Goal: Transaction & Acquisition: Purchase product/service

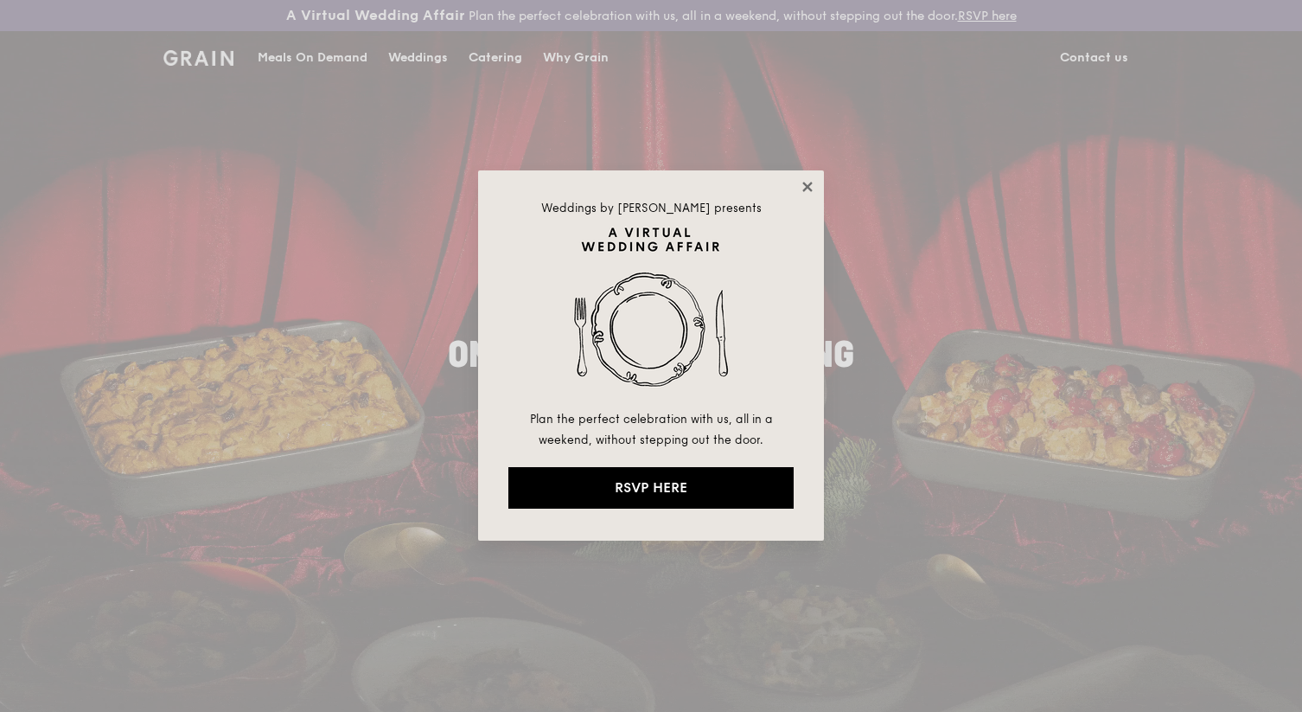
click at [808, 184] on icon at bounding box center [807, 187] width 10 height 10
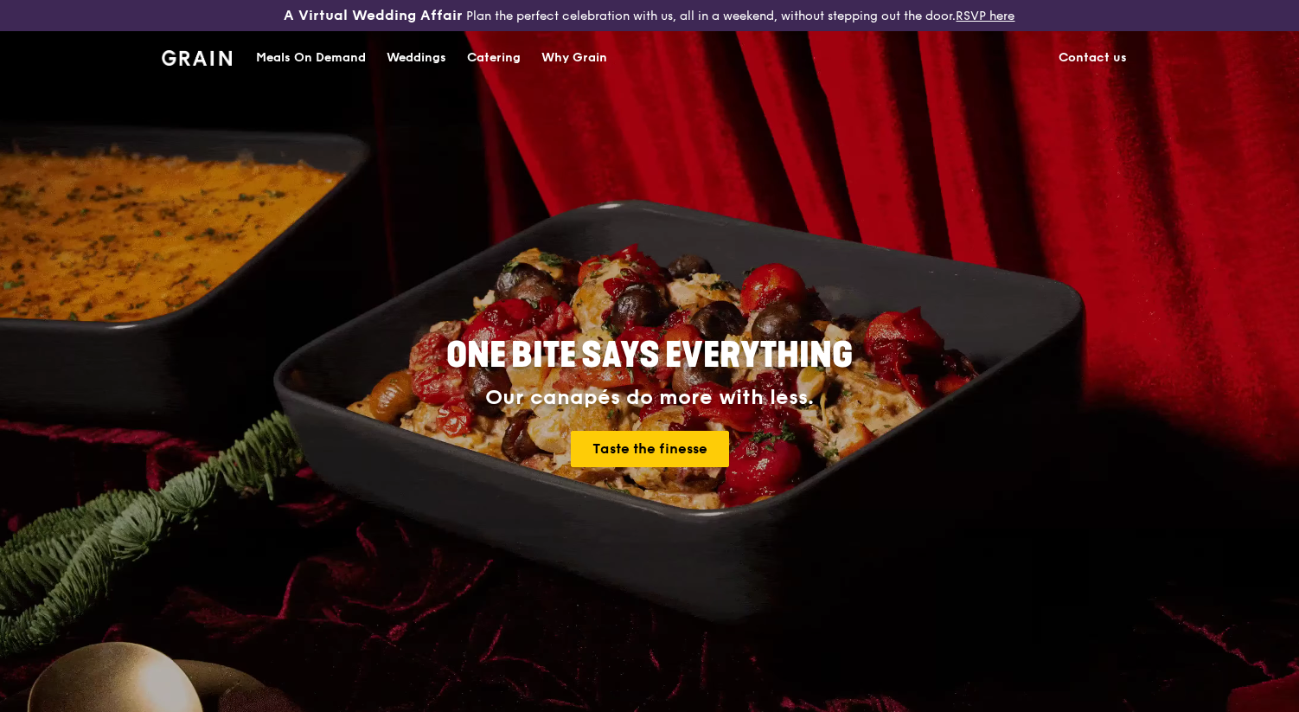
click at [808, 185] on div "ONE BITE SAYS EVERYTHING Our canapés do more with less. Taste the finesse" at bounding box center [649, 403] width 968 height 640
click at [310, 57] on div "Meals On Demand" at bounding box center [311, 58] width 110 height 52
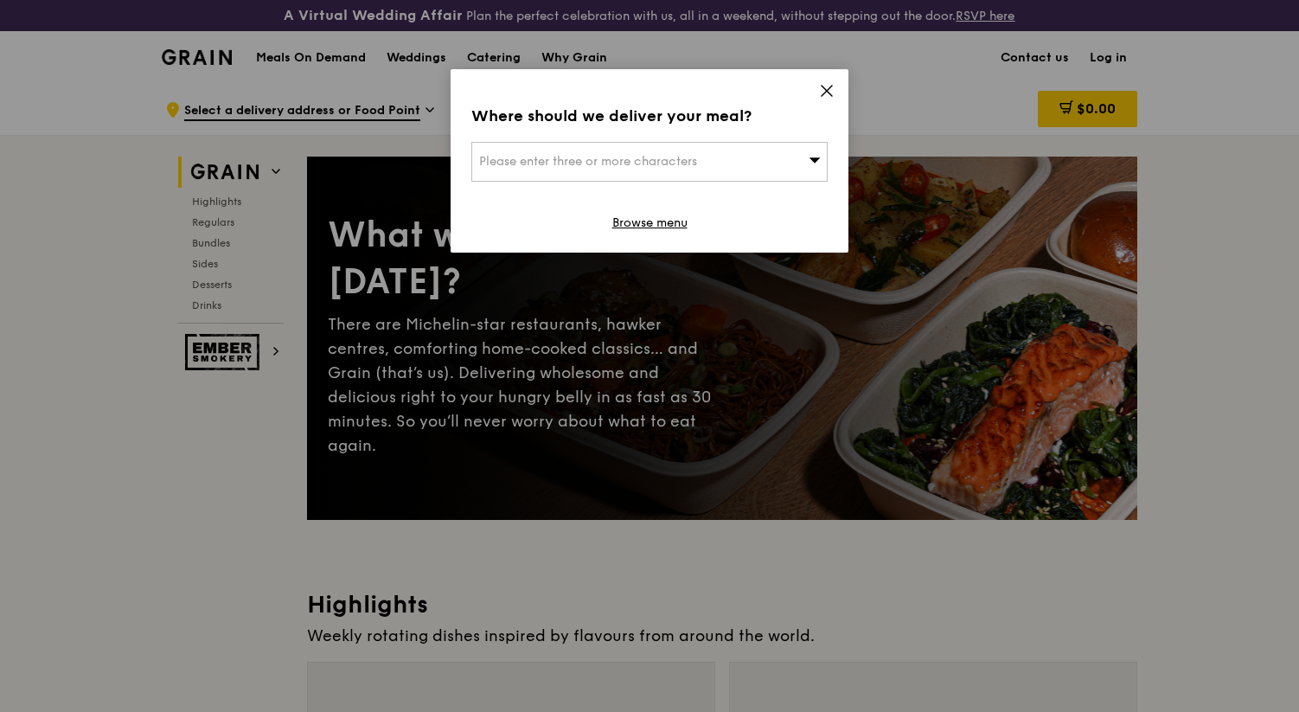
click at [827, 87] on icon at bounding box center [827, 91] width 16 height 16
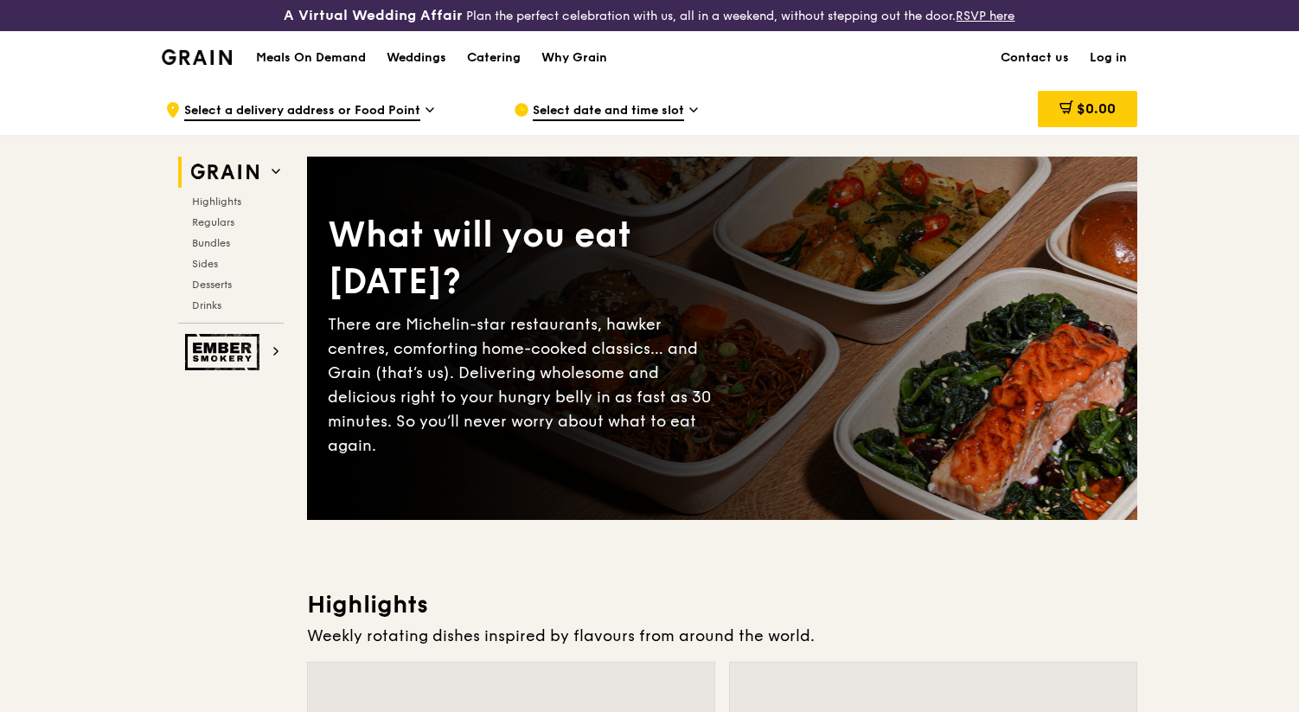
click at [355, 108] on span "Select a delivery address or Food Point" at bounding box center [302, 111] width 236 height 19
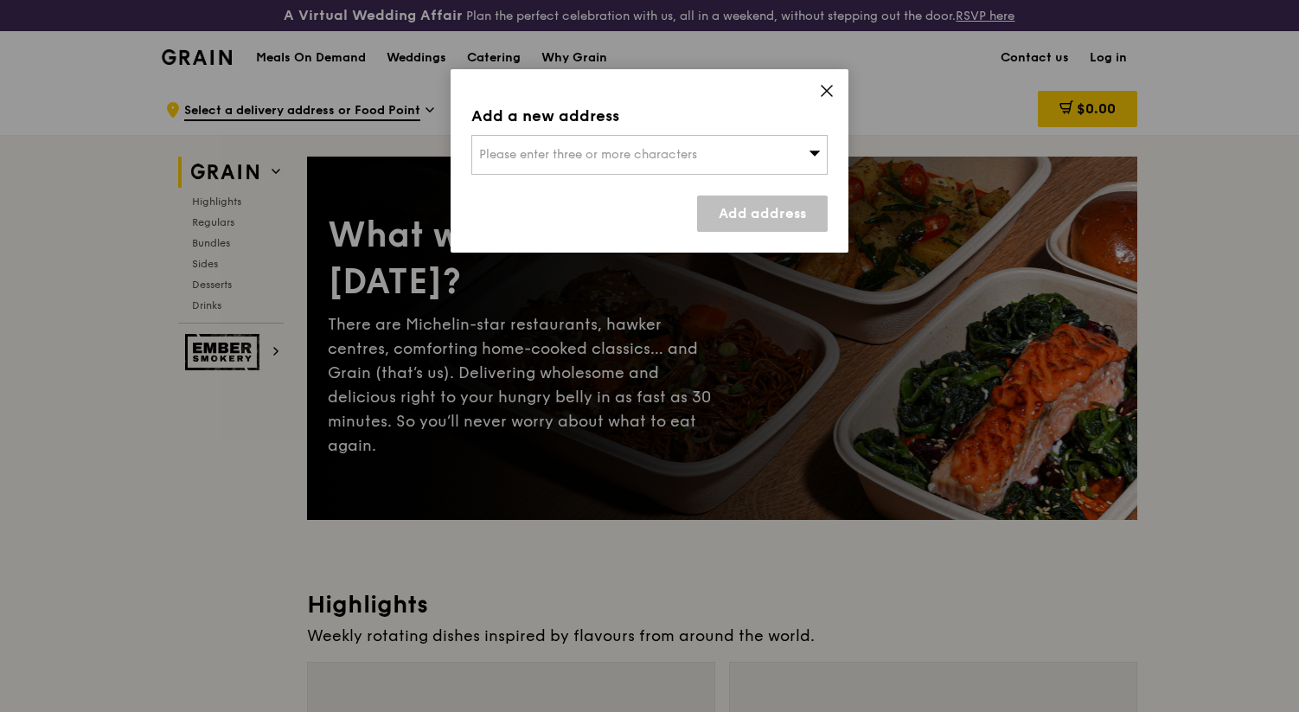
click at [700, 152] on div "Please enter three or more characters" at bounding box center [649, 155] width 356 height 40
click at [824, 92] on icon at bounding box center [827, 91] width 16 height 16
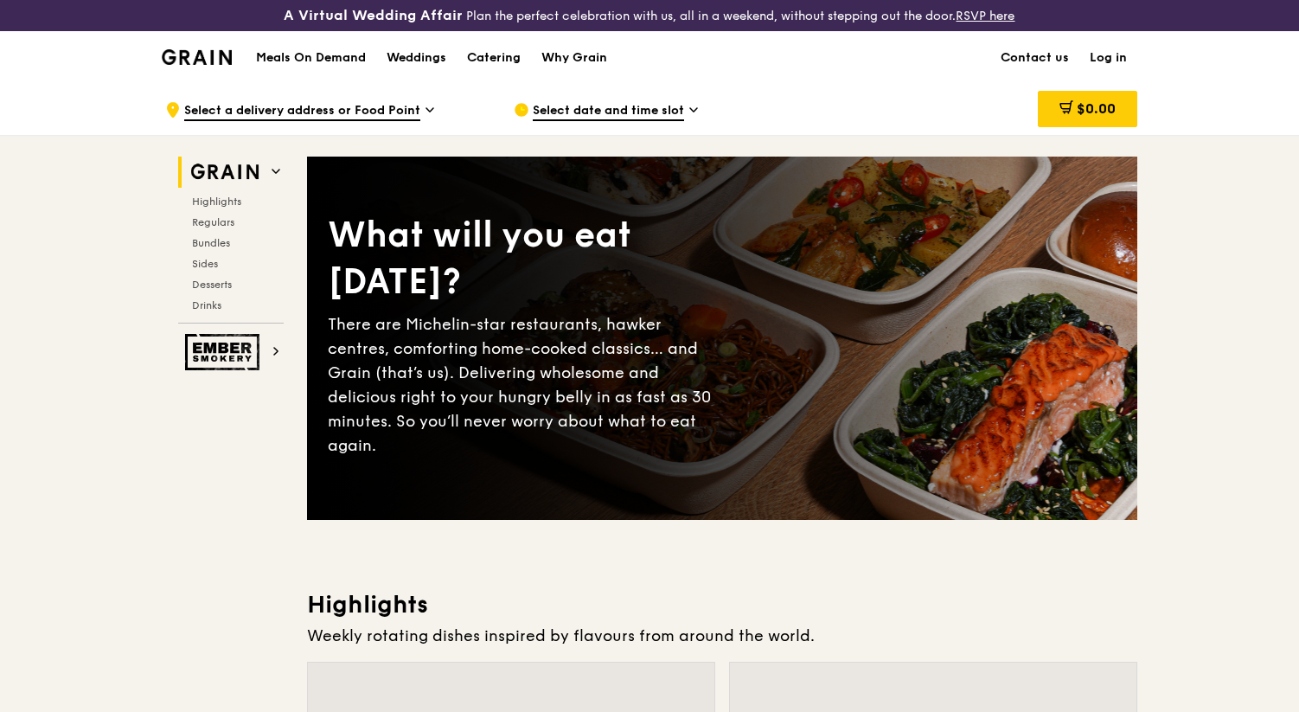
click at [661, 111] on span "Select date and time slot" at bounding box center [608, 111] width 151 height 19
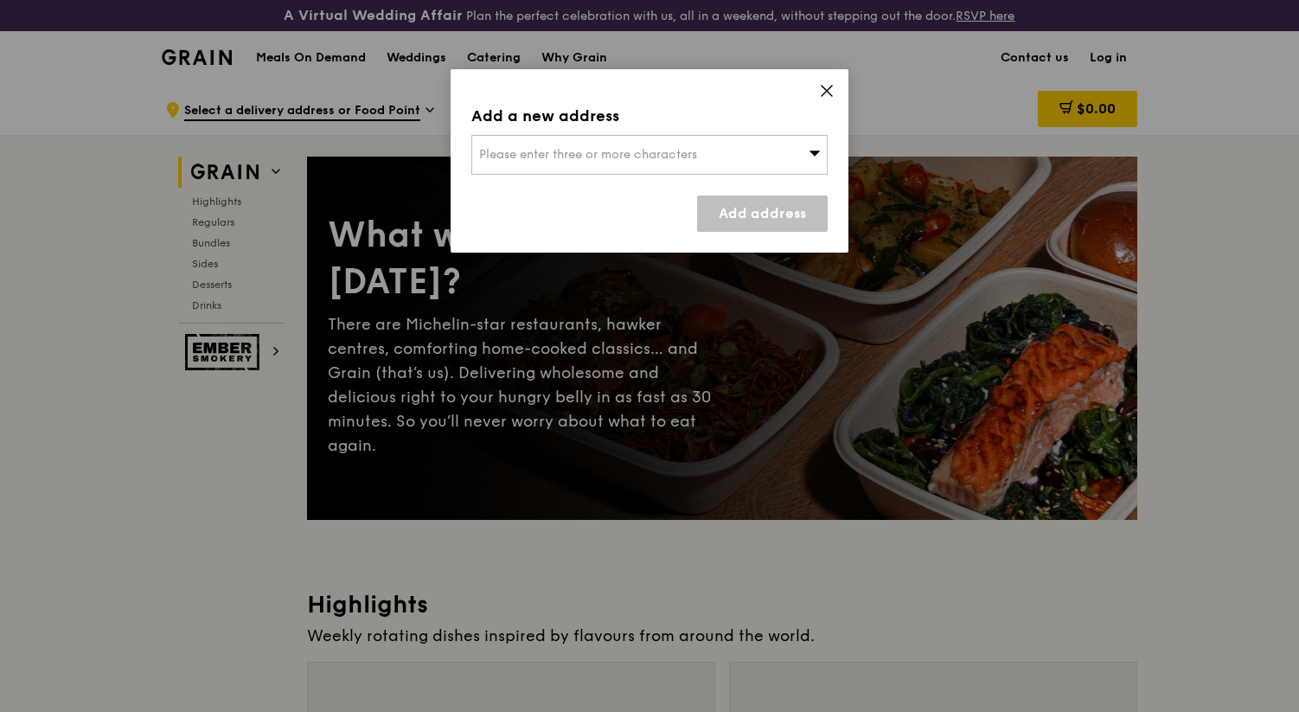
click at [655, 162] on div "Please enter three or more characters" at bounding box center [649, 155] width 356 height 40
click at [241, 145] on div "Add a new address Please enter three or more characters Please enter 3 or more …" at bounding box center [649, 356] width 1299 height 712
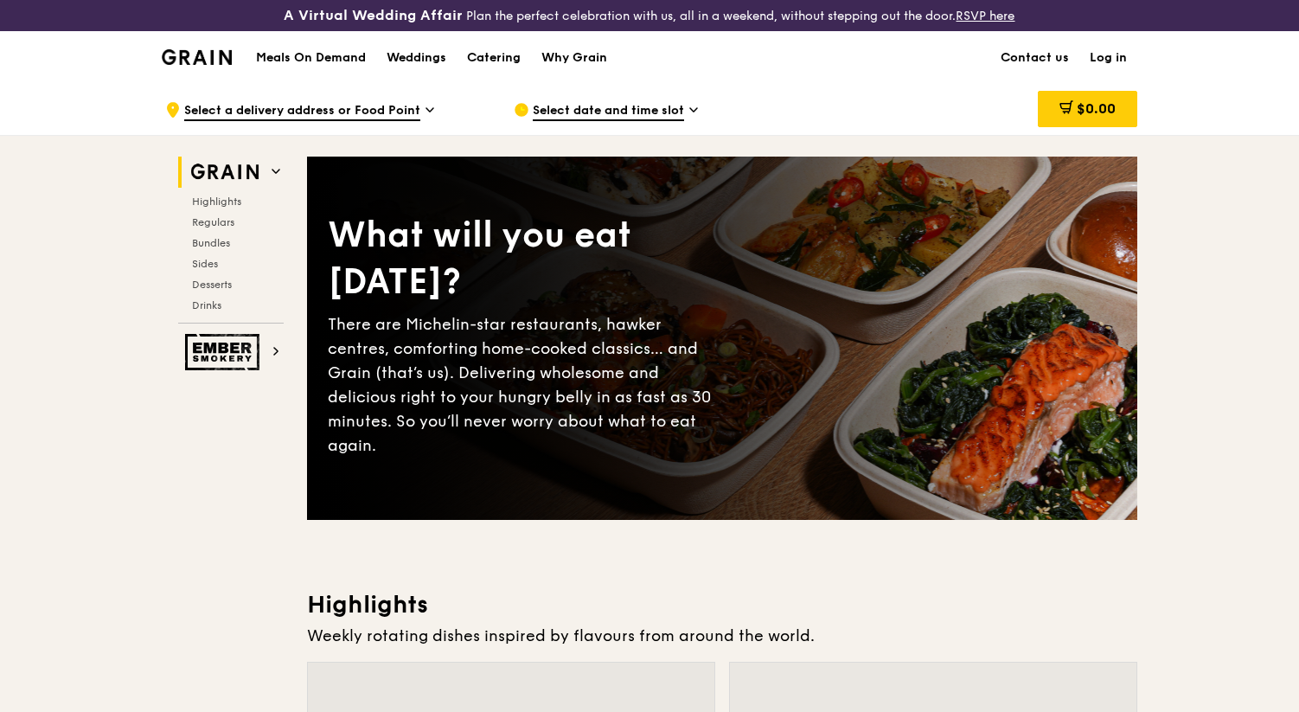
click at [318, 112] on span "Select a delivery address or Food Point" at bounding box center [302, 111] width 236 height 19
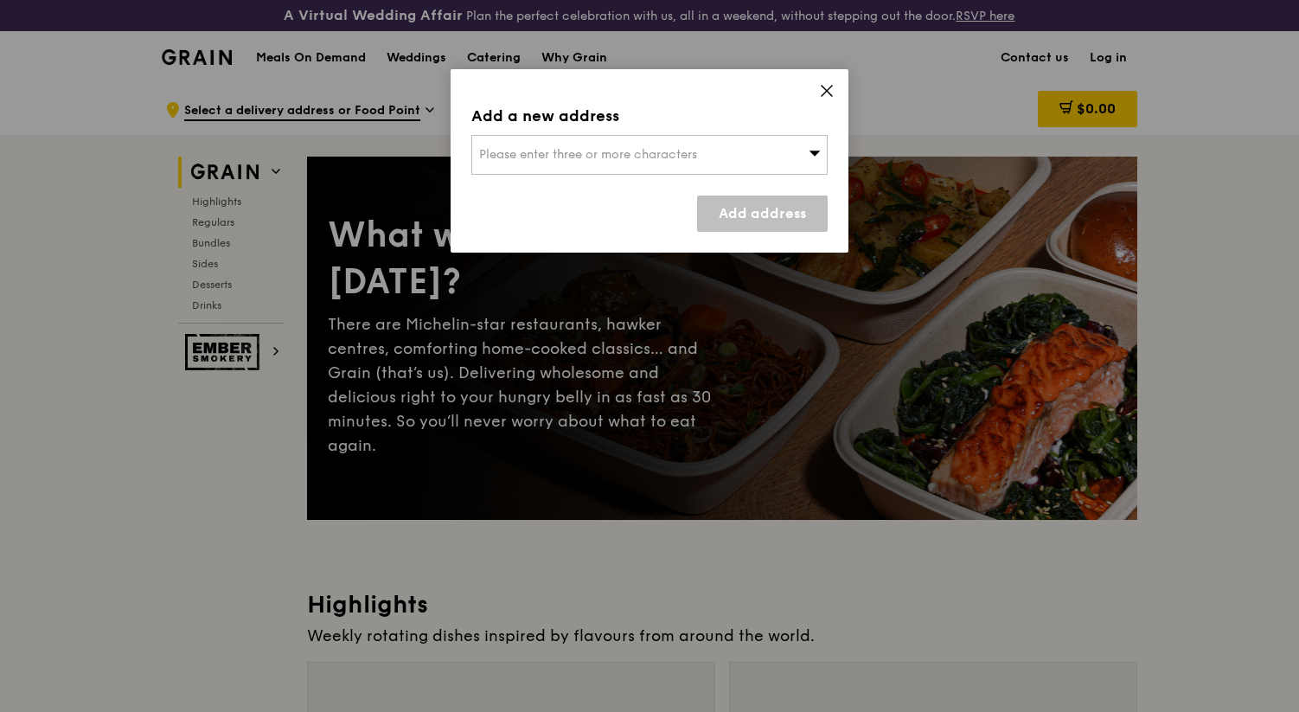
click at [574, 136] on div "Please enter three or more characters" at bounding box center [649, 155] width 356 height 40
type input "5"
type input "238880"
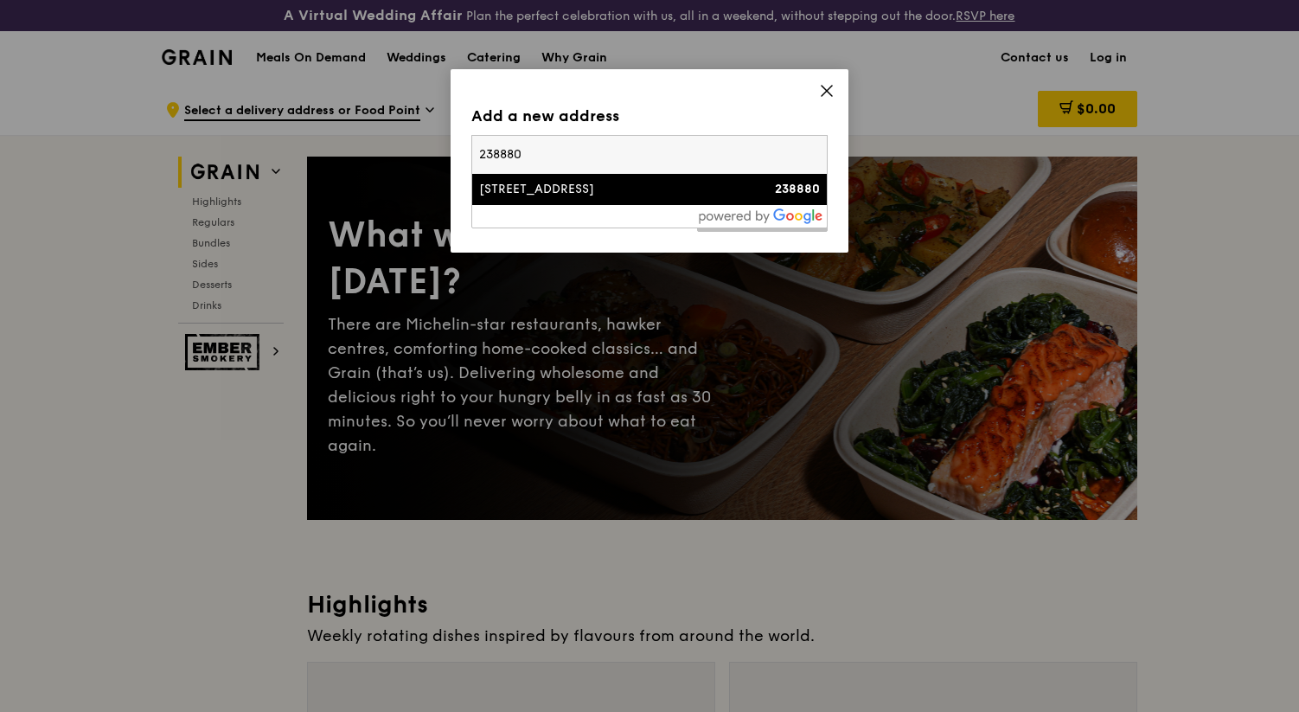
click at [617, 185] on div "[STREET_ADDRESS]" at bounding box center [607, 189] width 256 height 17
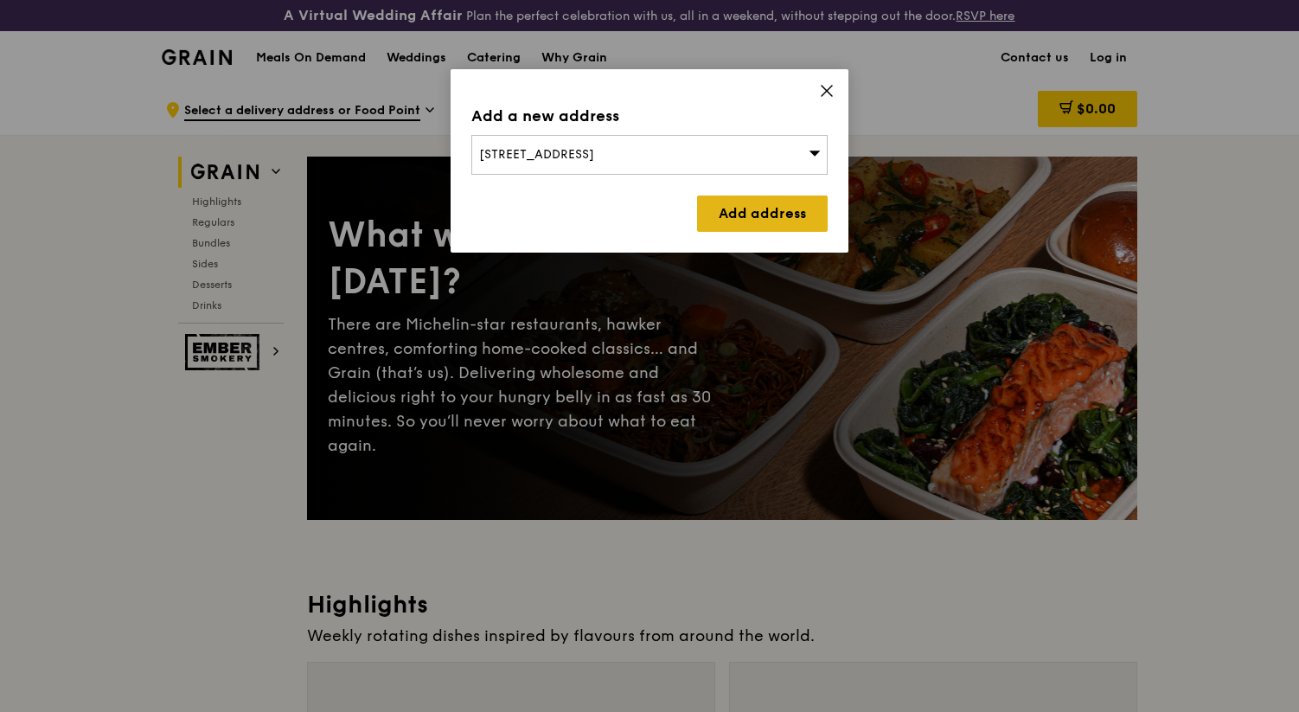
click at [764, 211] on link "Add address" at bounding box center [762, 213] width 131 height 36
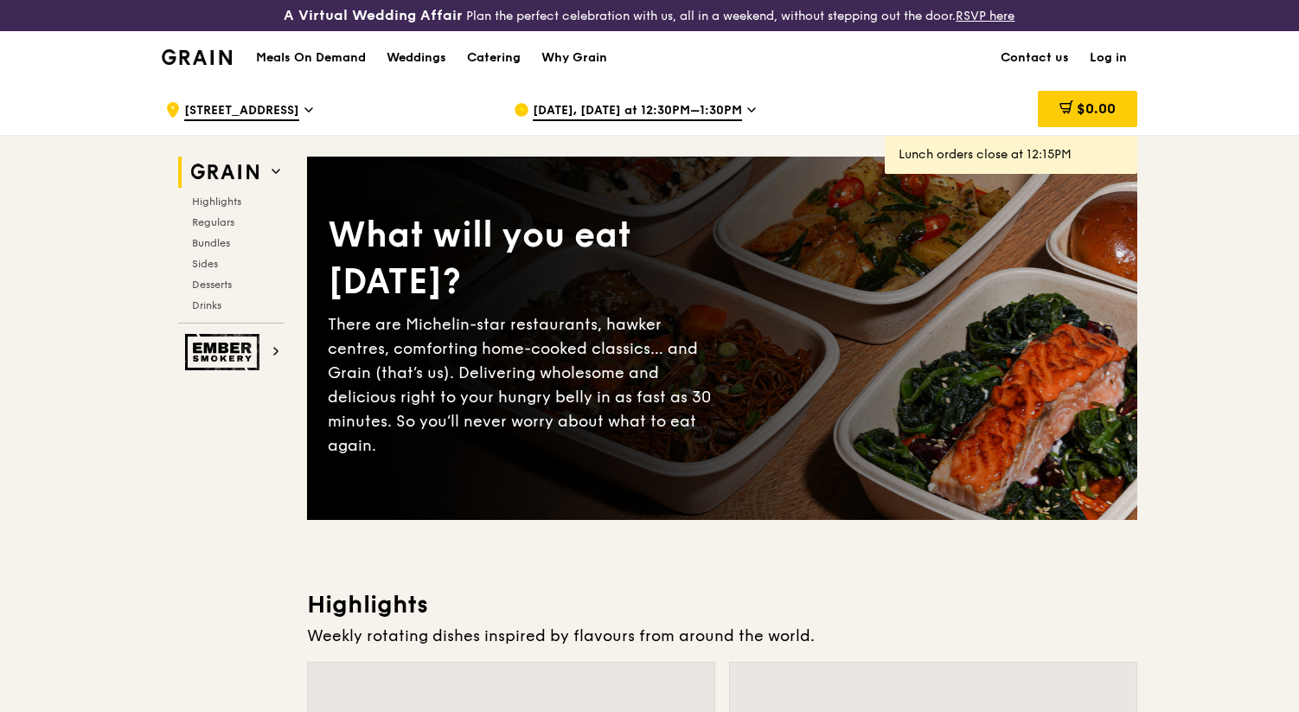
click at [616, 110] on span "[DATE], [DATE] at 12:30PM–1:30PM" at bounding box center [637, 111] width 209 height 19
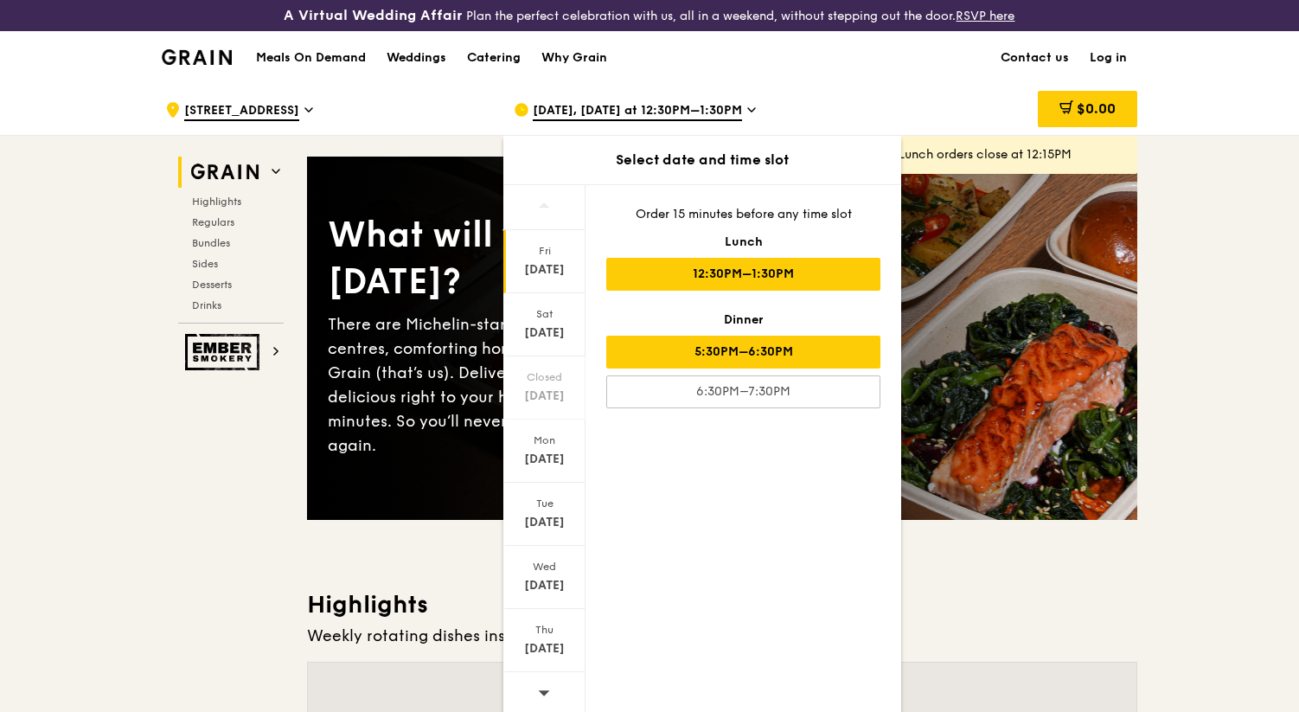
click at [782, 351] on div "5:30PM–6:30PM" at bounding box center [743, 351] width 274 height 33
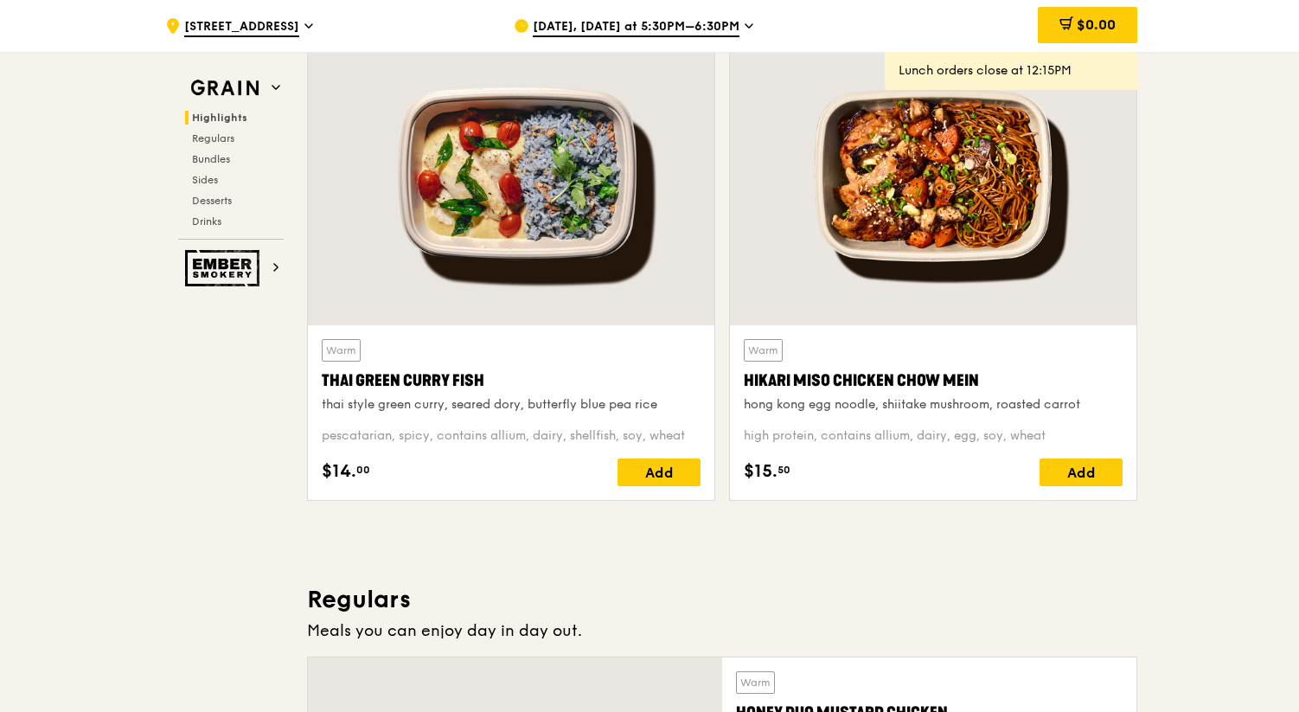
scroll to position [648, 0]
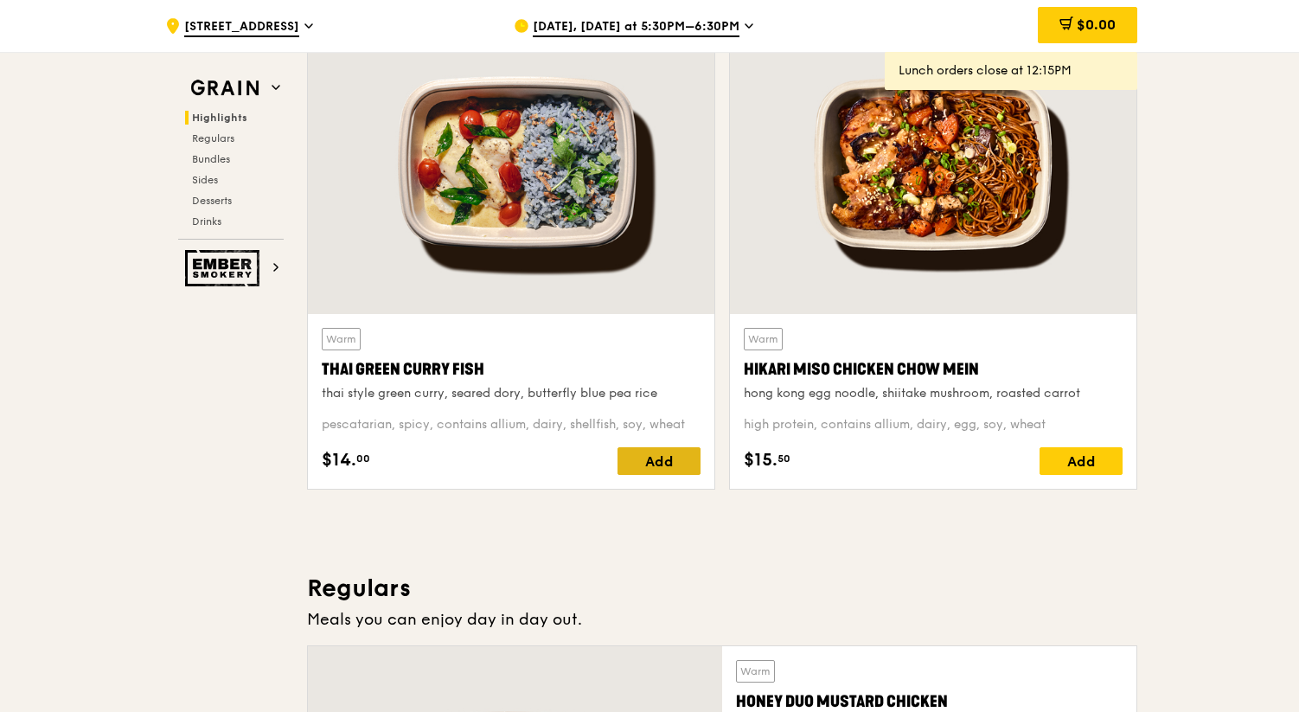
click at [659, 464] on div "Add" at bounding box center [658, 461] width 83 height 28
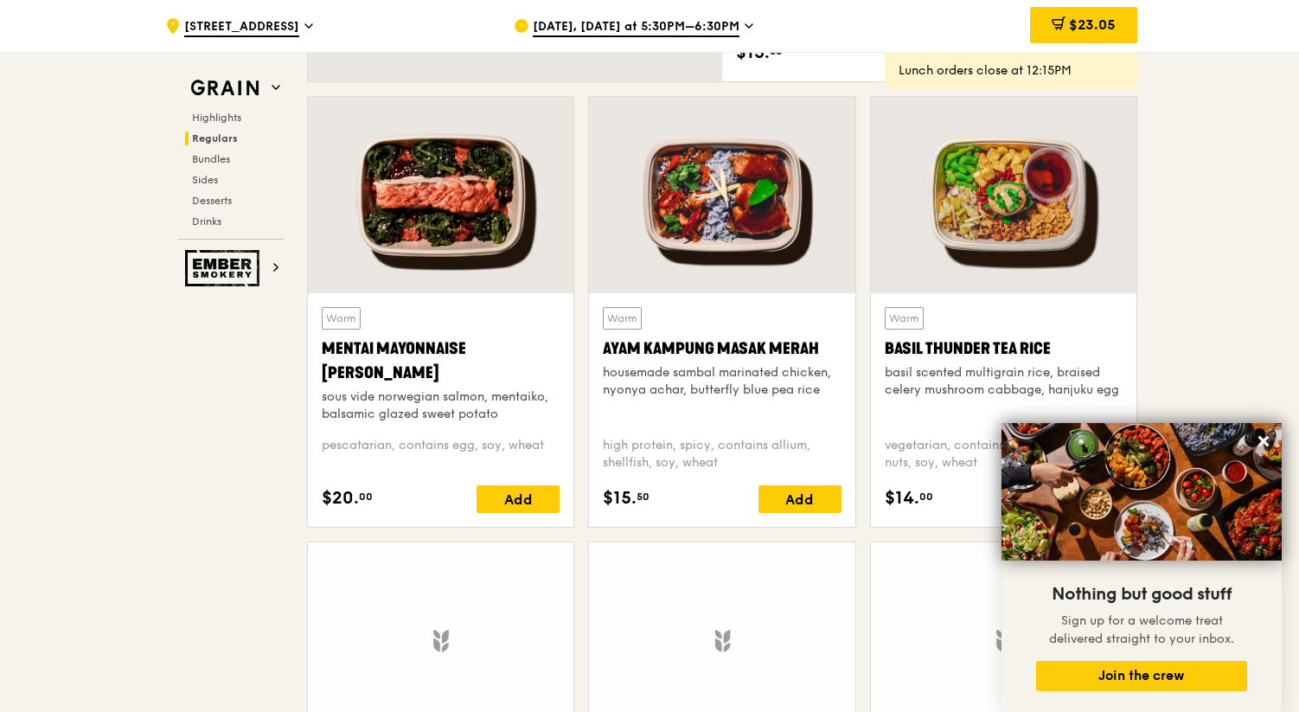
scroll to position [1584, 0]
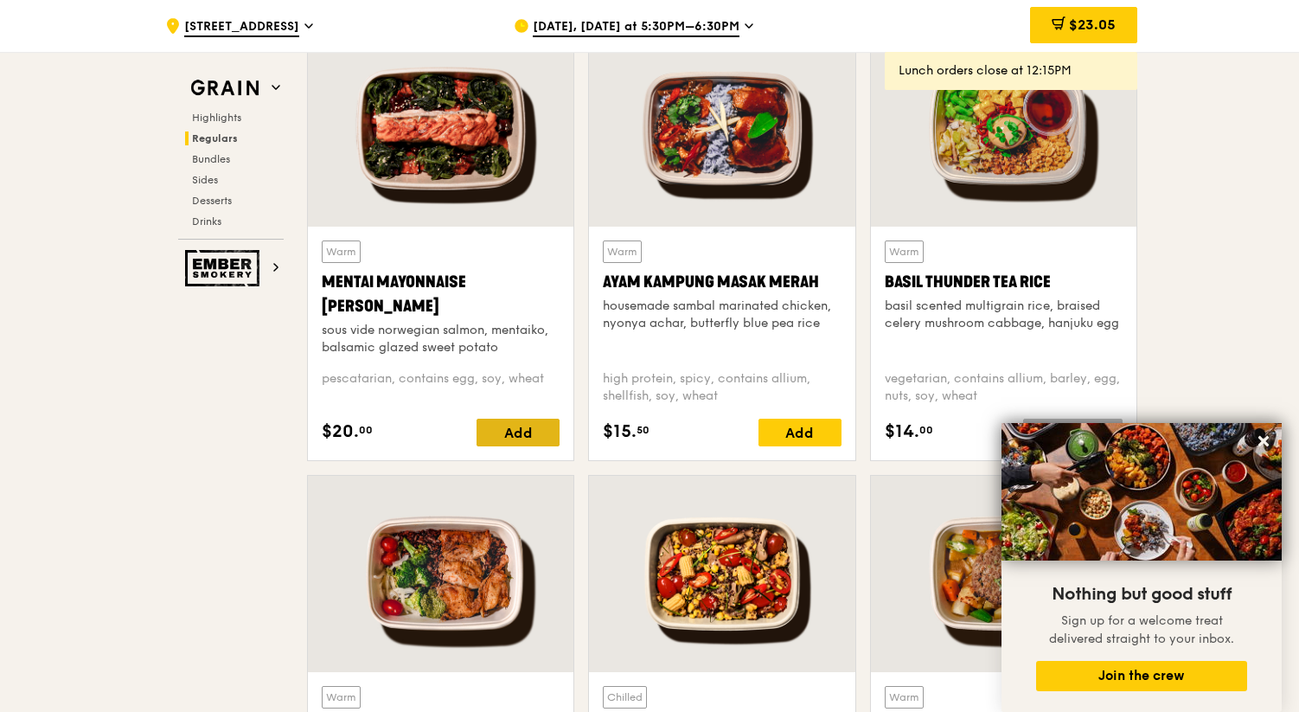
click at [535, 425] on div "Add" at bounding box center [517, 432] width 83 height 28
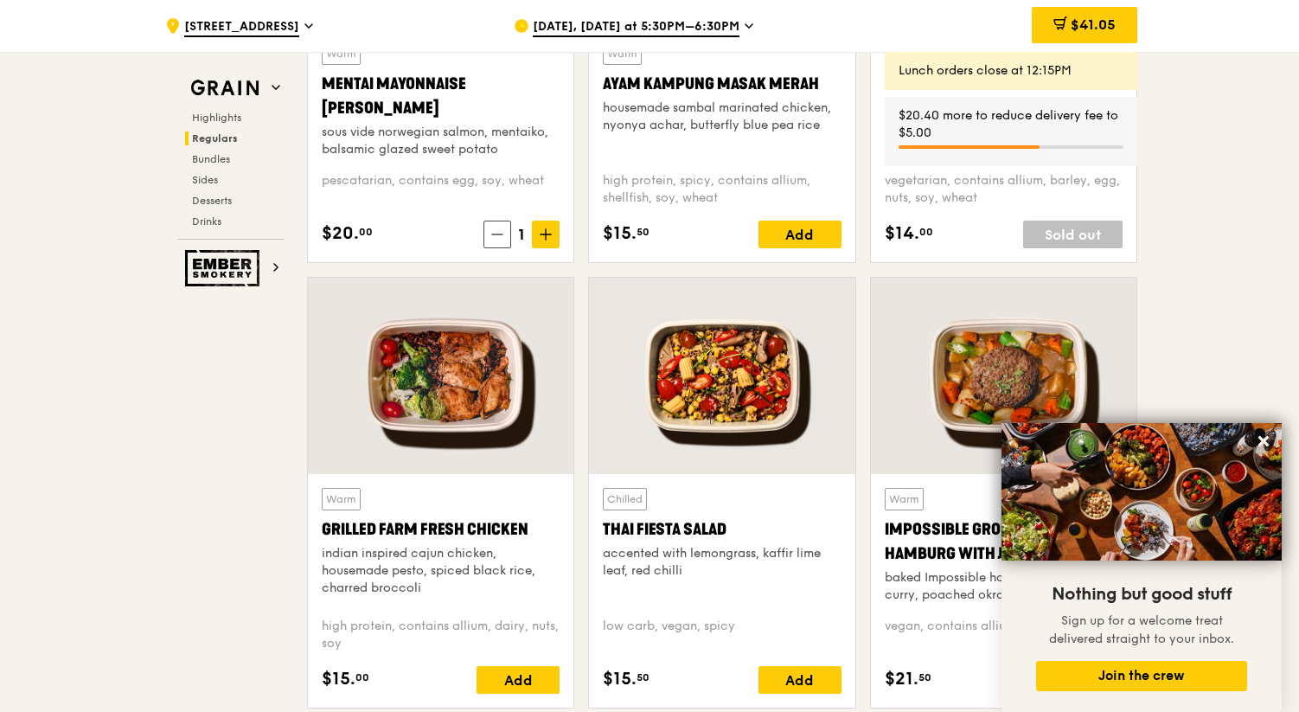
scroll to position [1823, 0]
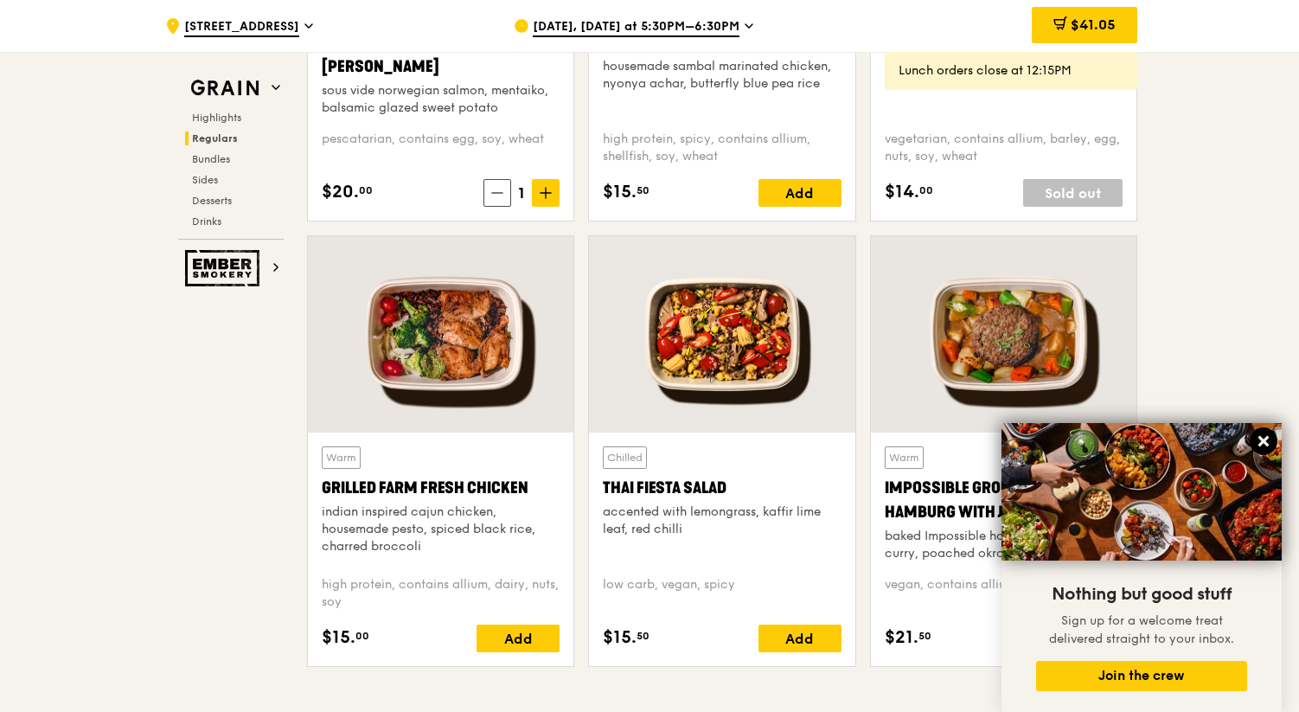
click at [1268, 440] on icon at bounding box center [1263, 441] width 16 height 16
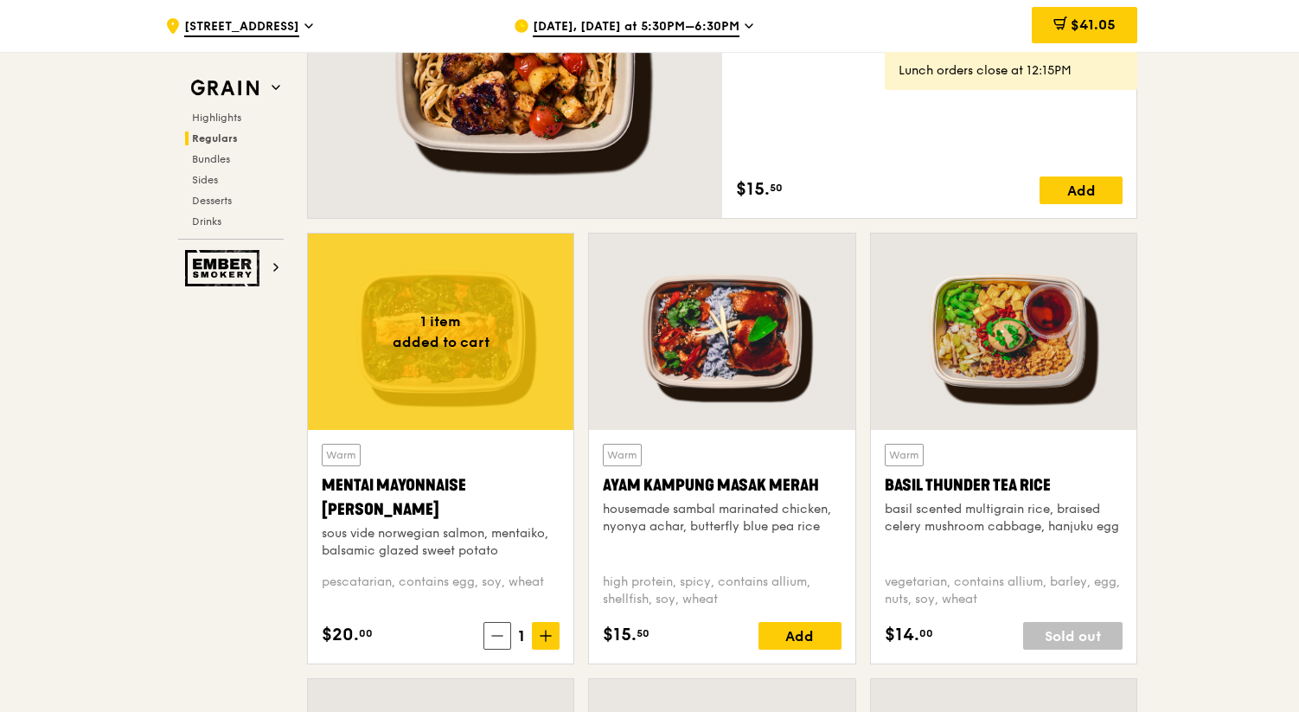
scroll to position [1397, 0]
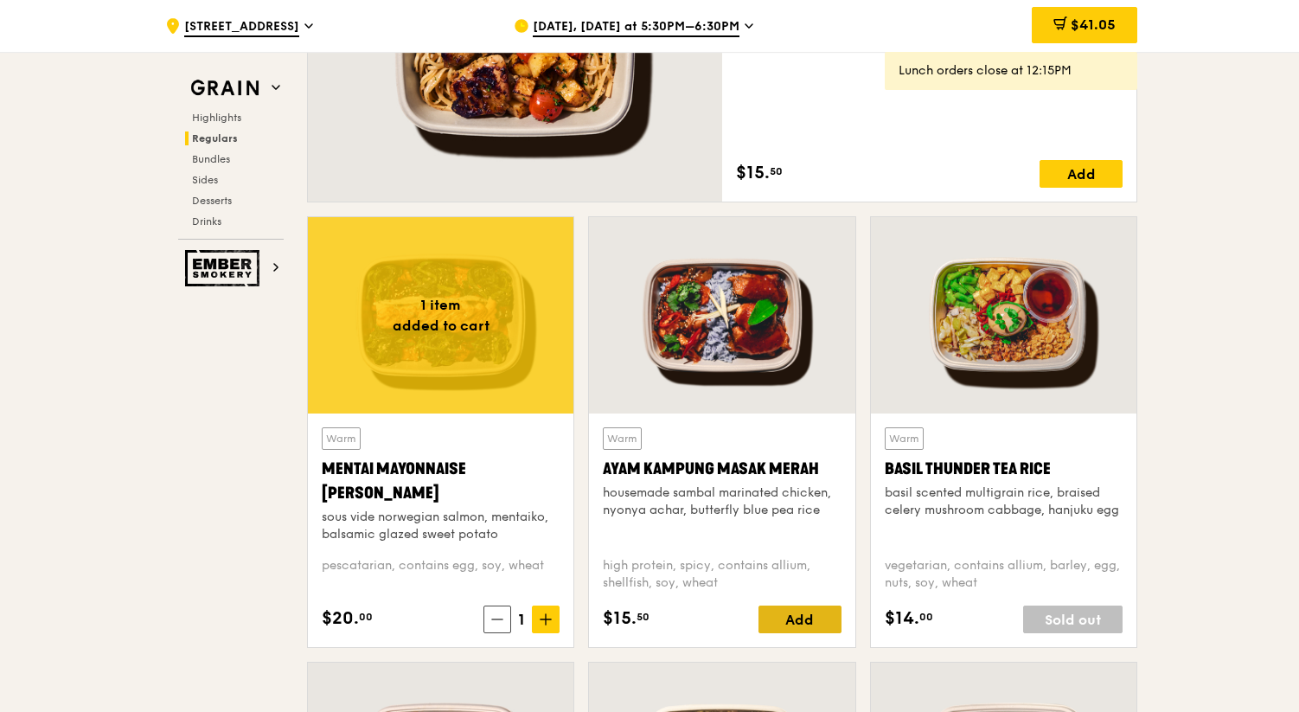
click at [808, 616] on div "Add" at bounding box center [799, 619] width 83 height 28
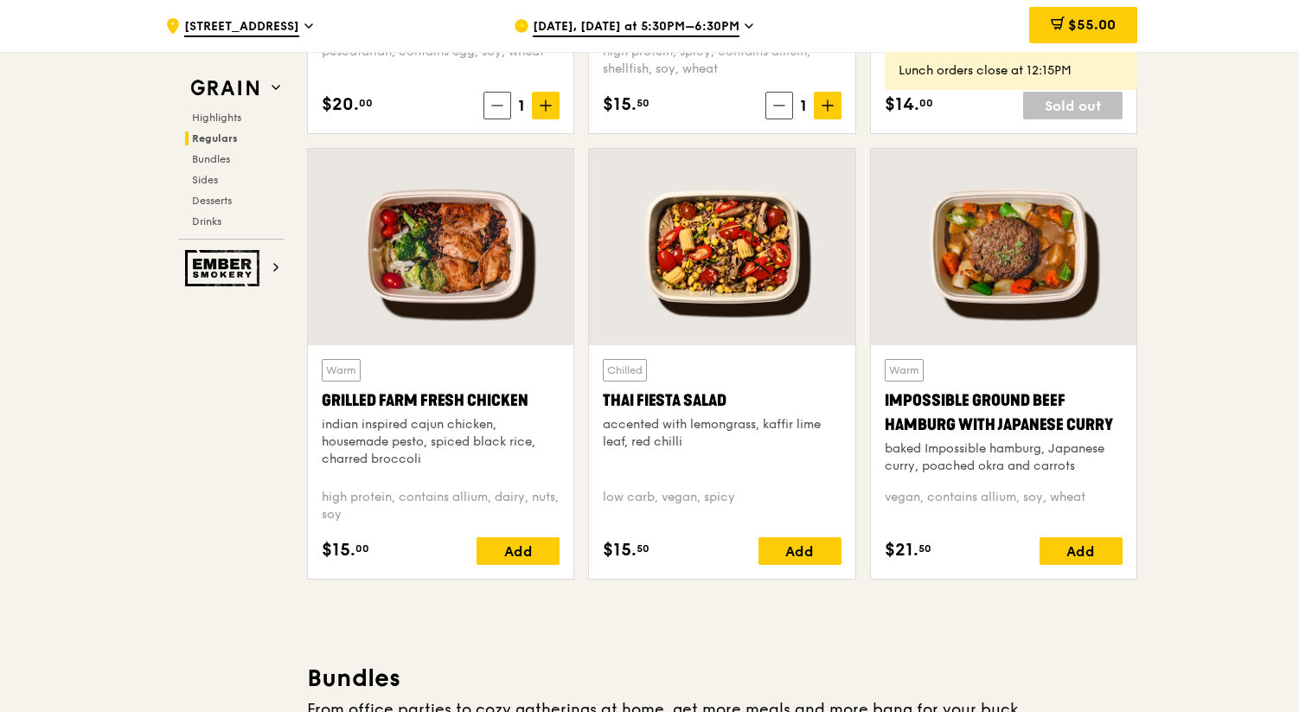
scroll to position [1940, 0]
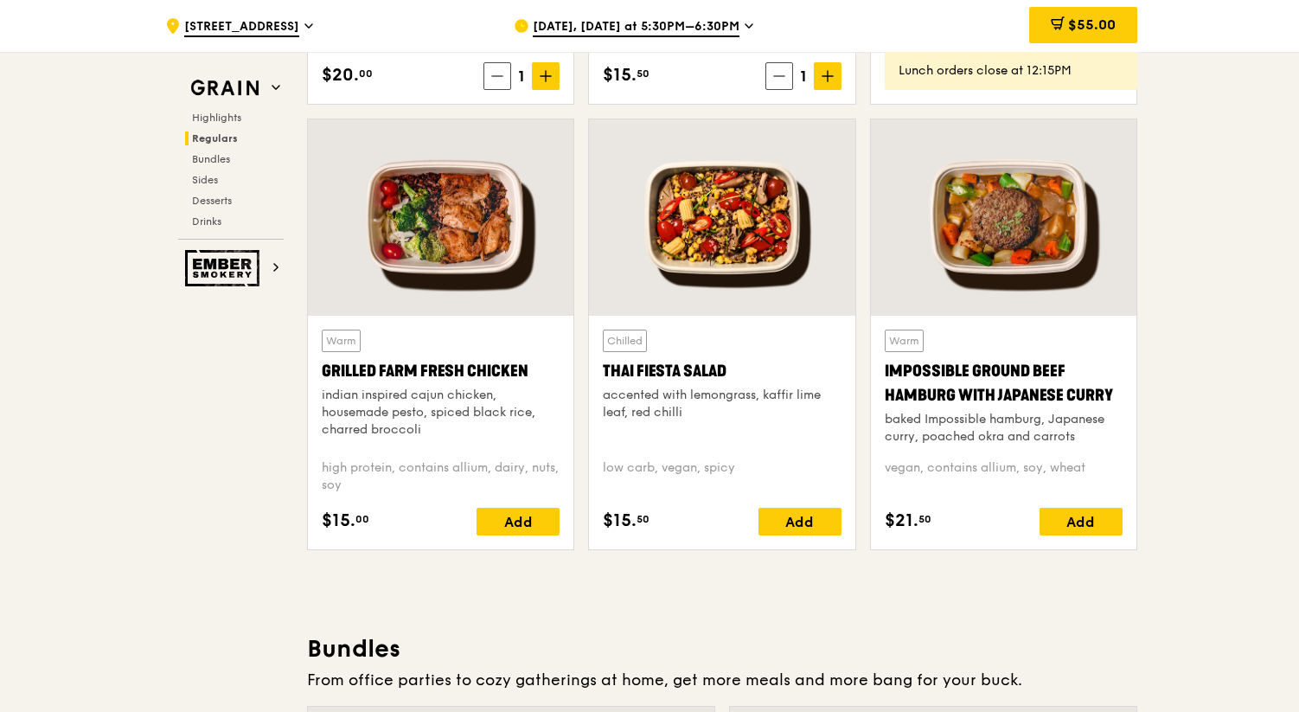
click at [725, 224] on div at bounding box center [721, 217] width 265 height 196
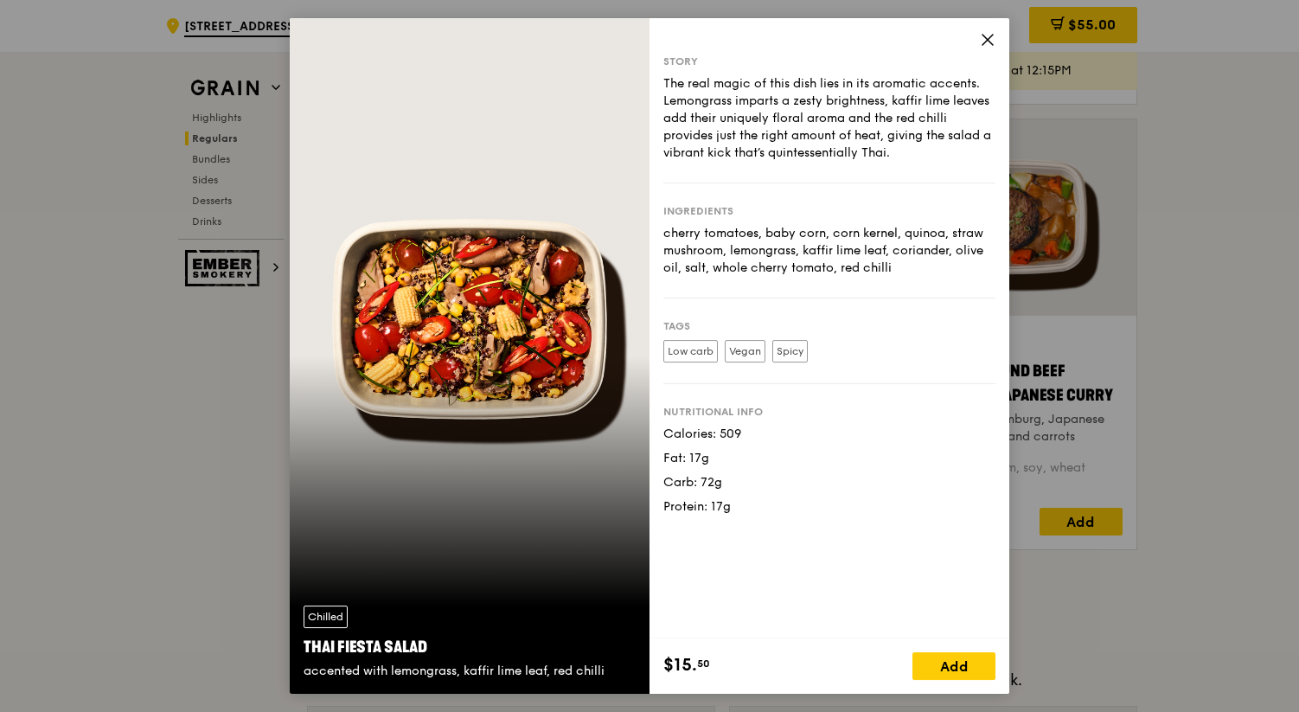
click at [989, 39] on icon at bounding box center [988, 40] width 16 height 16
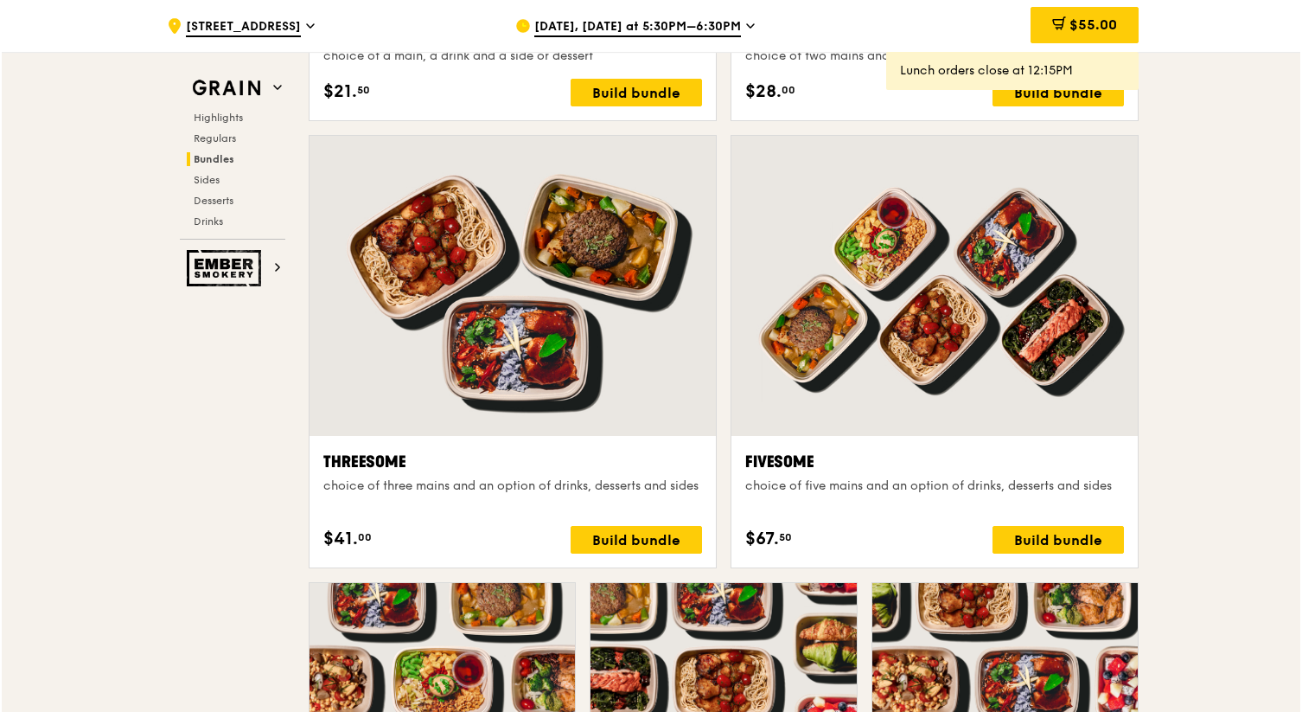
scroll to position [2945, 0]
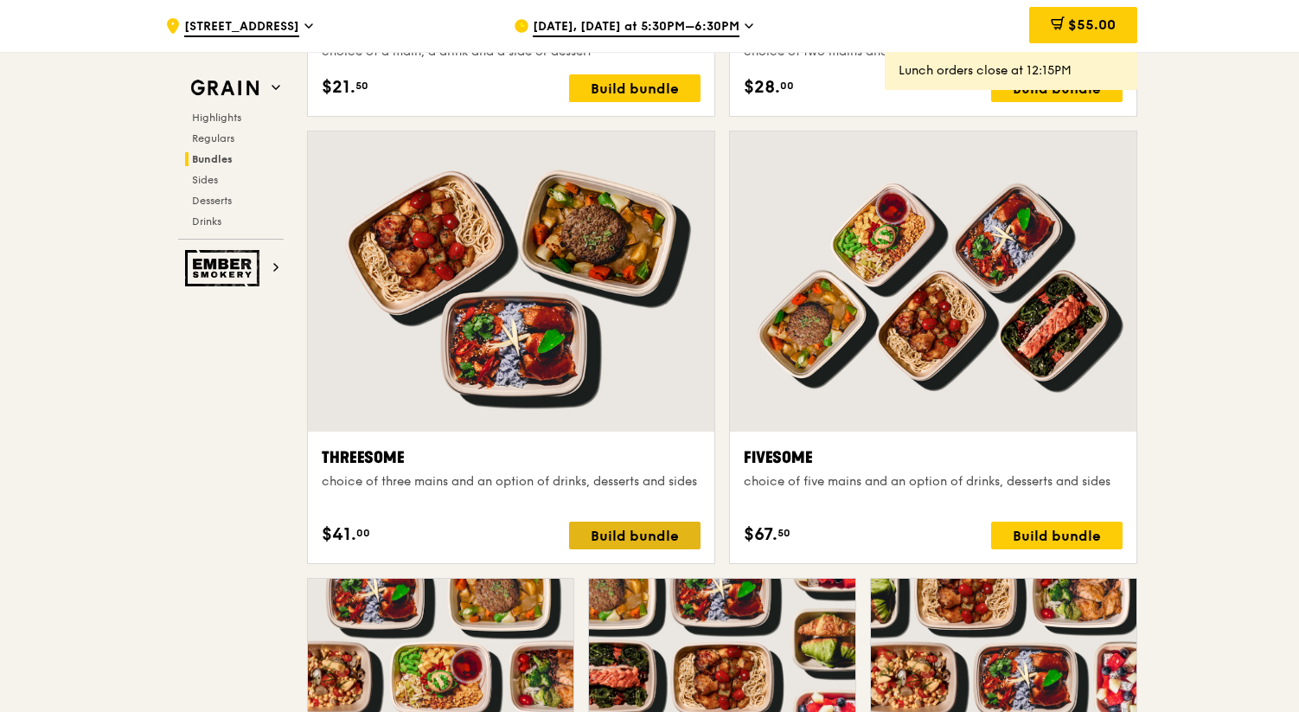
click at [637, 533] on div "Build bundle" at bounding box center [634, 535] width 131 height 28
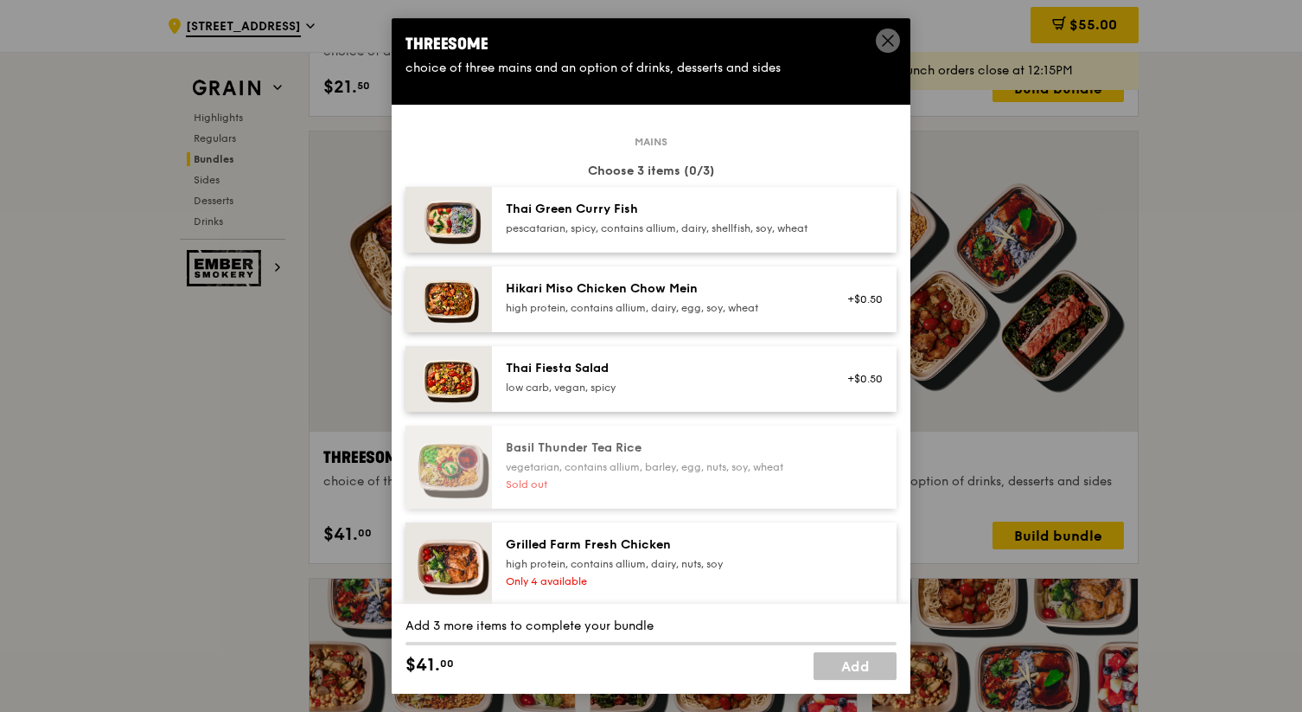
click at [890, 39] on icon at bounding box center [888, 41] width 16 height 16
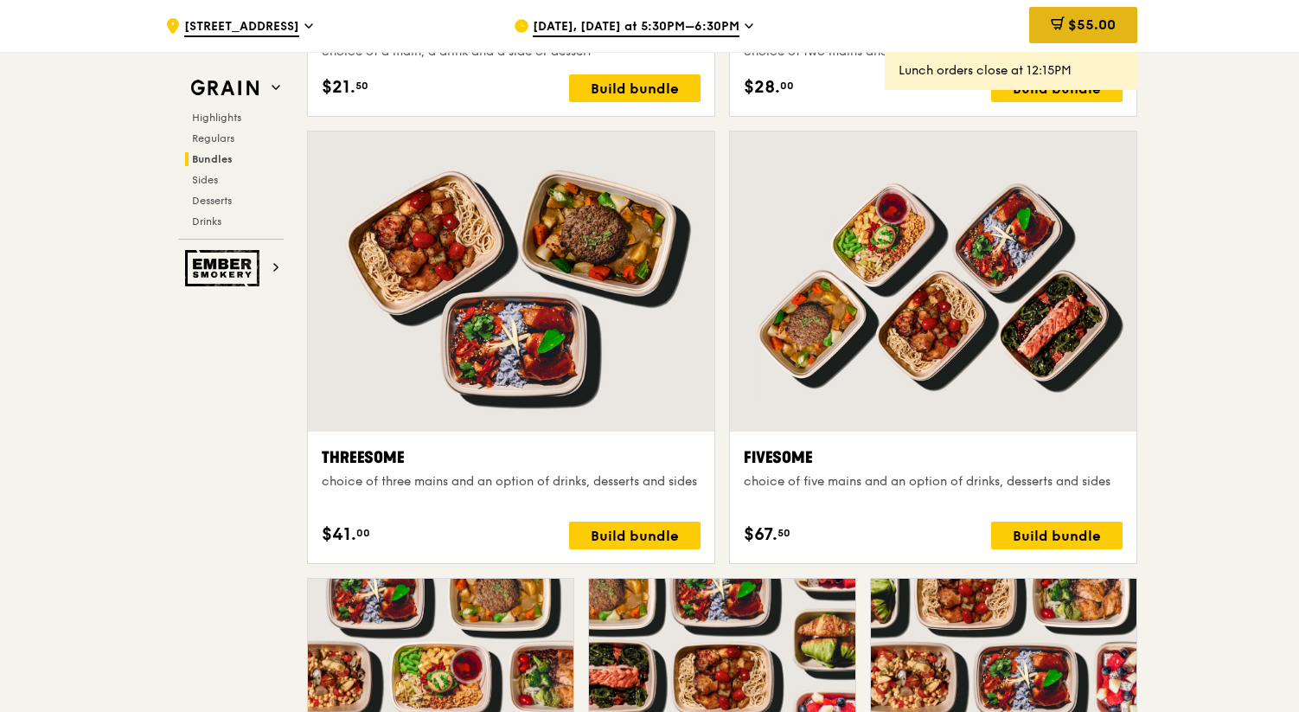
click at [1085, 26] on span "$55.00" at bounding box center [1092, 24] width 48 height 16
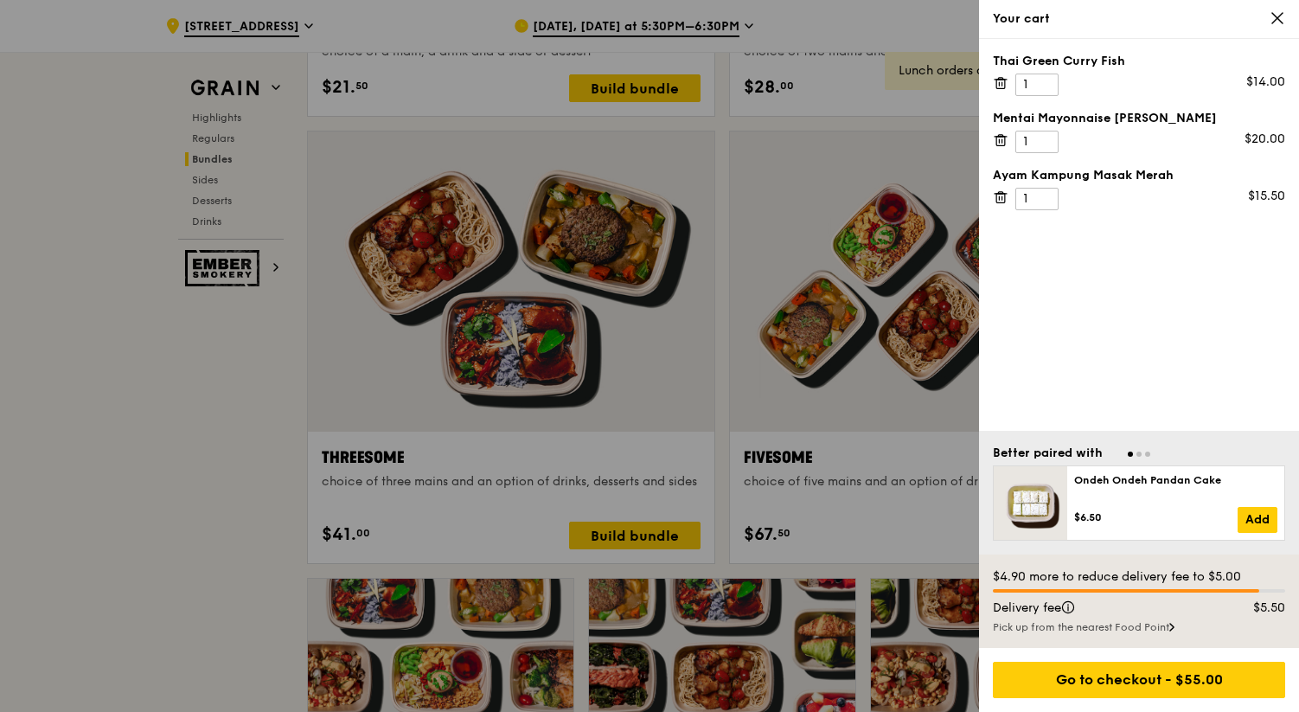
scroll to position [2944, 0]
click at [997, 82] on icon at bounding box center [1001, 83] width 16 height 16
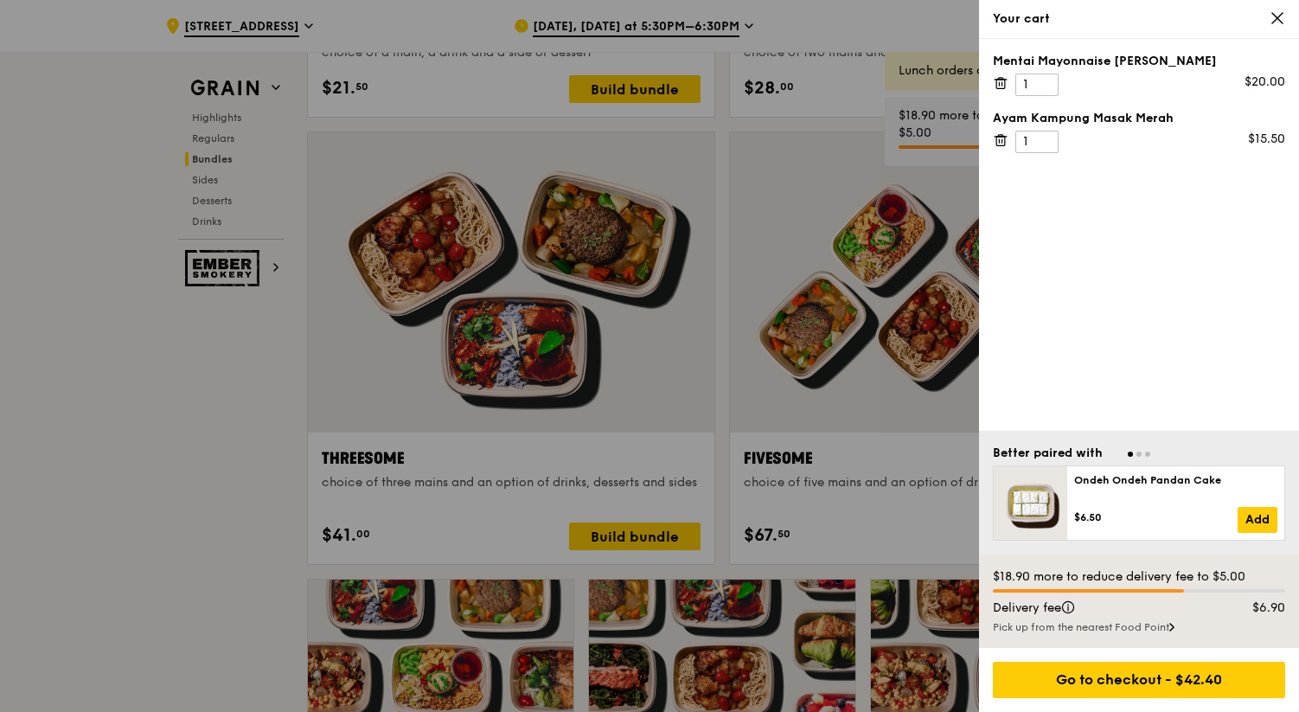
click at [1005, 137] on icon at bounding box center [1000, 137] width 12 height 0
click at [1002, 87] on icon at bounding box center [1001, 83] width 16 height 16
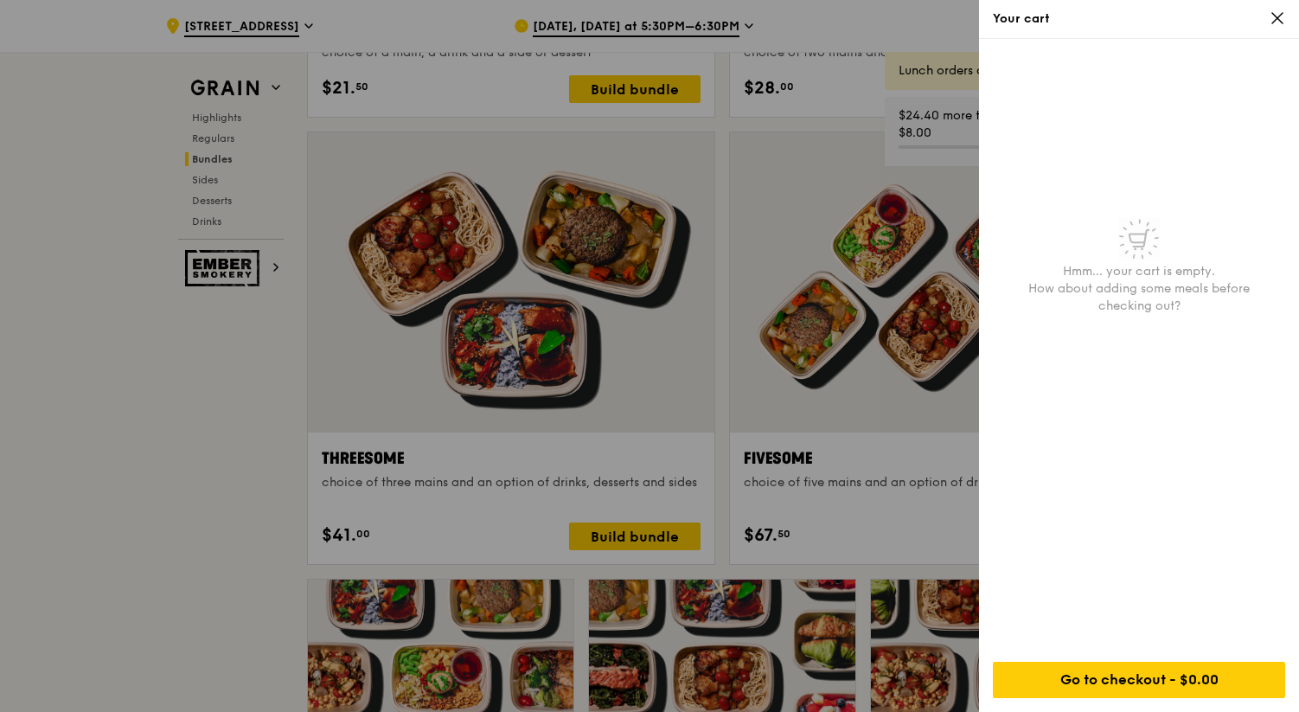
click at [1278, 22] on icon at bounding box center [1277, 18] width 16 height 16
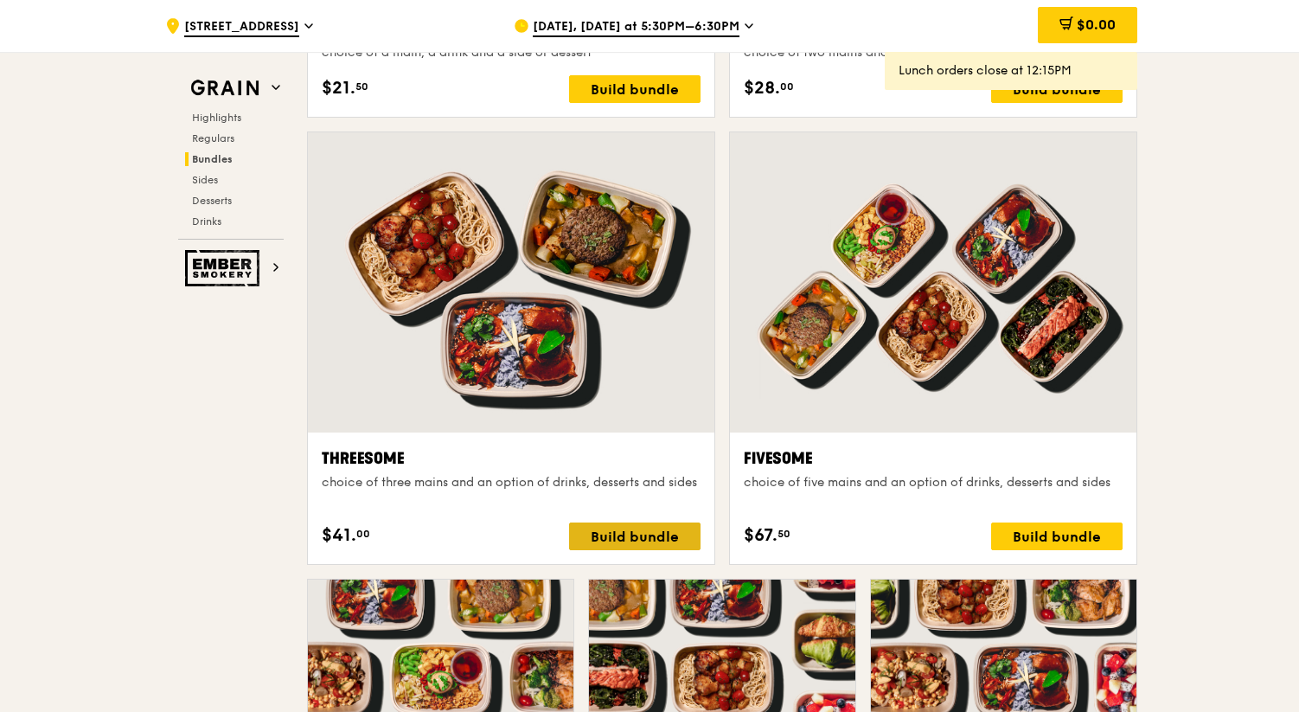
click at [644, 534] on div "Build bundle" at bounding box center [634, 536] width 131 height 28
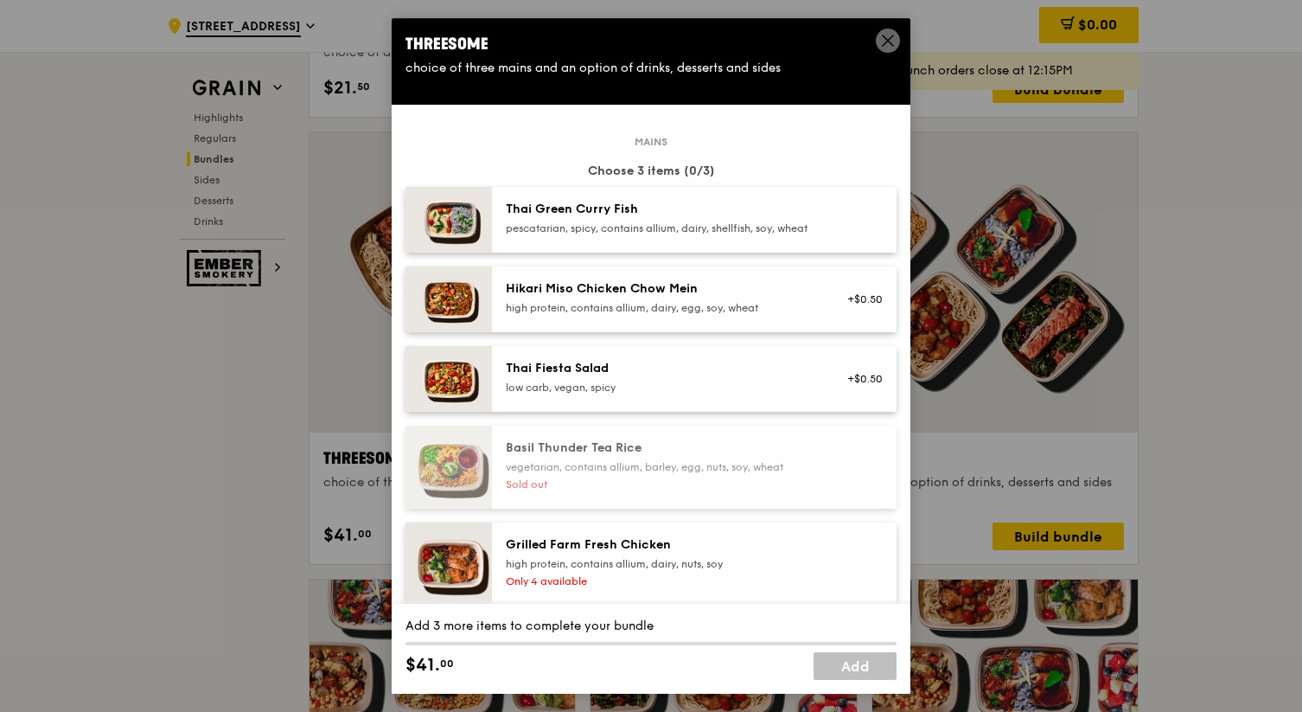
click at [527, 233] on div "pescatarian, spicy, contains allium, dairy, shellfish, soy, wheat" at bounding box center [661, 228] width 310 height 14
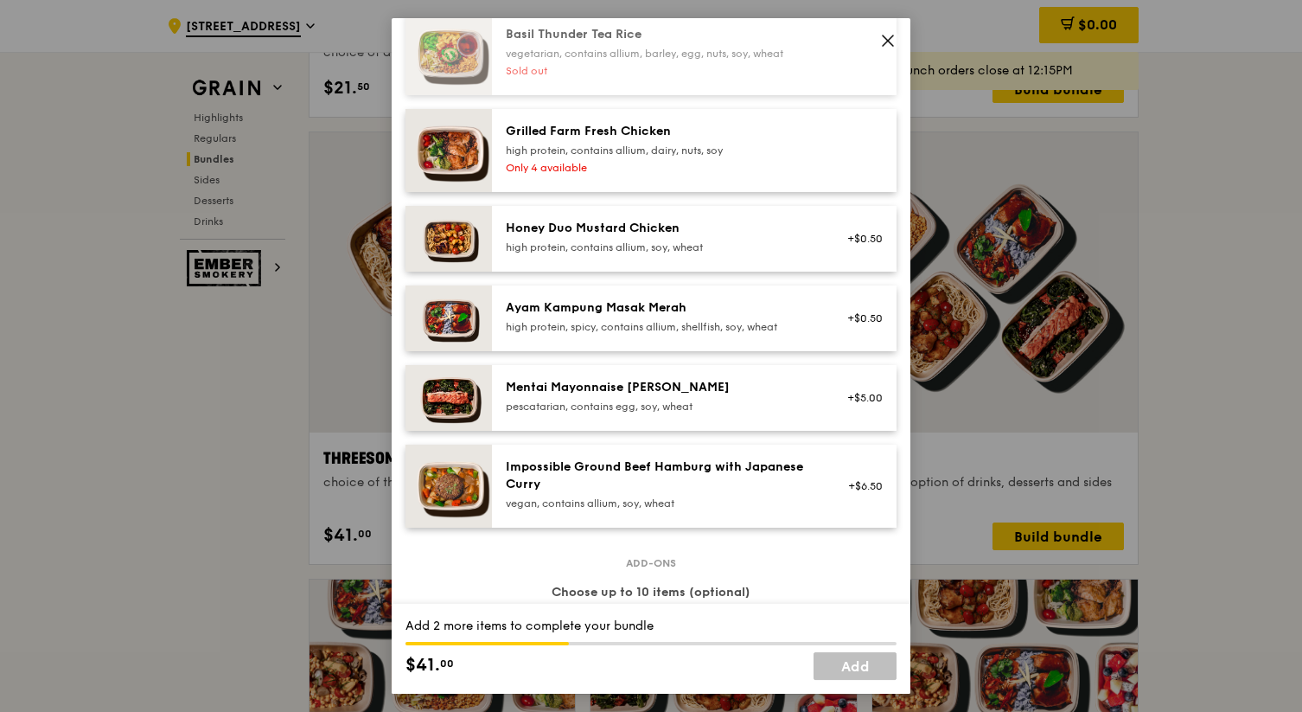
scroll to position [415, 0]
click at [587, 315] on div "Ayam Kampung Masak Merah" at bounding box center [661, 305] width 310 height 17
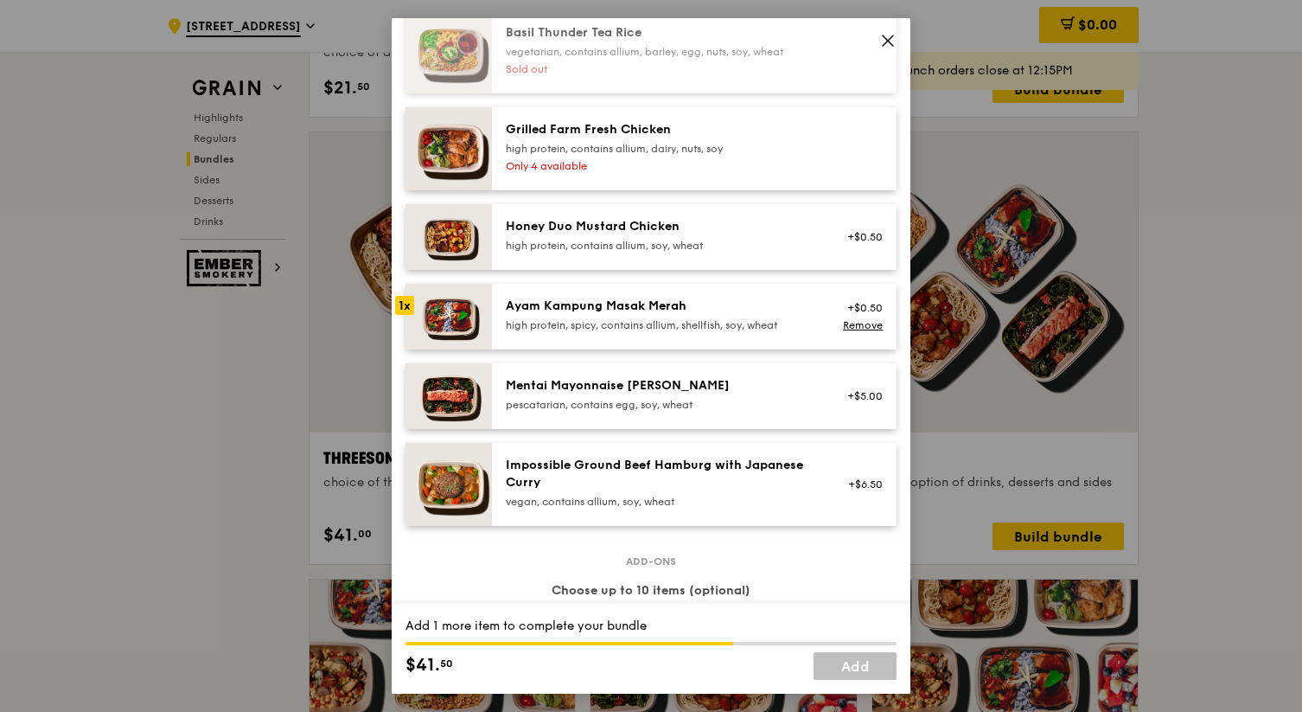
click at [609, 394] on div "Mentai Mayonnaise [PERSON_NAME]" at bounding box center [661, 385] width 310 height 17
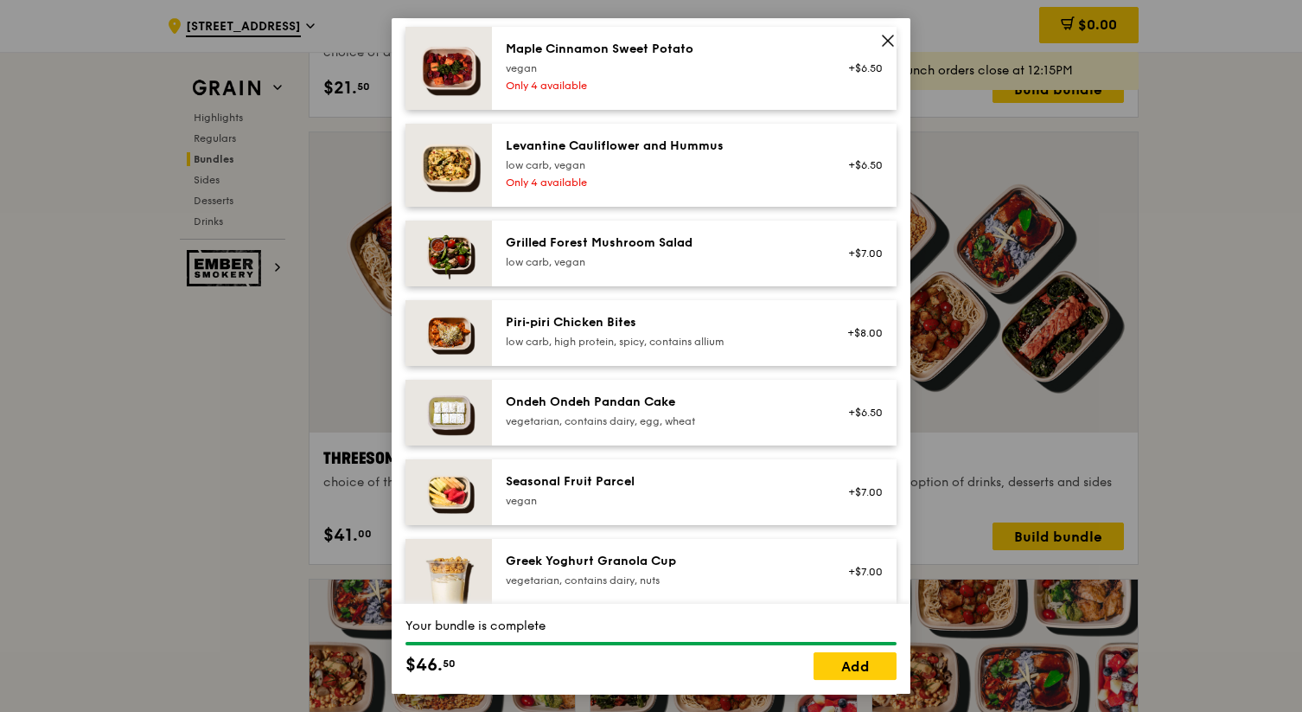
scroll to position [1089, 0]
click at [665, 247] on div "Grilled Forest Mushroom Salad low carb, vegan +$7.00" at bounding box center [694, 255] width 405 height 66
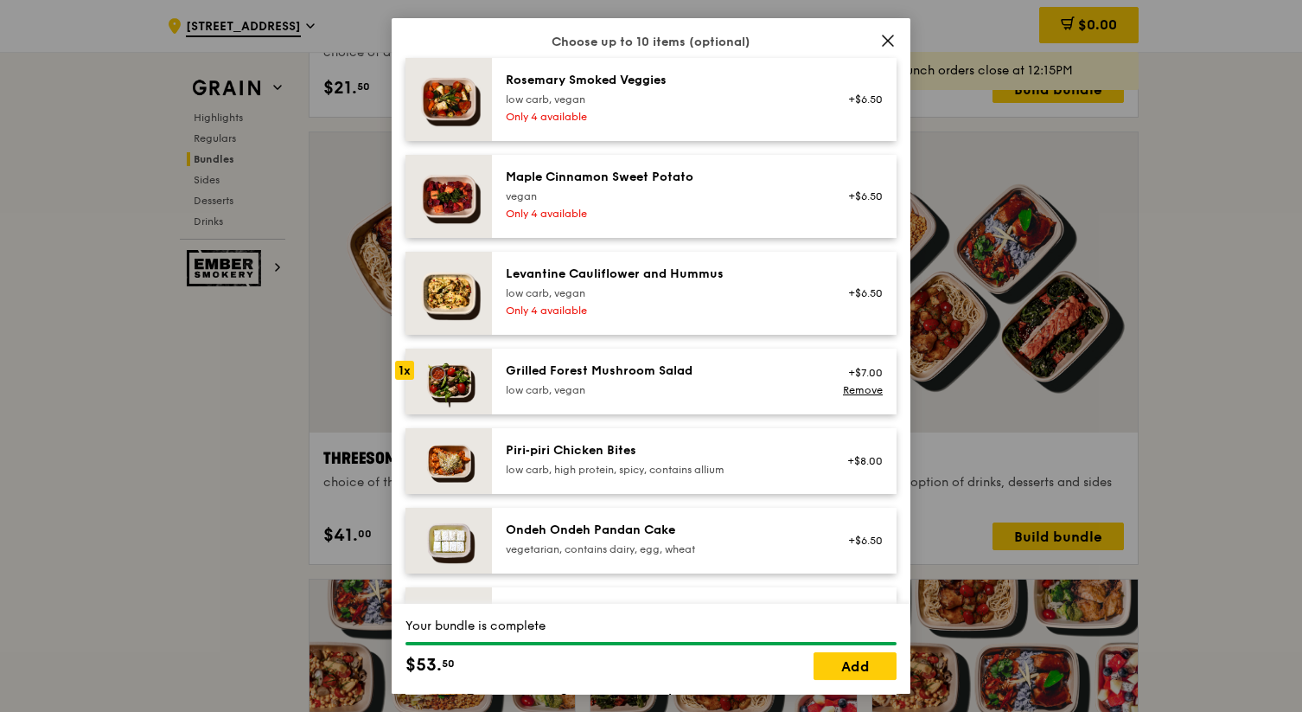
scroll to position [955, 0]
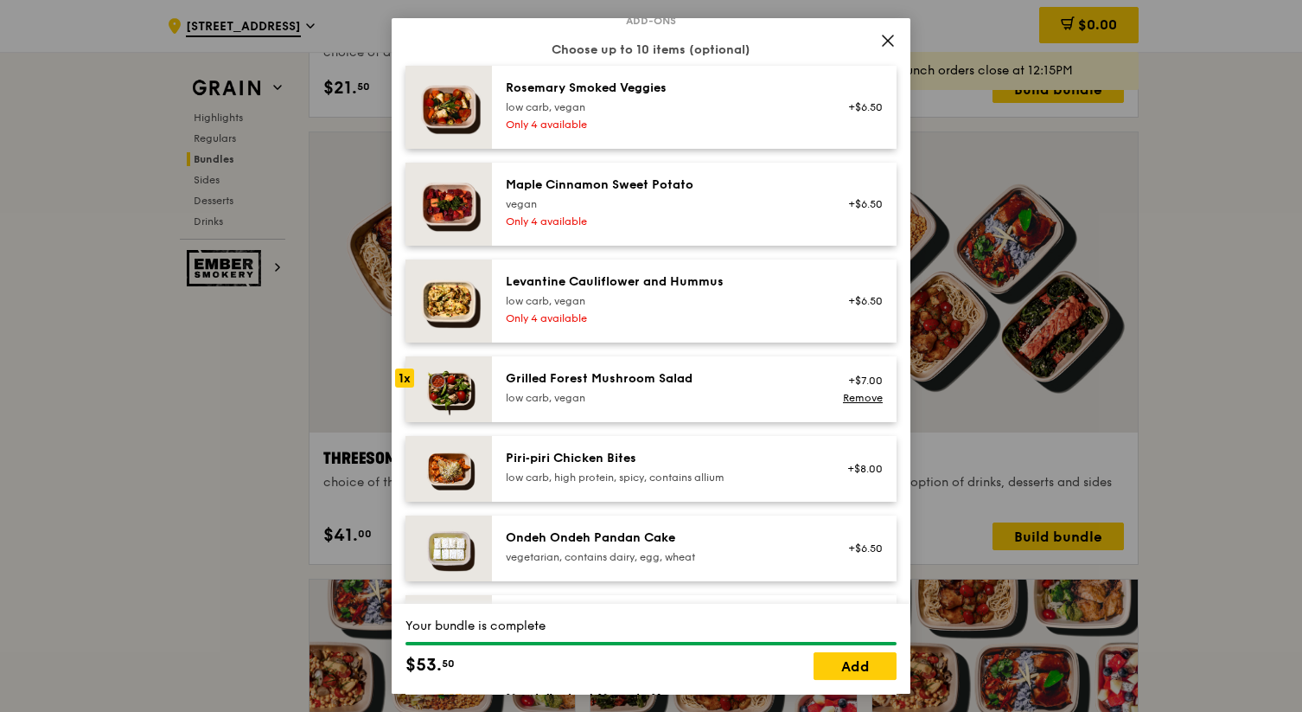
click at [667, 194] on div "Maple Cinnamon Sweet Potato" at bounding box center [661, 184] width 310 height 17
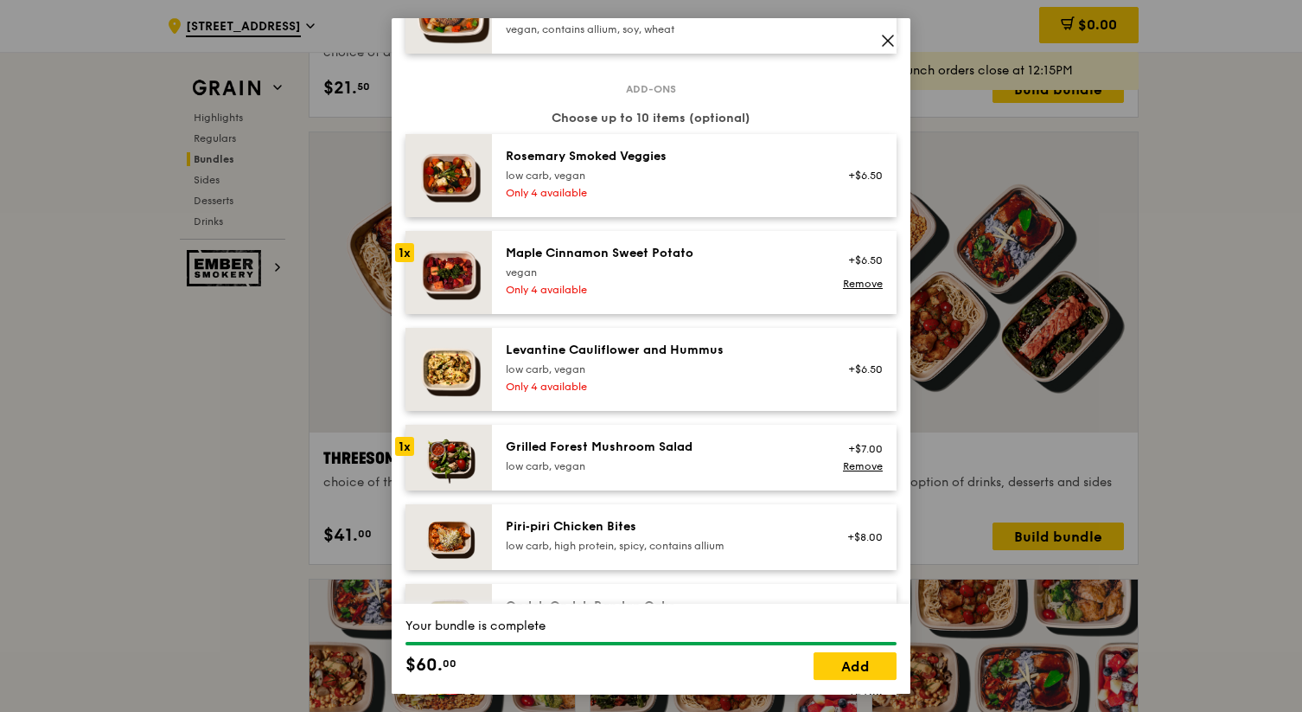
scroll to position [882, 0]
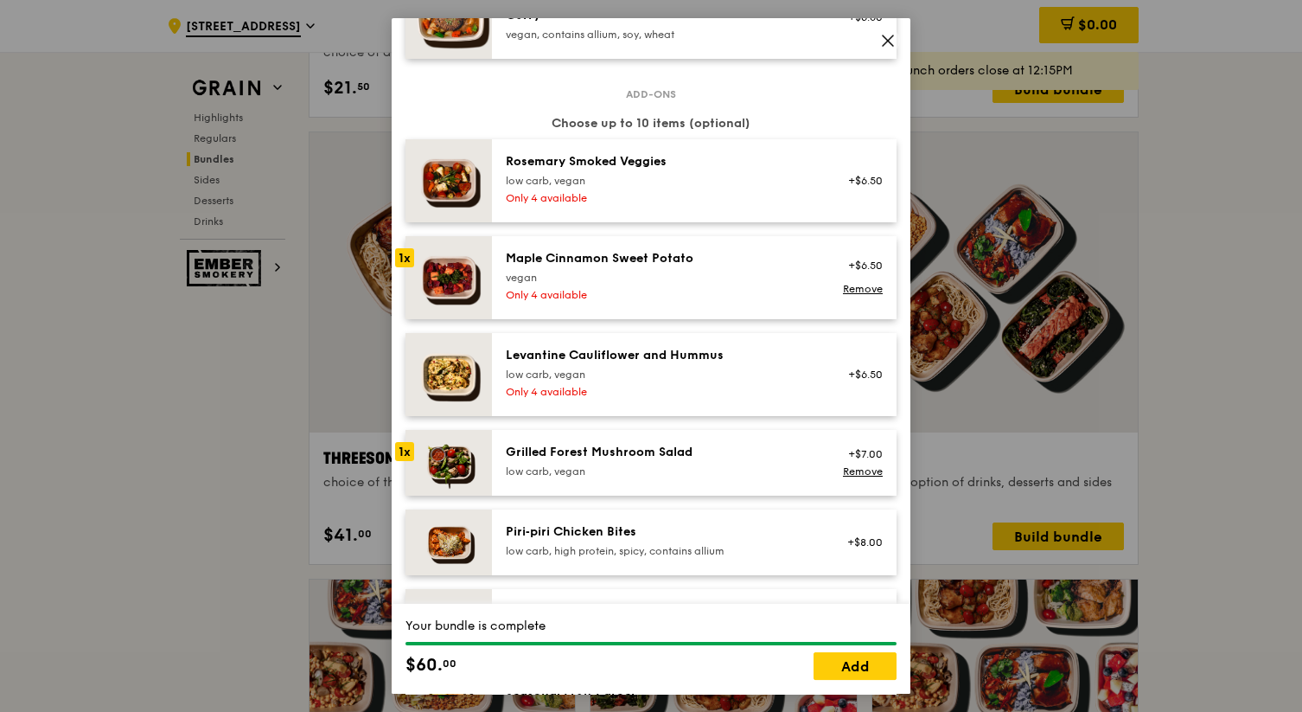
click at [667, 205] on div "Only 4 available" at bounding box center [661, 198] width 310 height 14
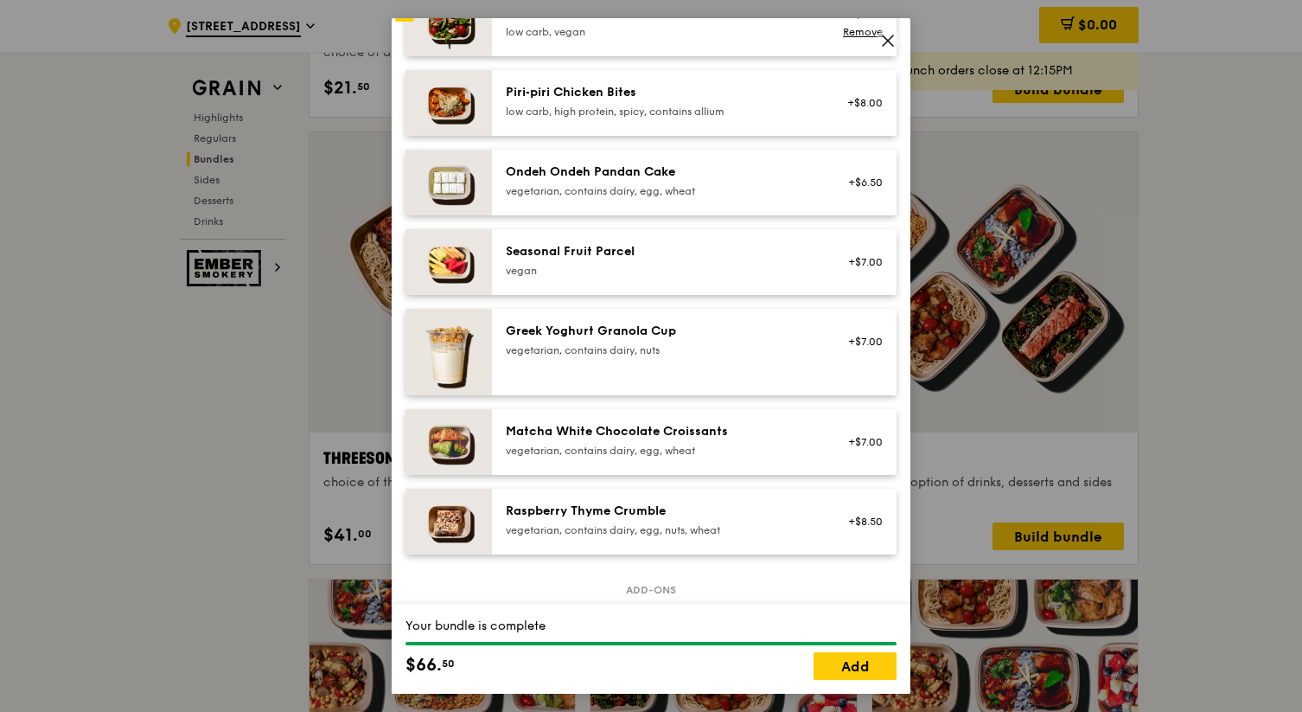
scroll to position [1325, 0]
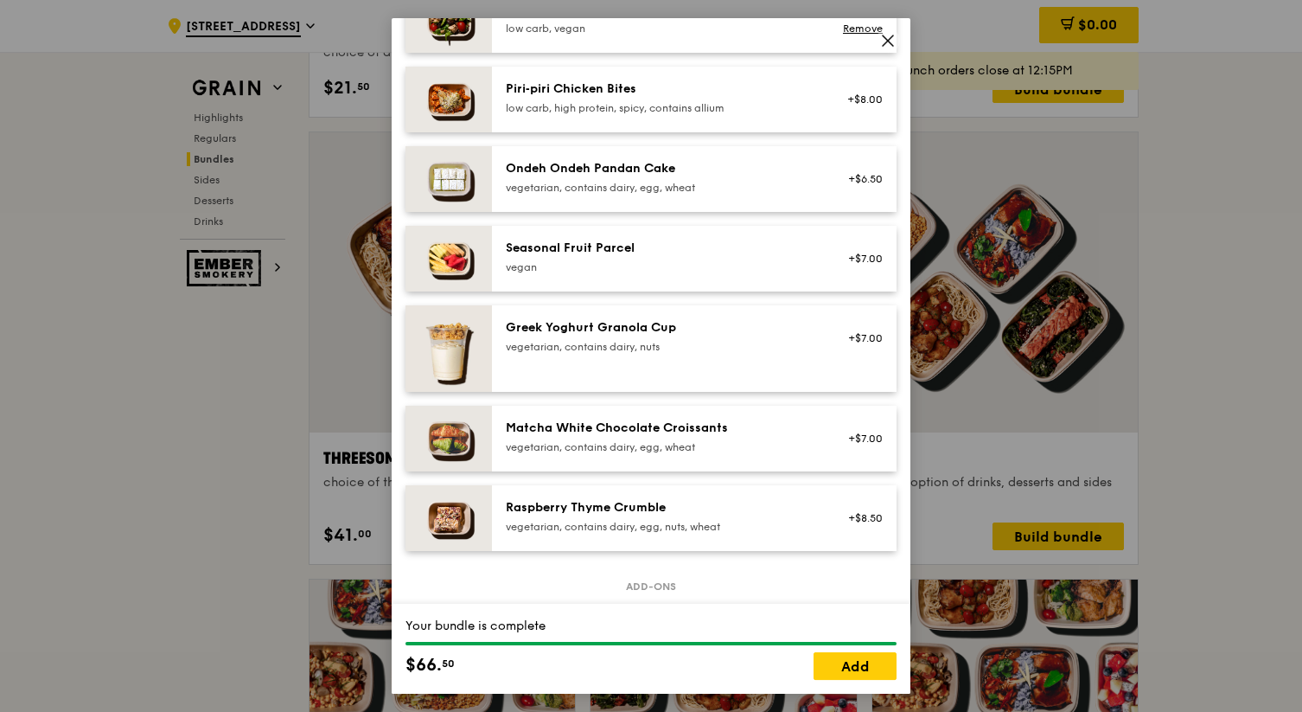
click at [700, 272] on div "Seasonal Fruit Parcel [GEOGRAPHIC_DATA]" at bounding box center [661, 257] width 310 height 35
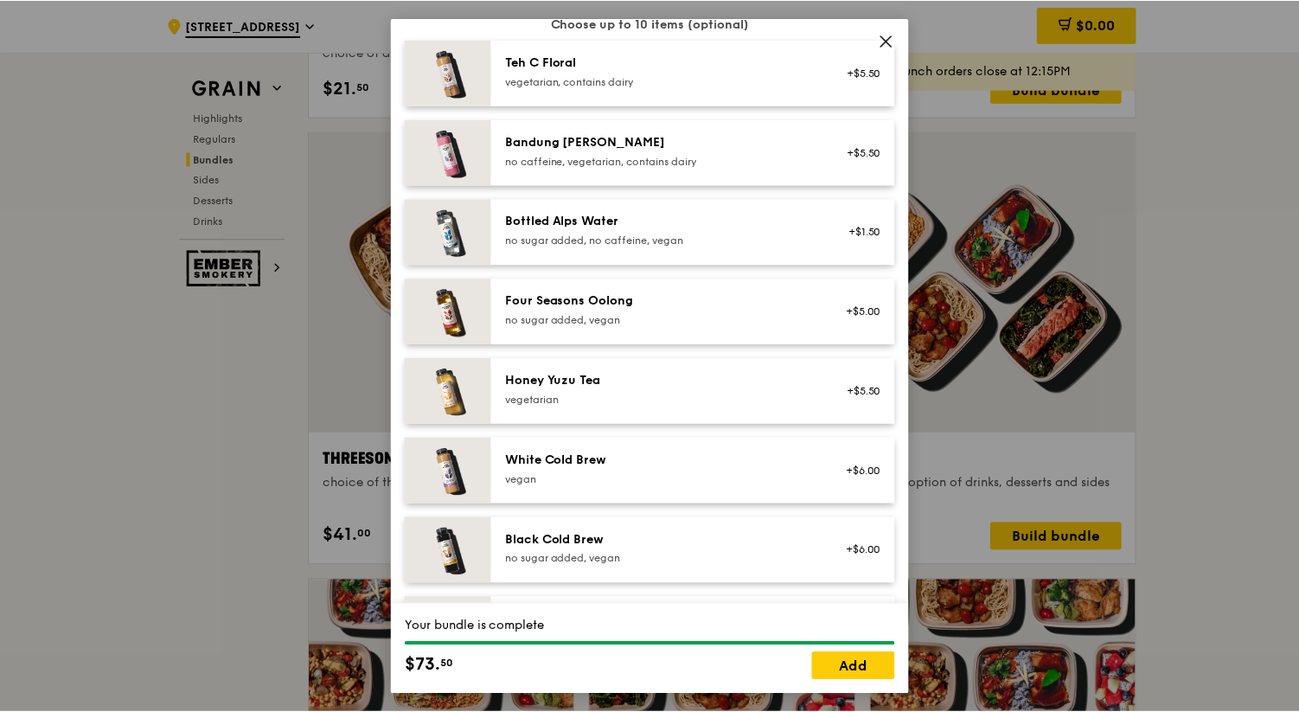
scroll to position [2081, 0]
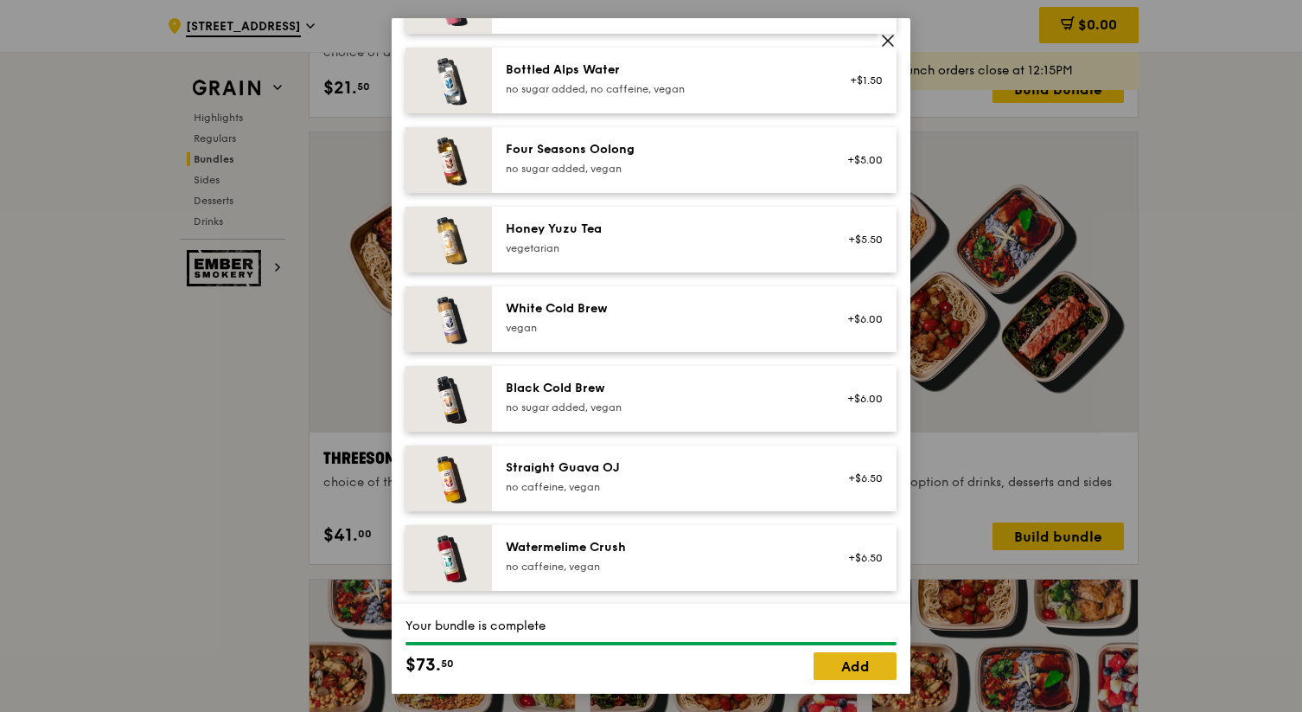
click at [860, 663] on link "Add" at bounding box center [855, 666] width 83 height 28
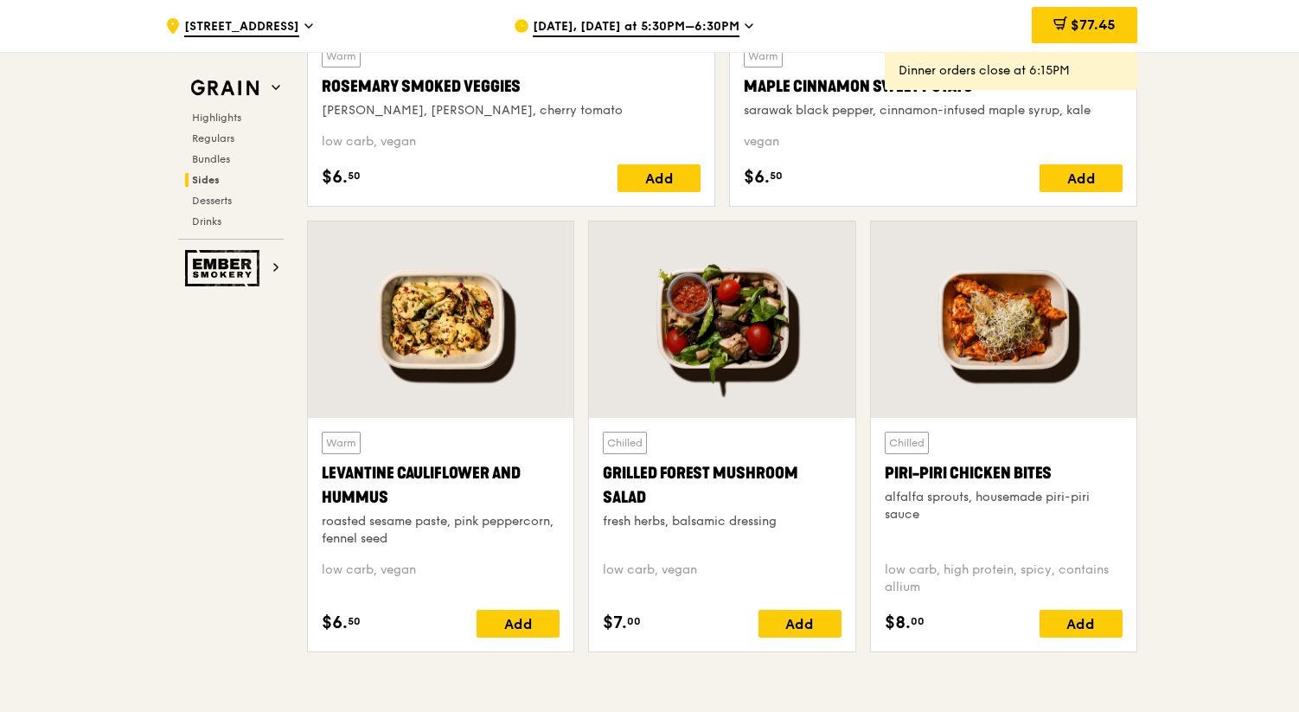
scroll to position [4276, 0]
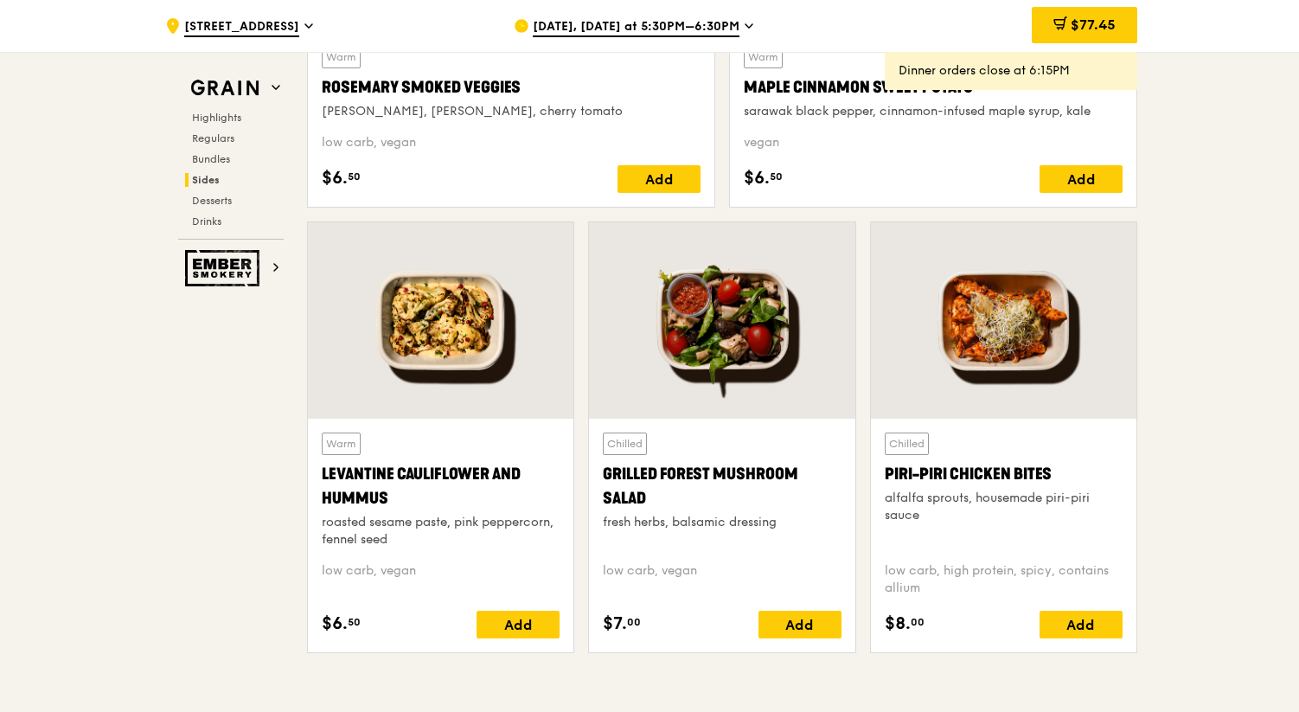
click at [730, 310] on div at bounding box center [721, 320] width 265 height 196
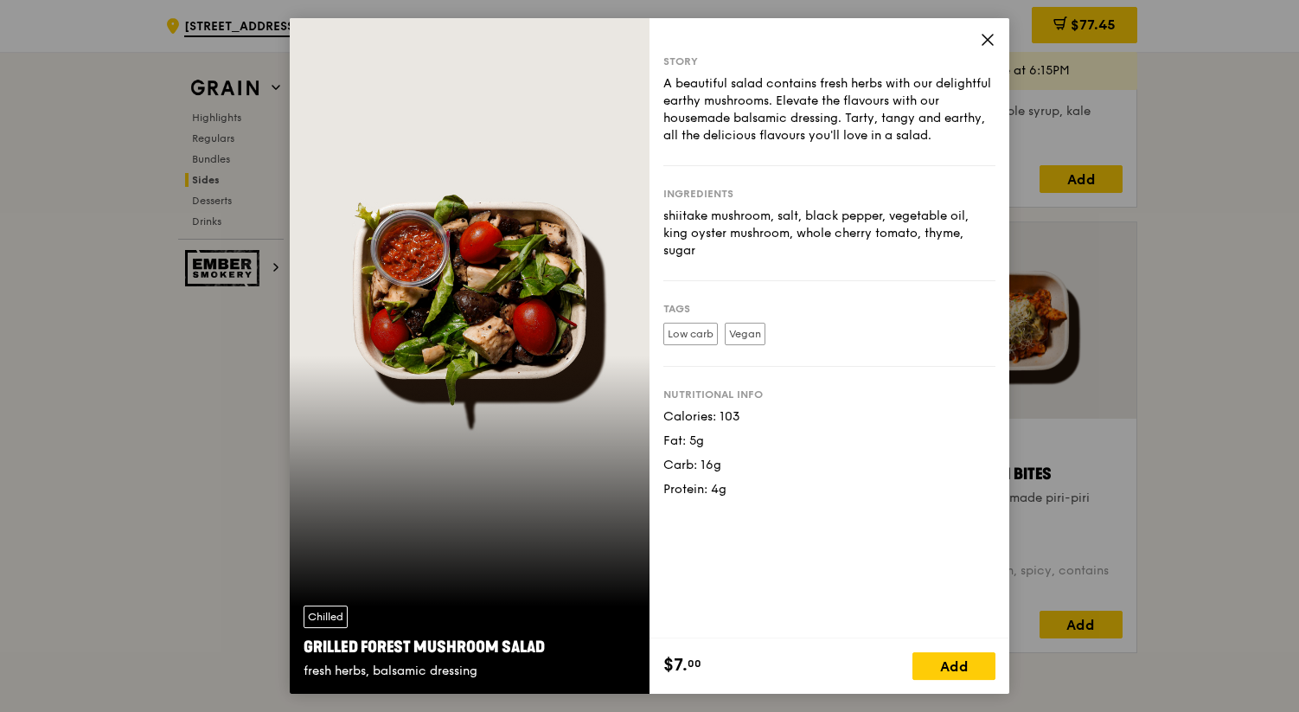
click at [988, 36] on icon at bounding box center [988, 40] width 16 height 16
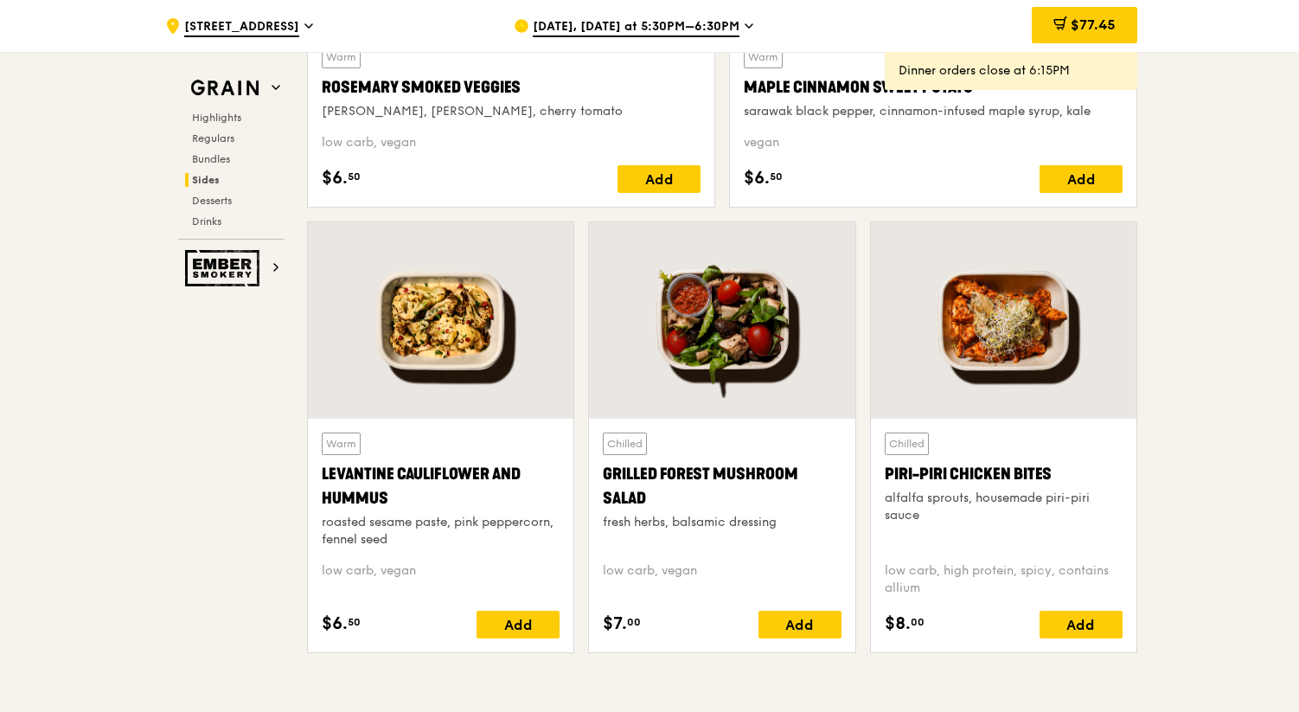
click at [508, 329] on div at bounding box center [440, 320] width 265 height 196
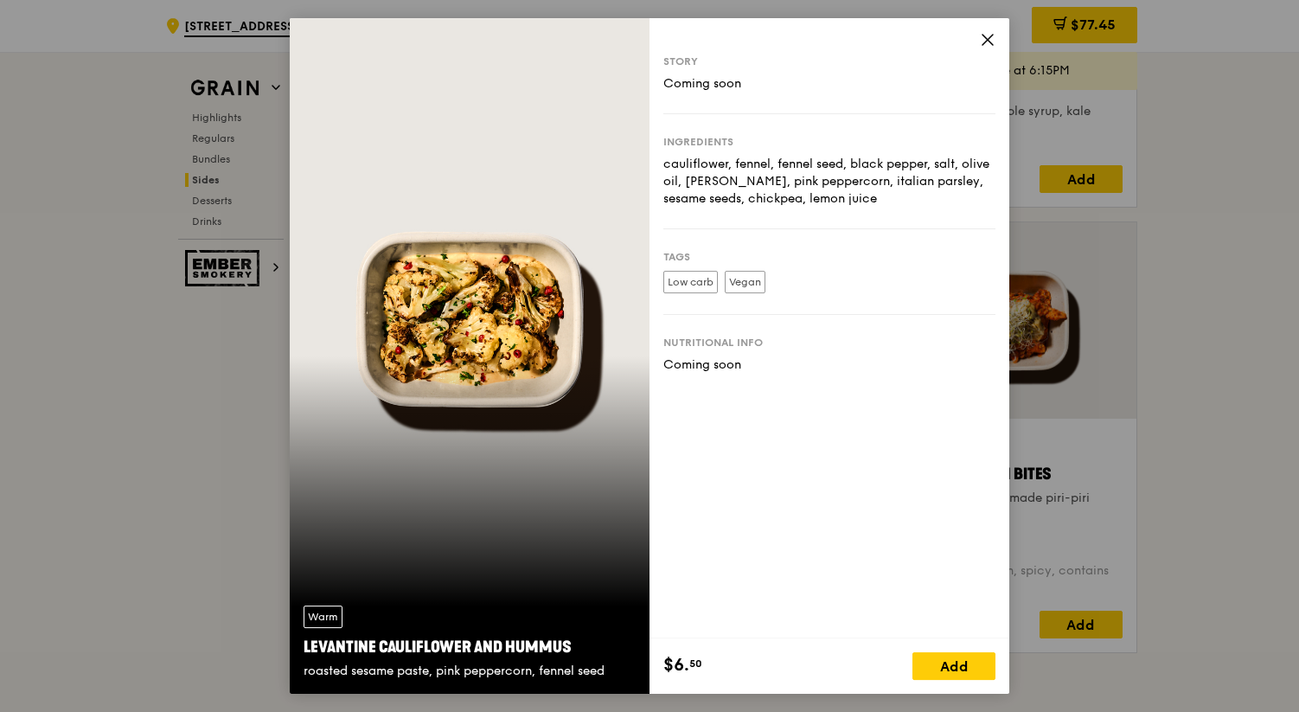
click at [984, 37] on icon at bounding box center [988, 40] width 16 height 16
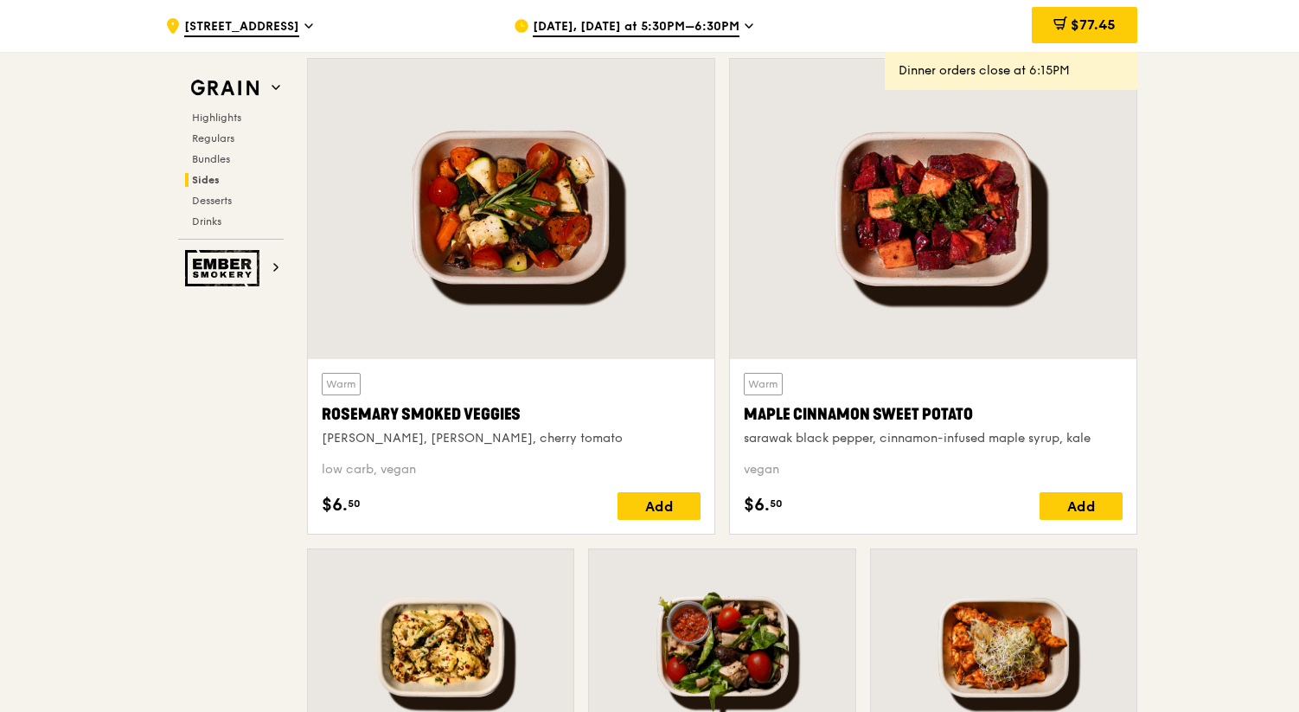
scroll to position [3941, 0]
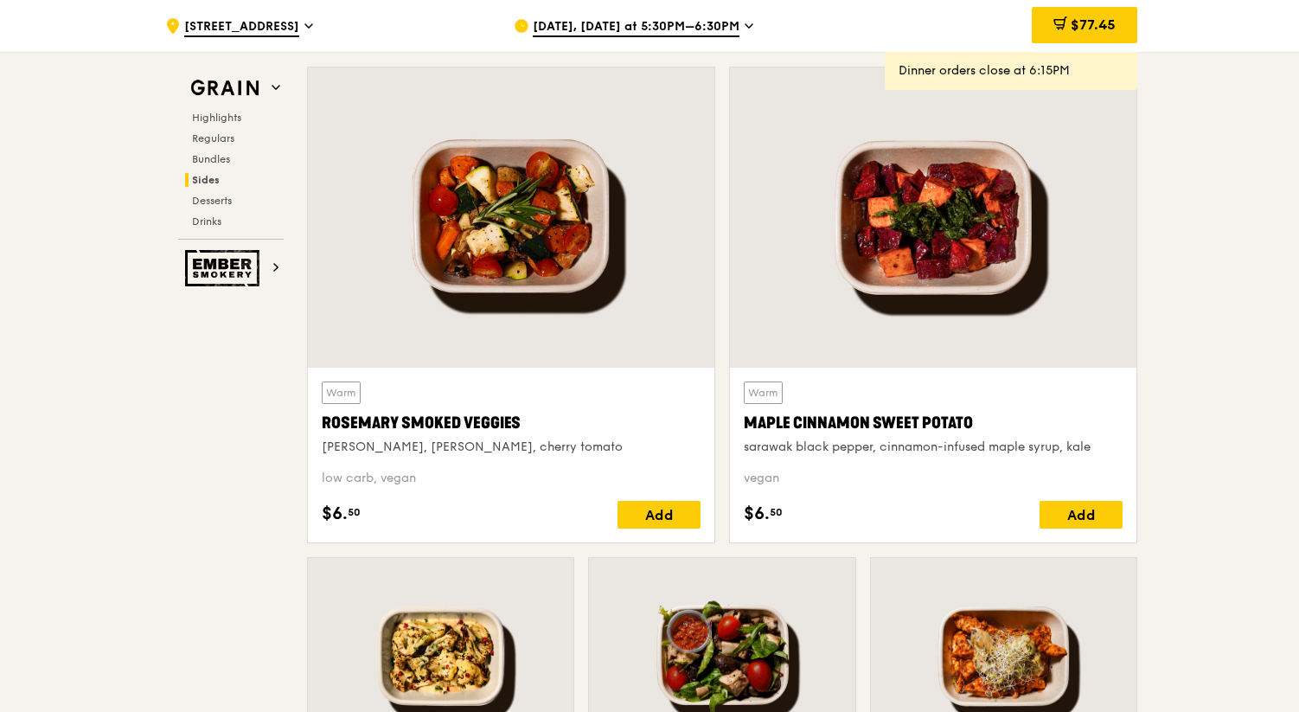
click at [517, 215] on div at bounding box center [511, 217] width 406 height 300
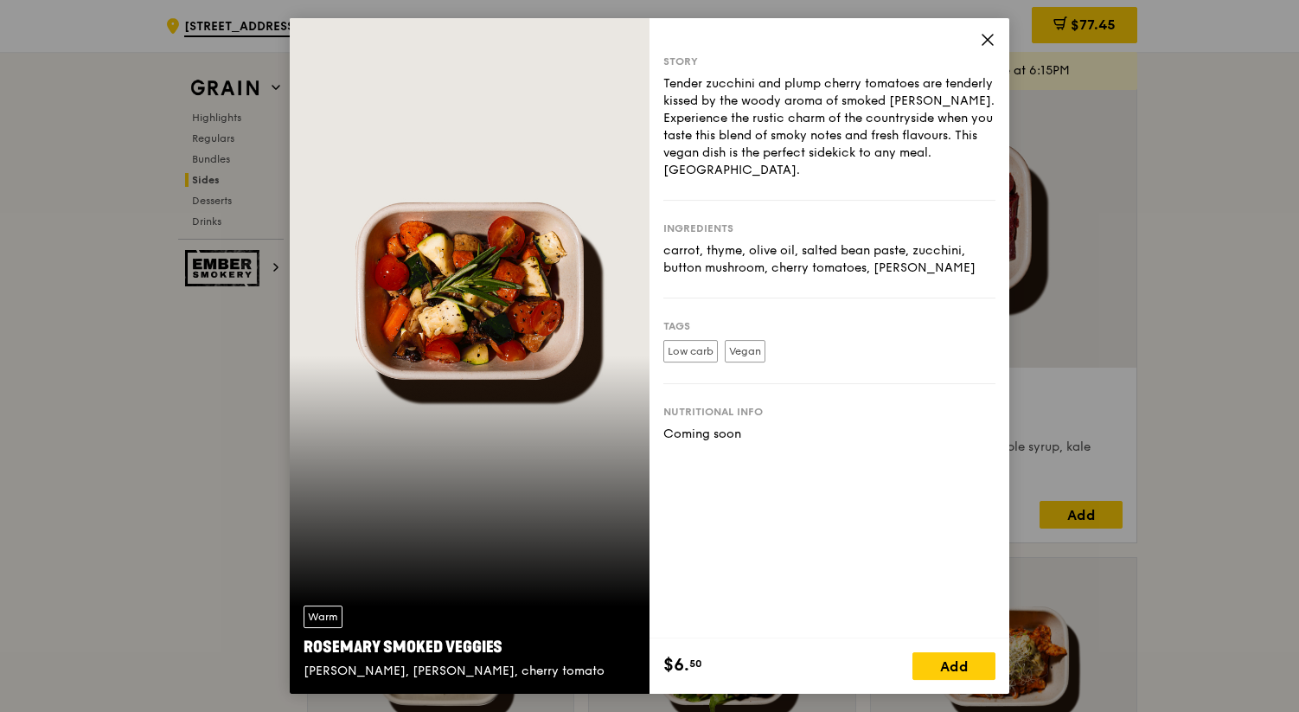
click at [984, 40] on icon at bounding box center [988, 40] width 16 height 16
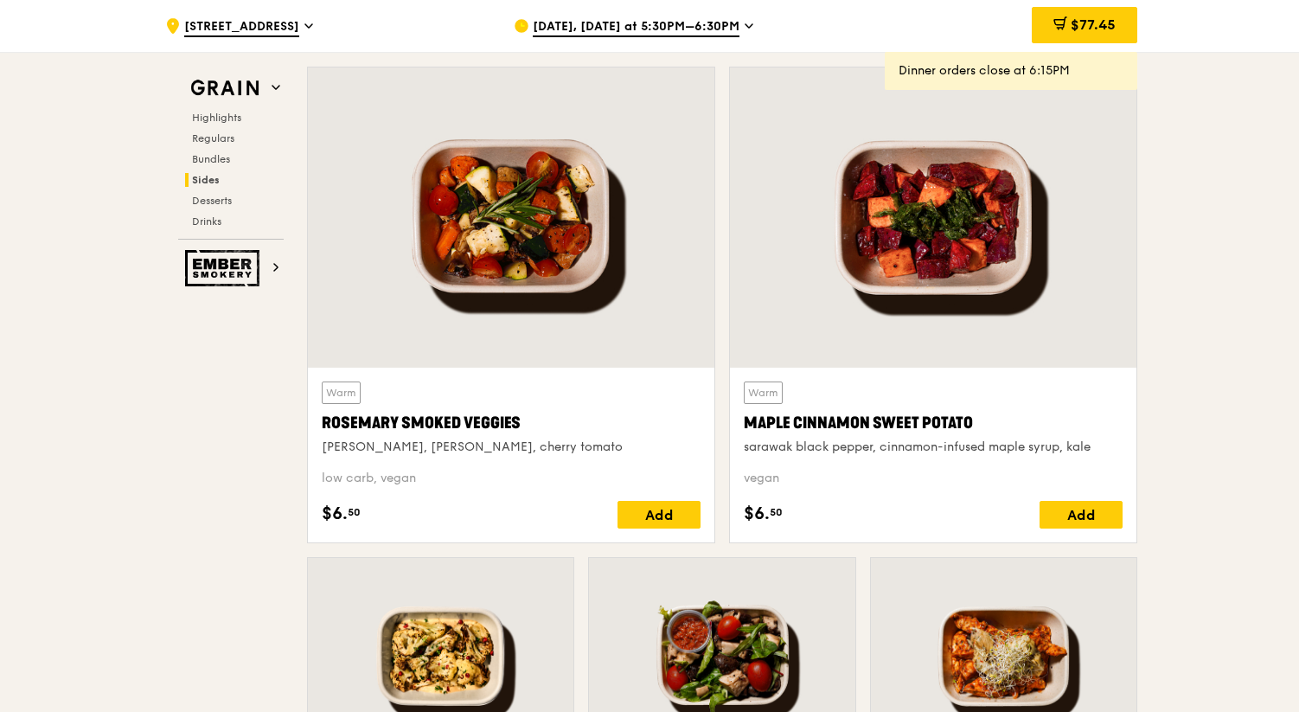
click at [991, 269] on div at bounding box center [933, 217] width 406 height 300
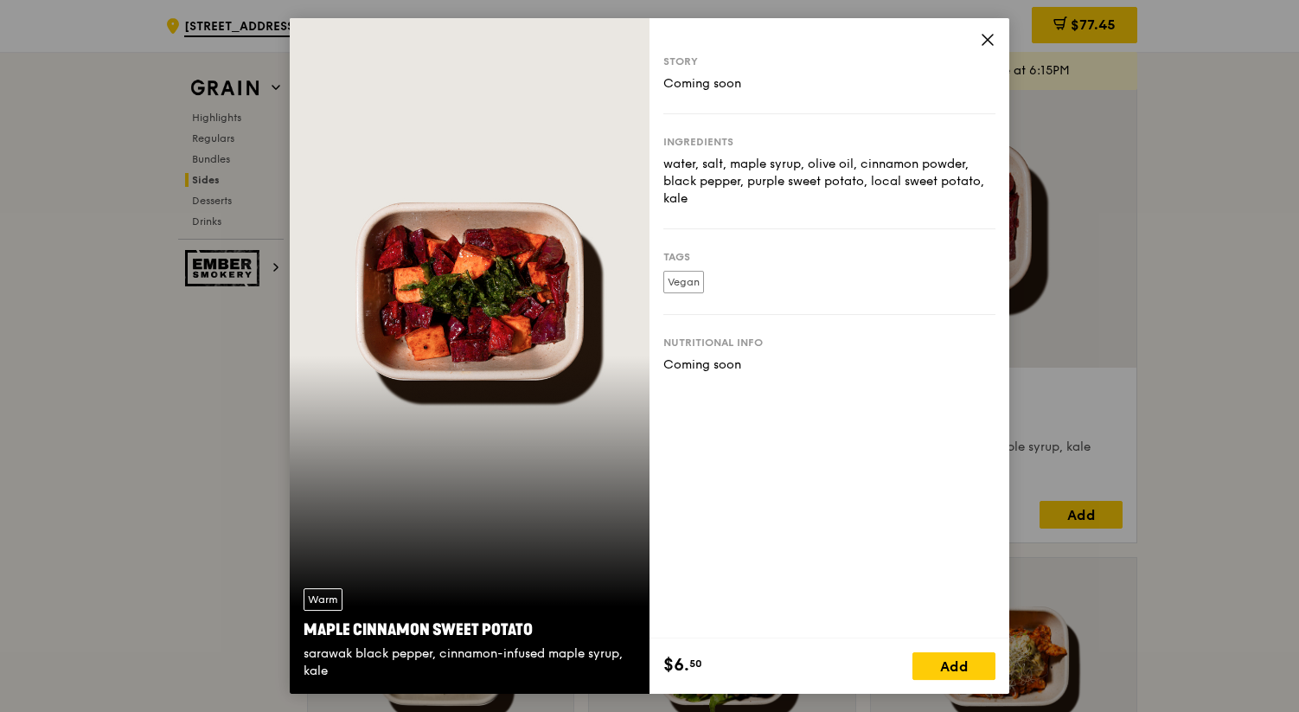
click at [987, 40] on icon at bounding box center [987, 40] width 10 height 10
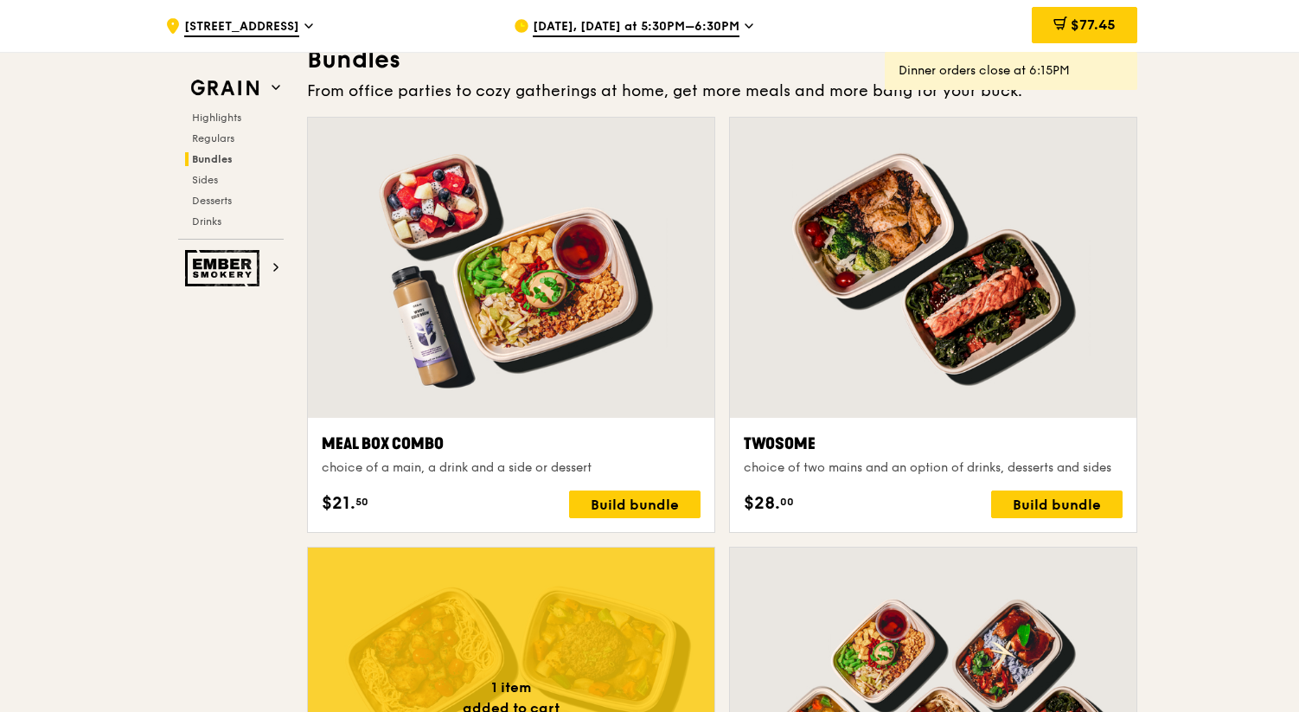
scroll to position [2808, 0]
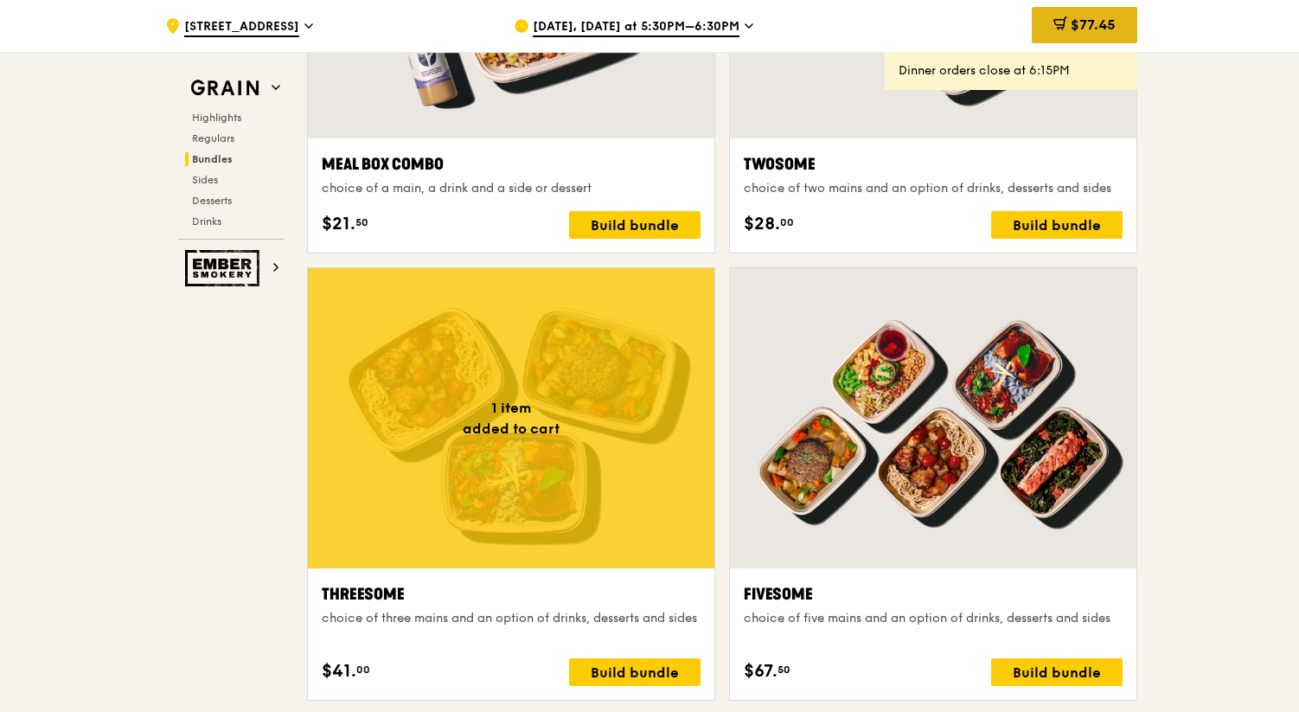
click at [1070, 25] on span "$77.45" at bounding box center [1092, 24] width 45 height 16
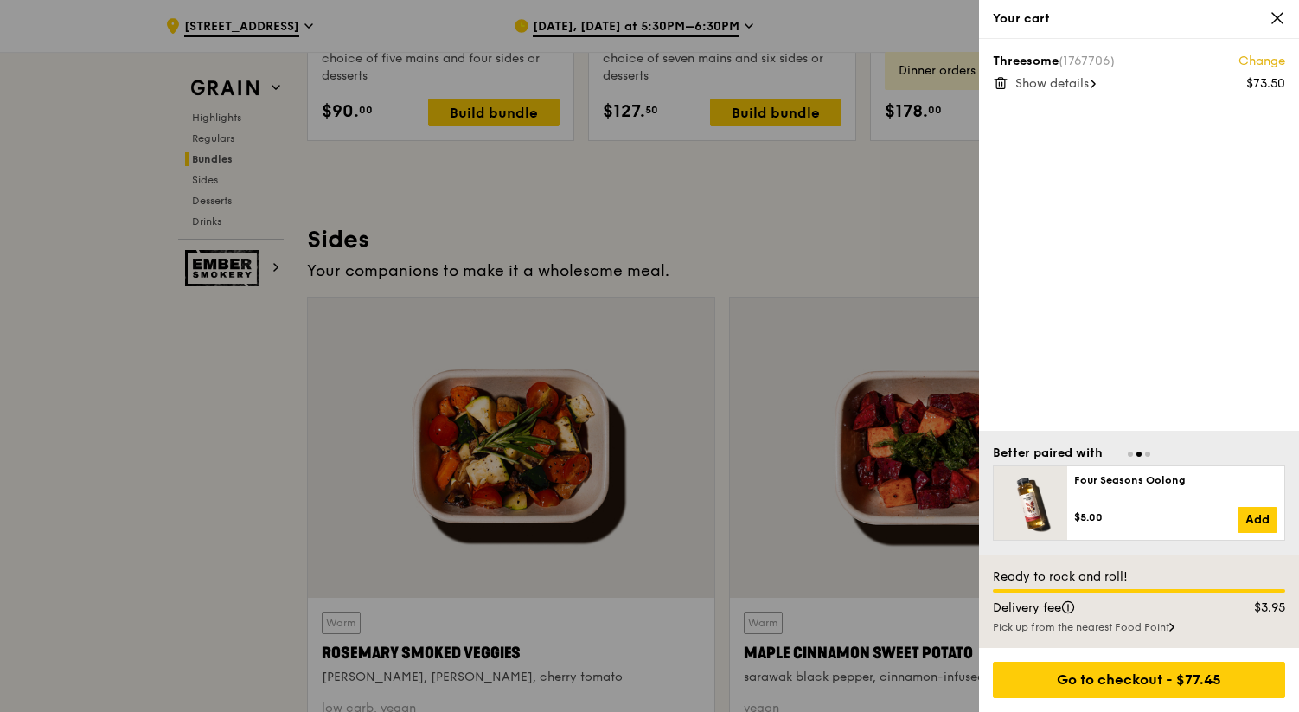
scroll to position [3802, 0]
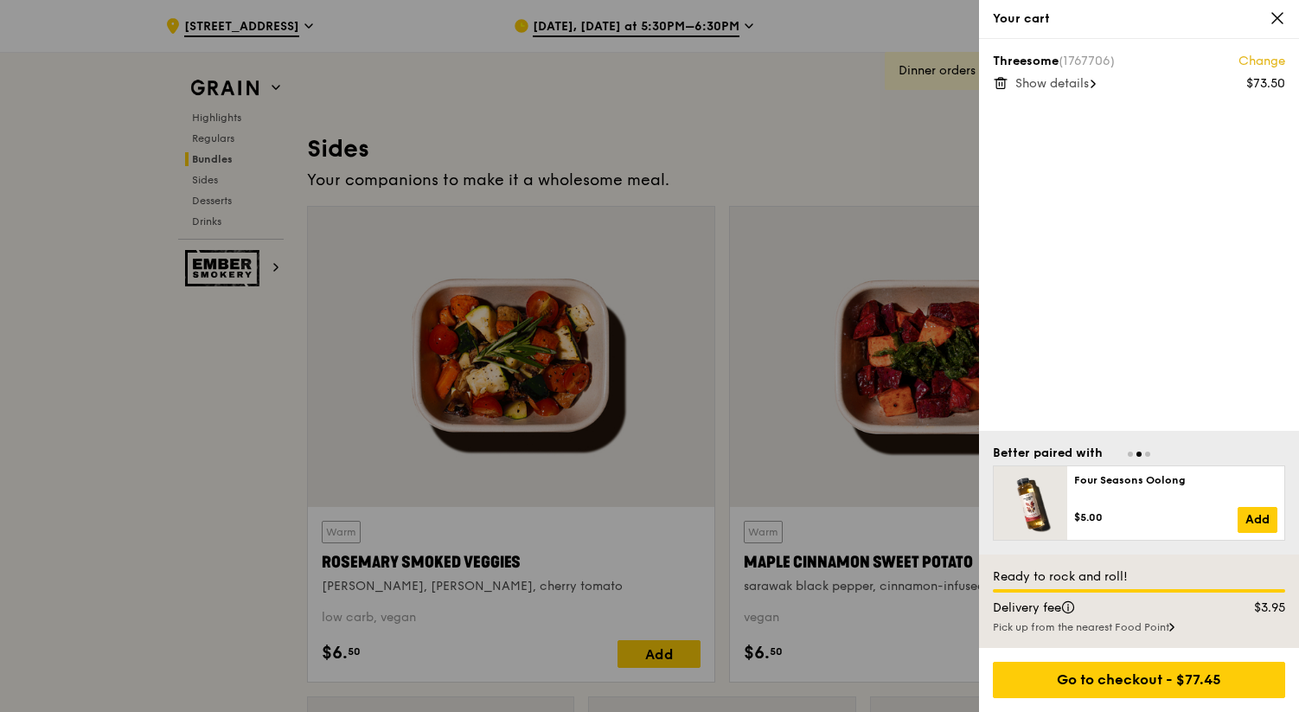
click at [1280, 19] on icon at bounding box center [1277, 18] width 16 height 16
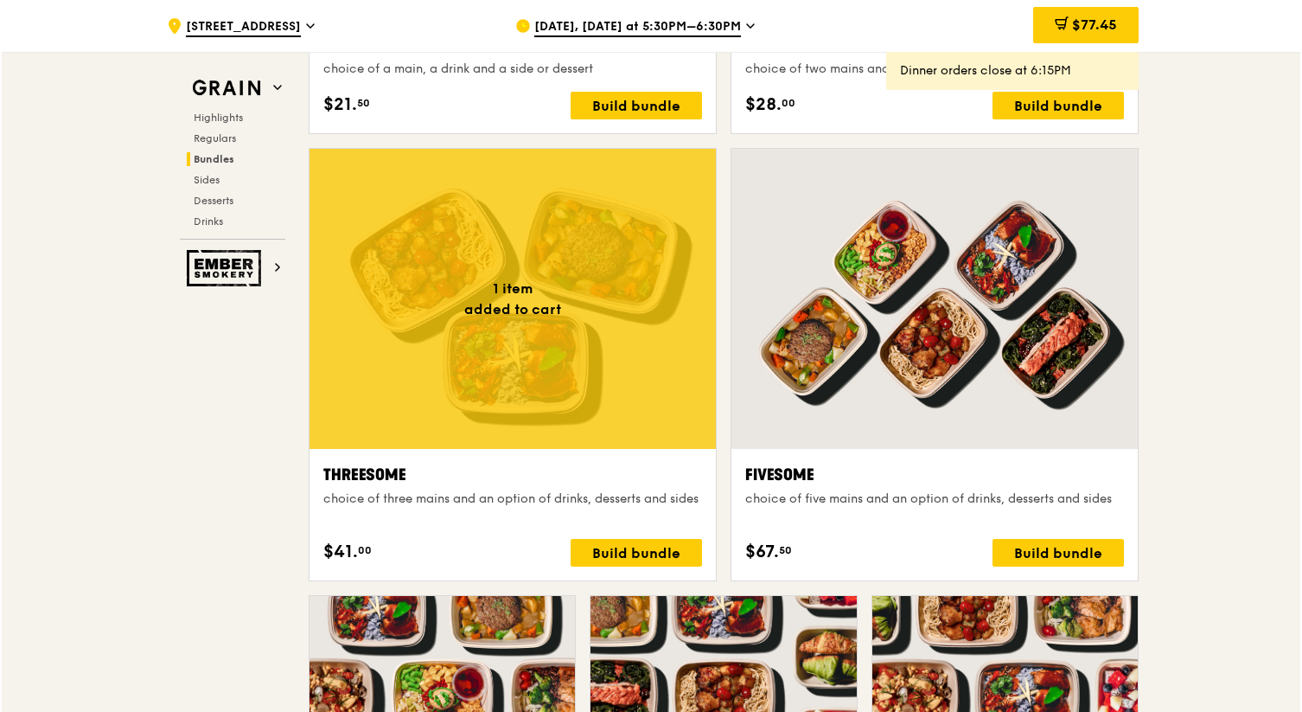
scroll to position [2860, 0]
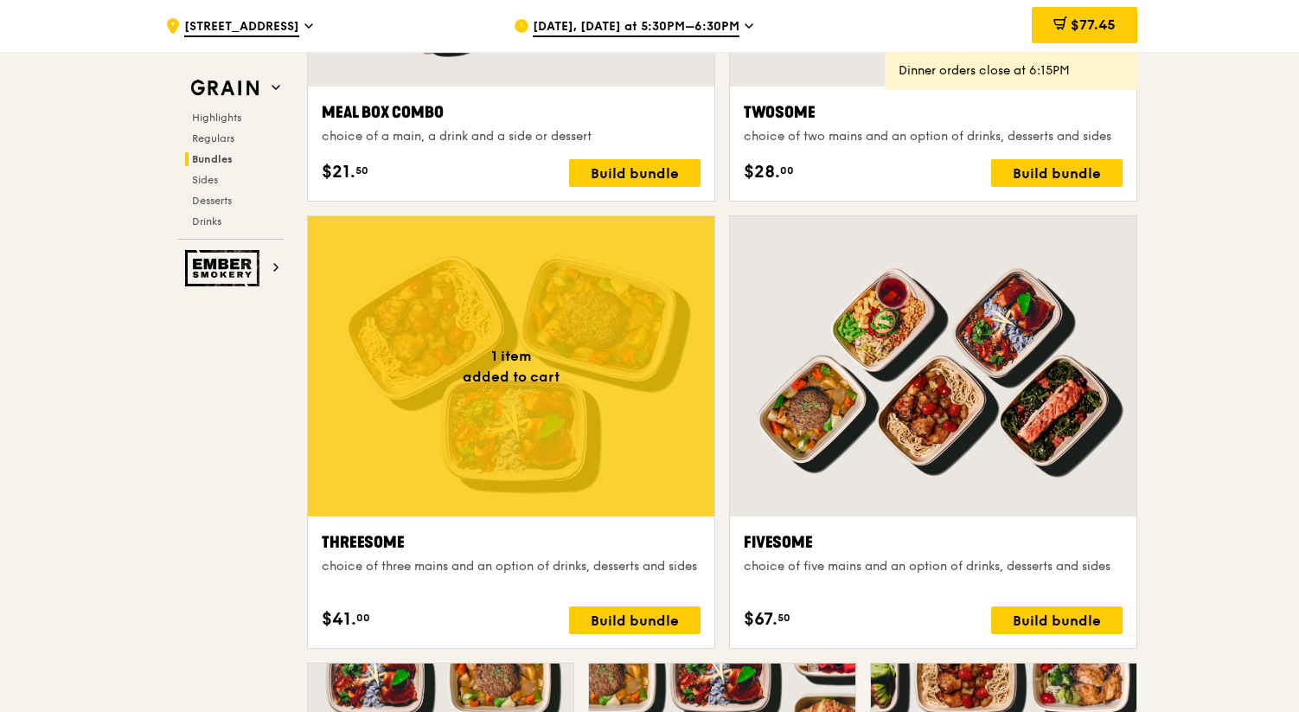
click at [537, 345] on div at bounding box center [511, 366] width 406 height 300
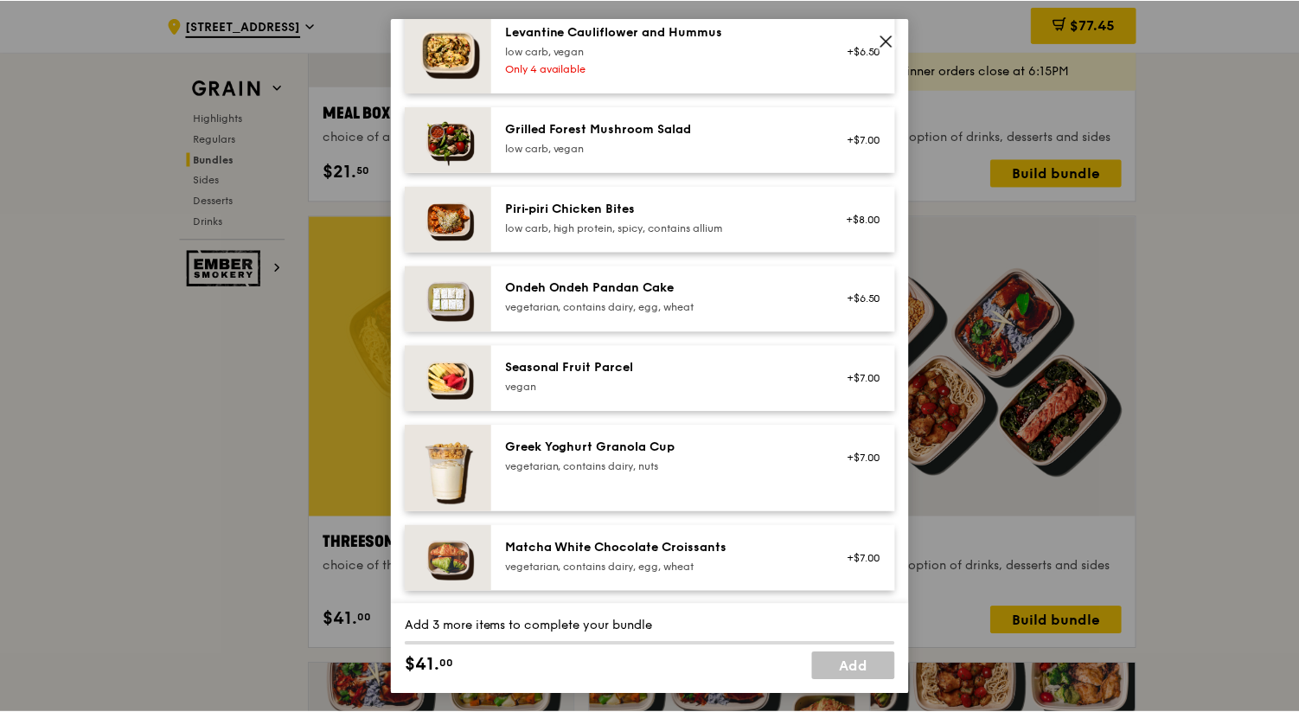
scroll to position [1285, 0]
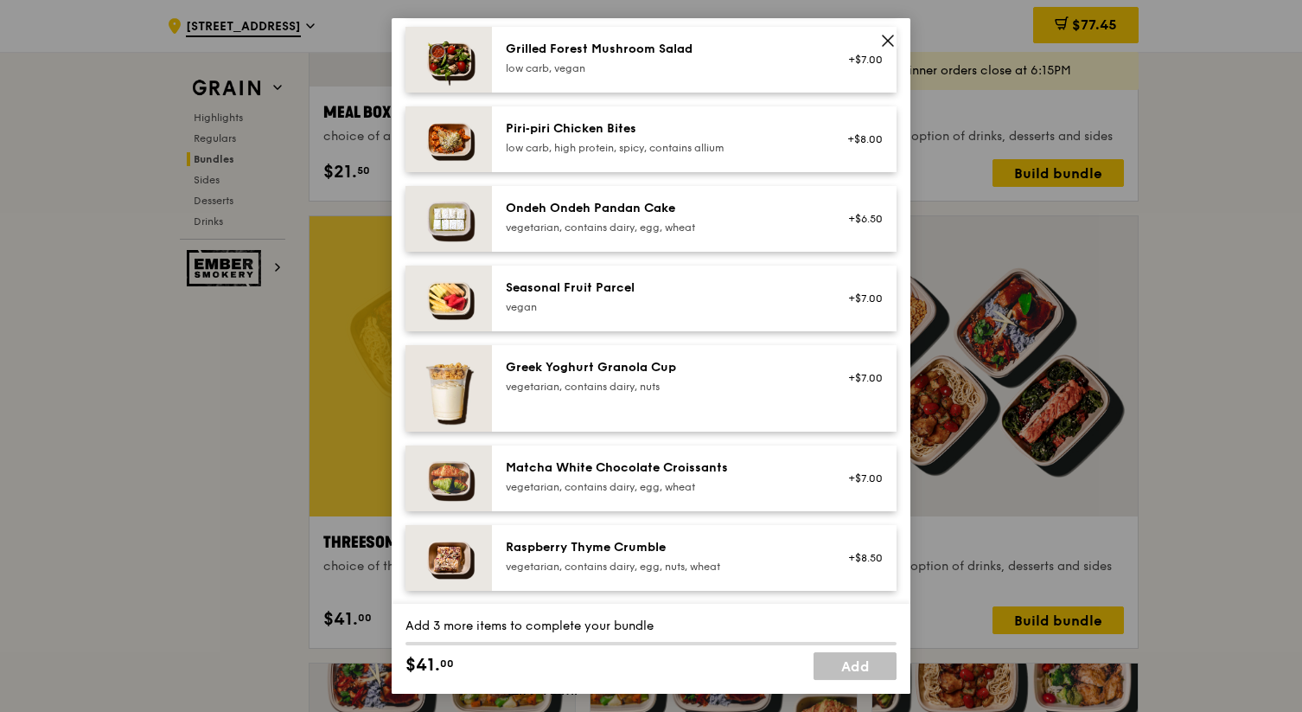
click at [892, 34] on icon at bounding box center [888, 41] width 16 height 16
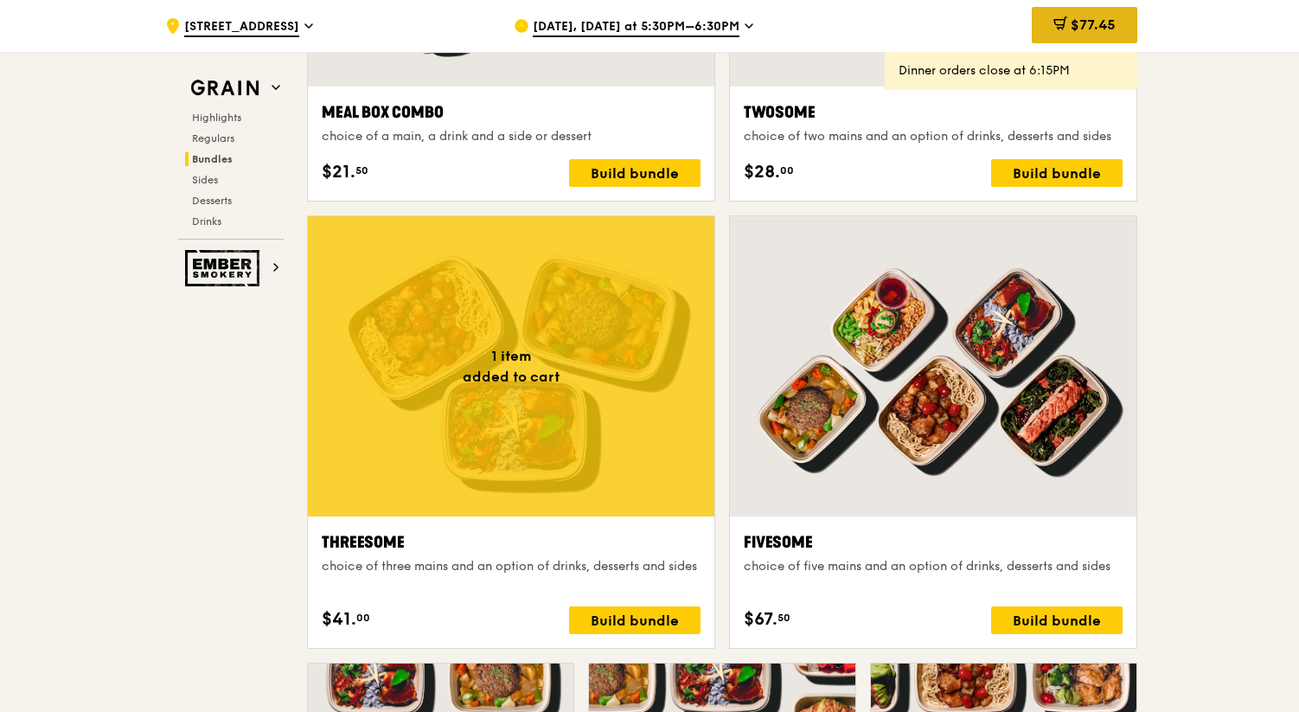
click at [1100, 33] on span "$77.45" at bounding box center [1092, 24] width 45 height 16
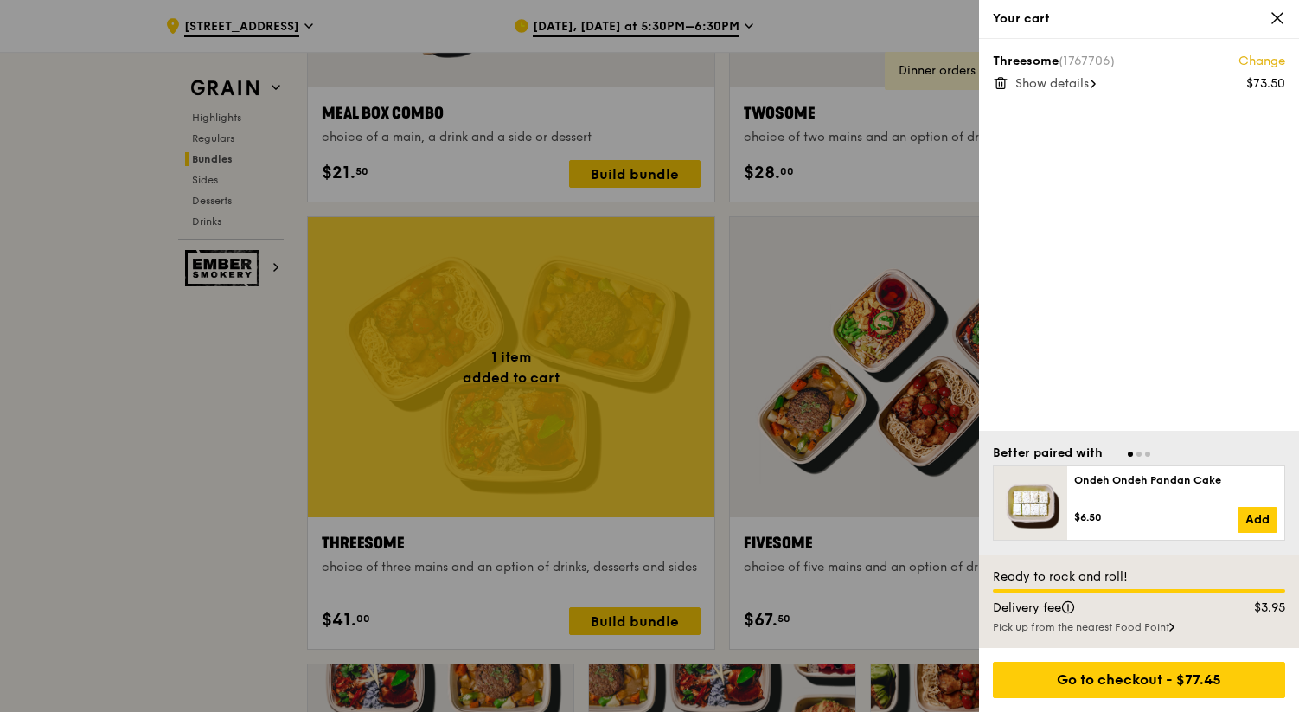
scroll to position [2859, 0]
click at [998, 80] on icon at bounding box center [1001, 83] width 16 height 16
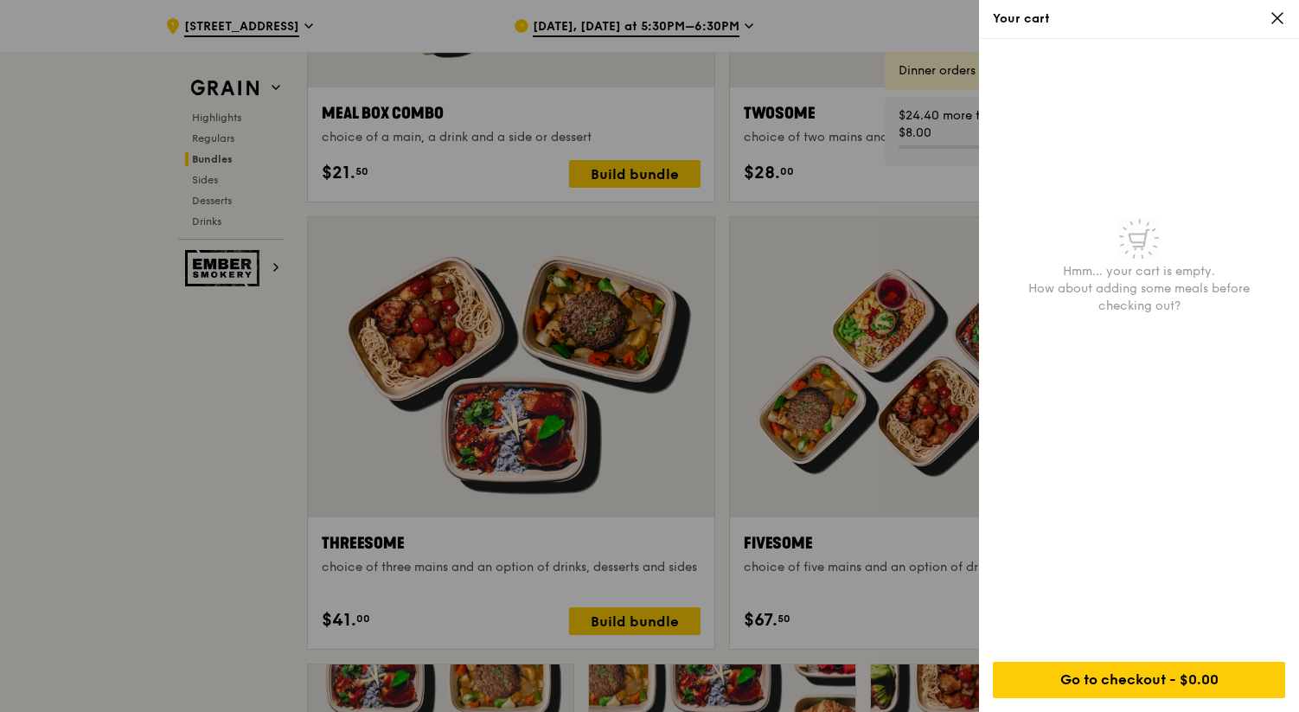
click at [1270, 17] on icon at bounding box center [1277, 18] width 16 height 16
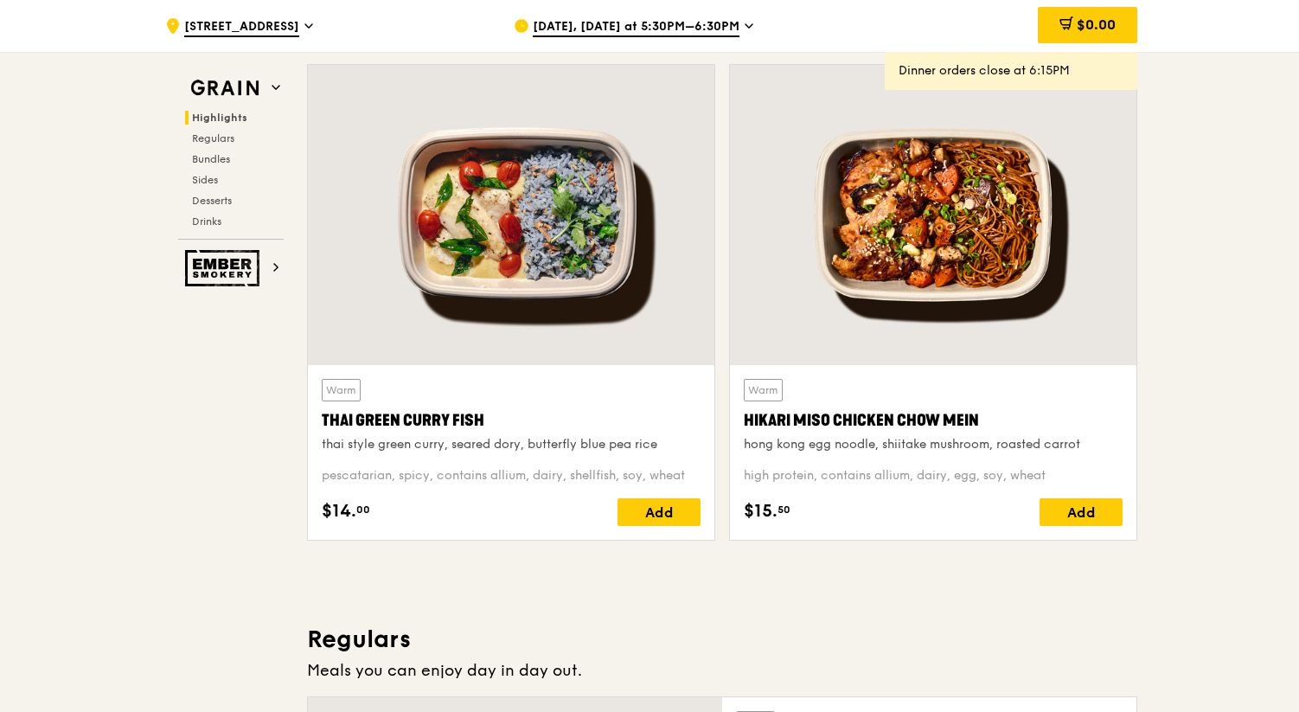
scroll to position [598, 0]
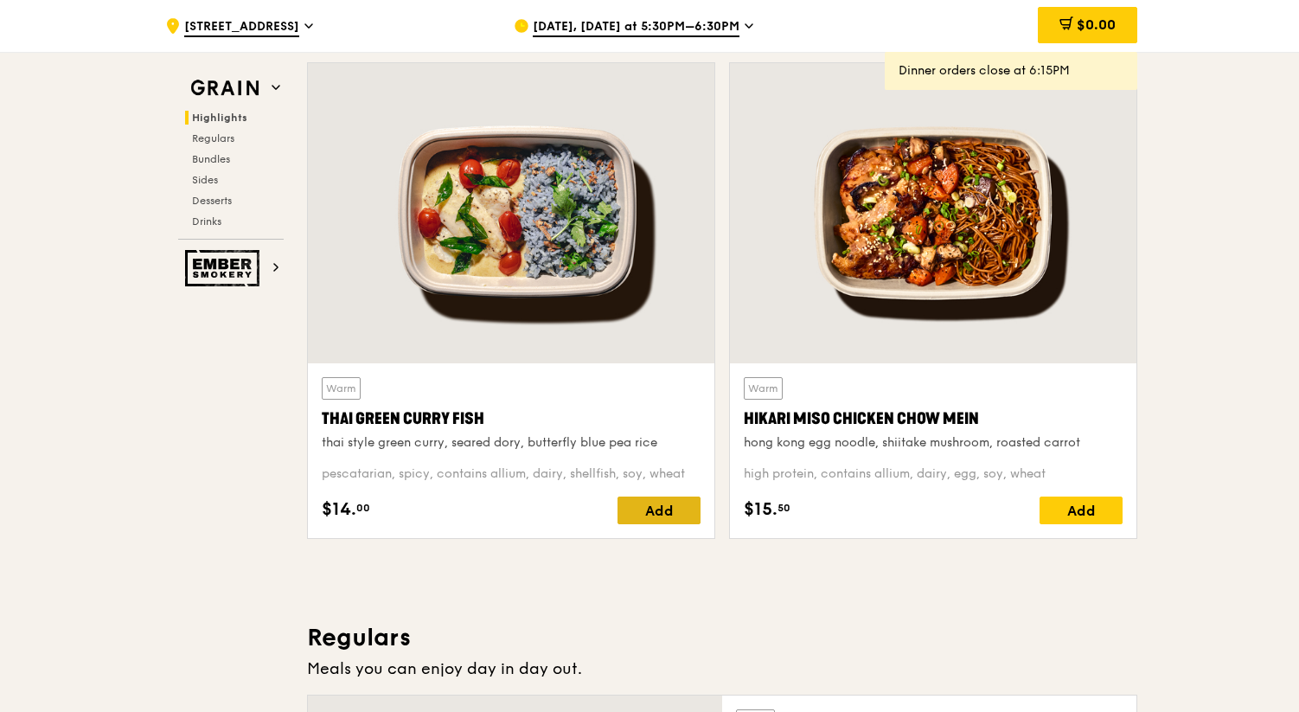
click at [656, 517] on div "Add" at bounding box center [658, 510] width 83 height 28
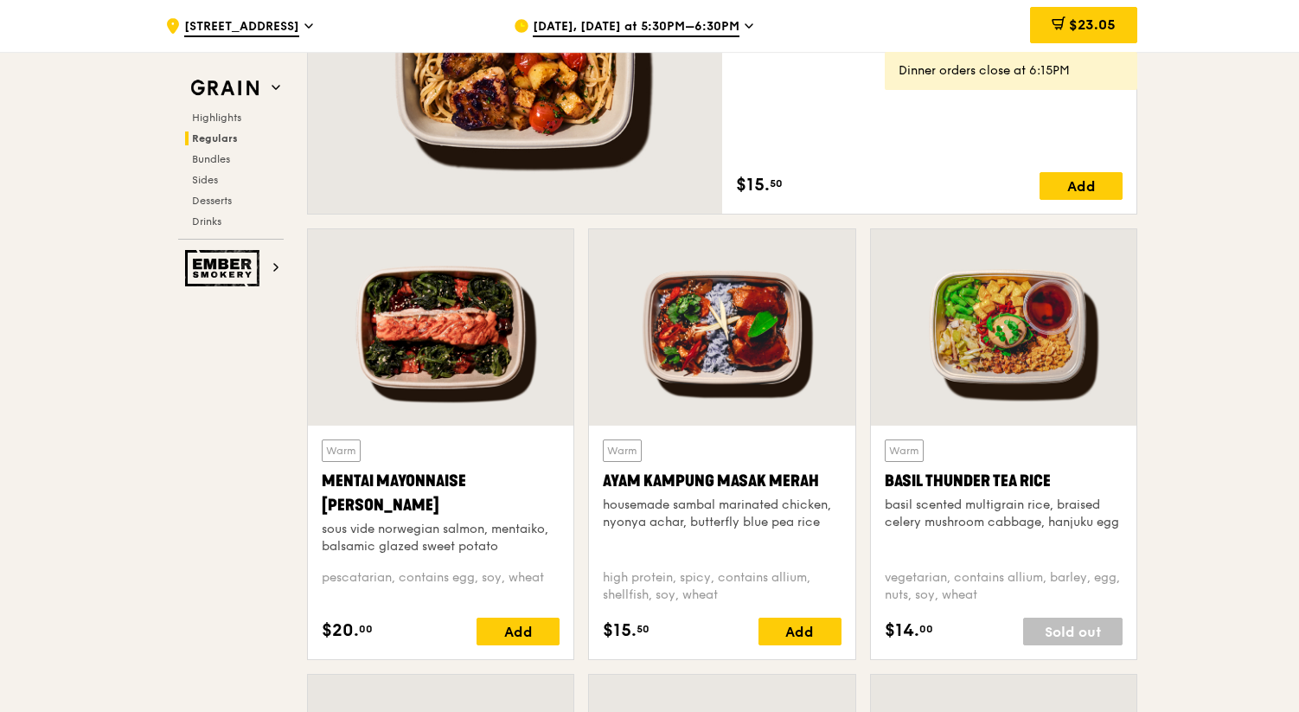
scroll to position [1403, 0]
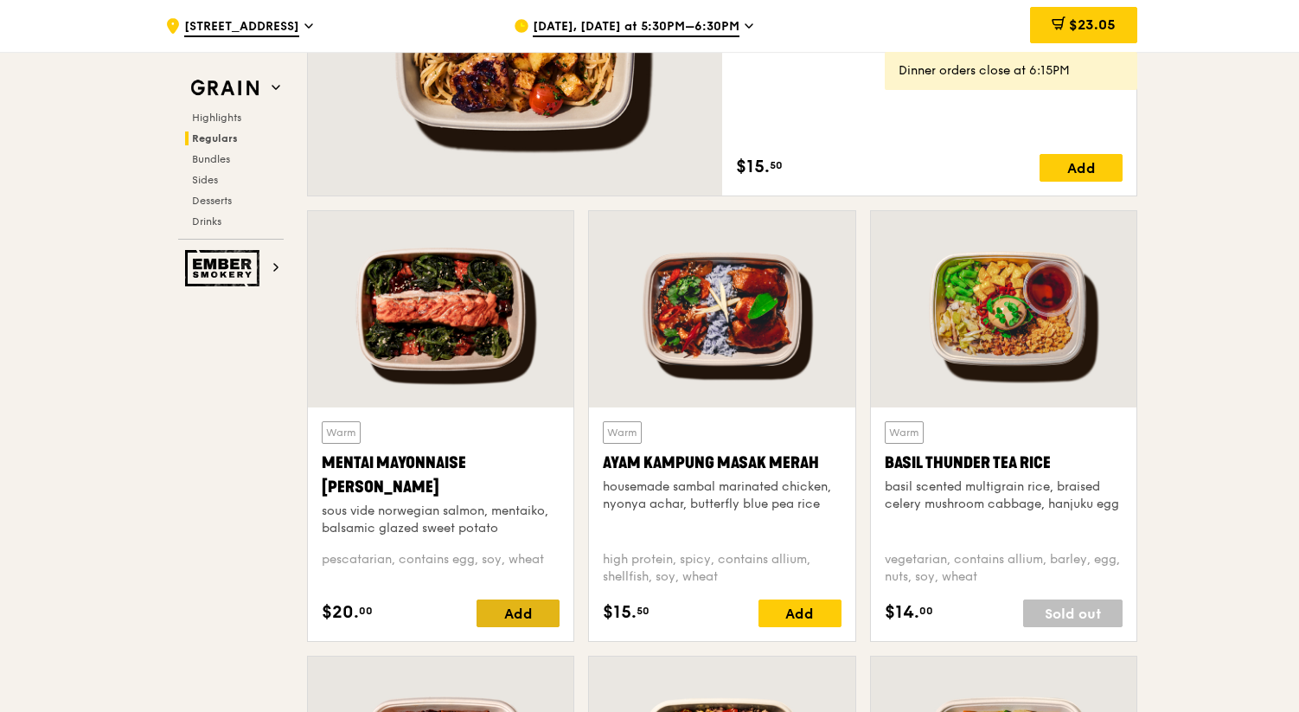
click at [505, 613] on div "Add" at bounding box center [517, 613] width 83 height 28
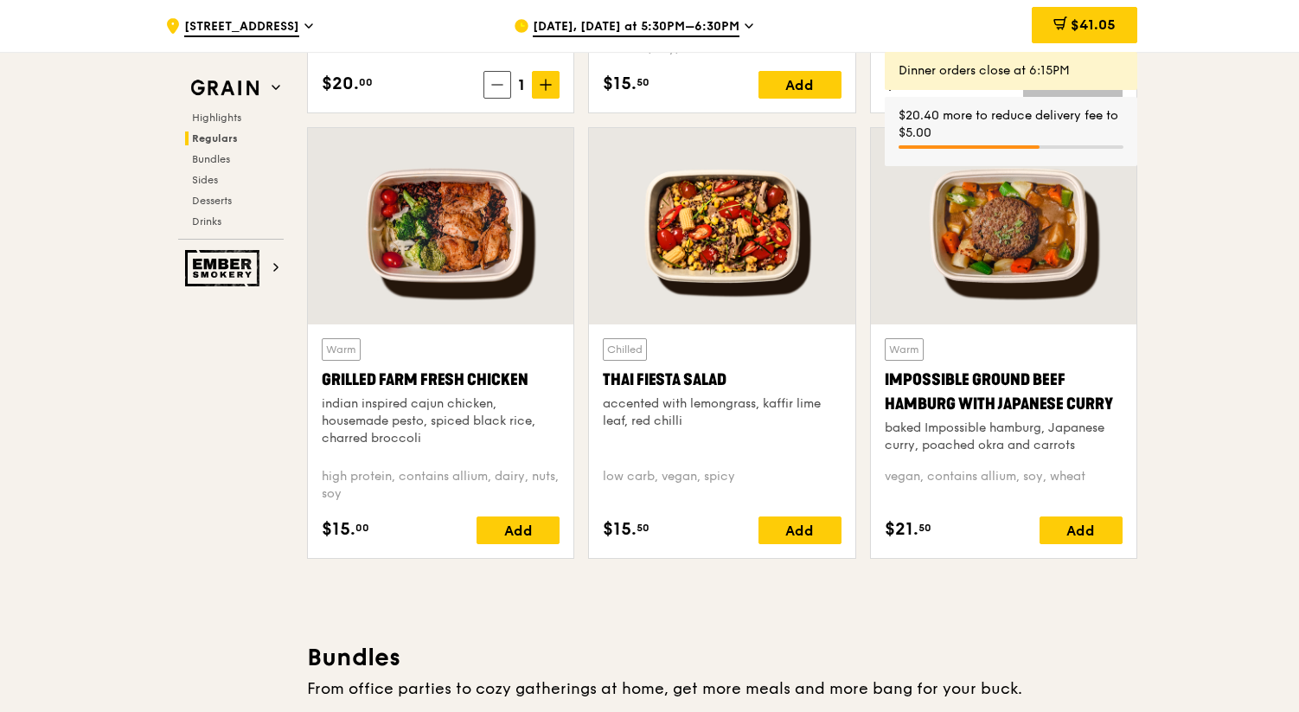
scroll to position [1976, 0]
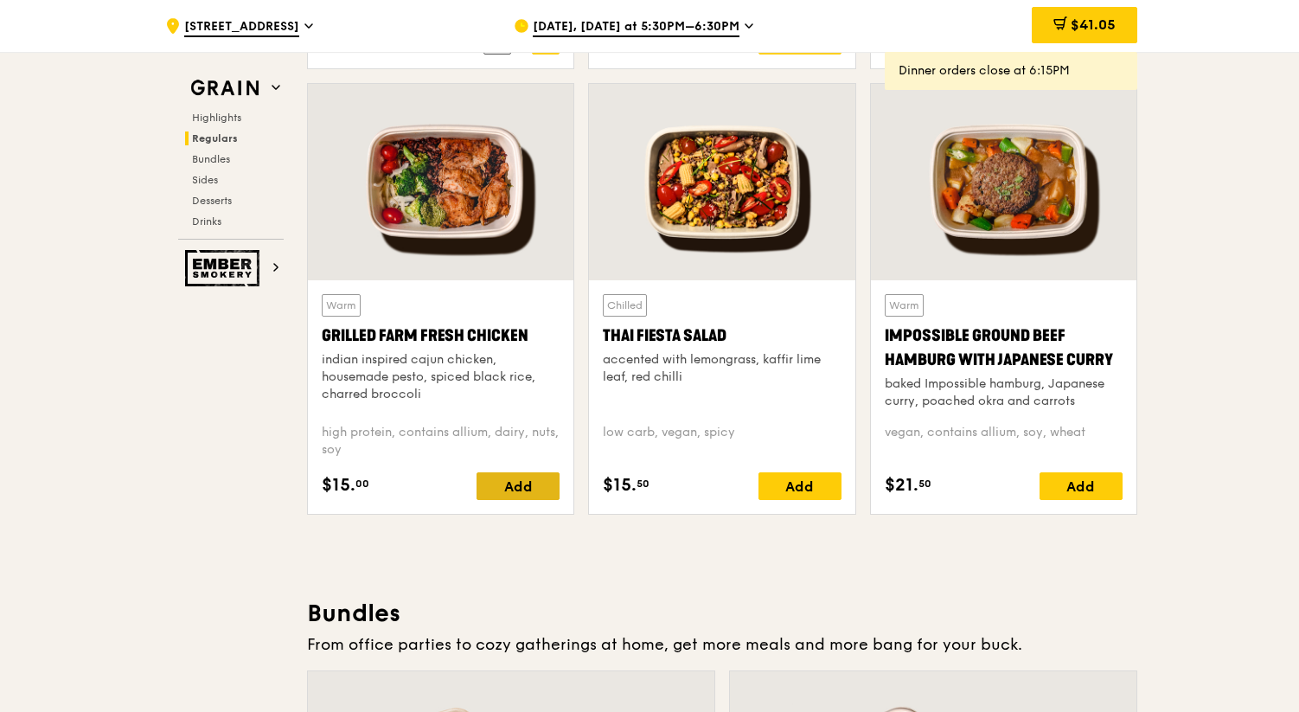
click at [522, 486] on div "Add" at bounding box center [517, 486] width 83 height 28
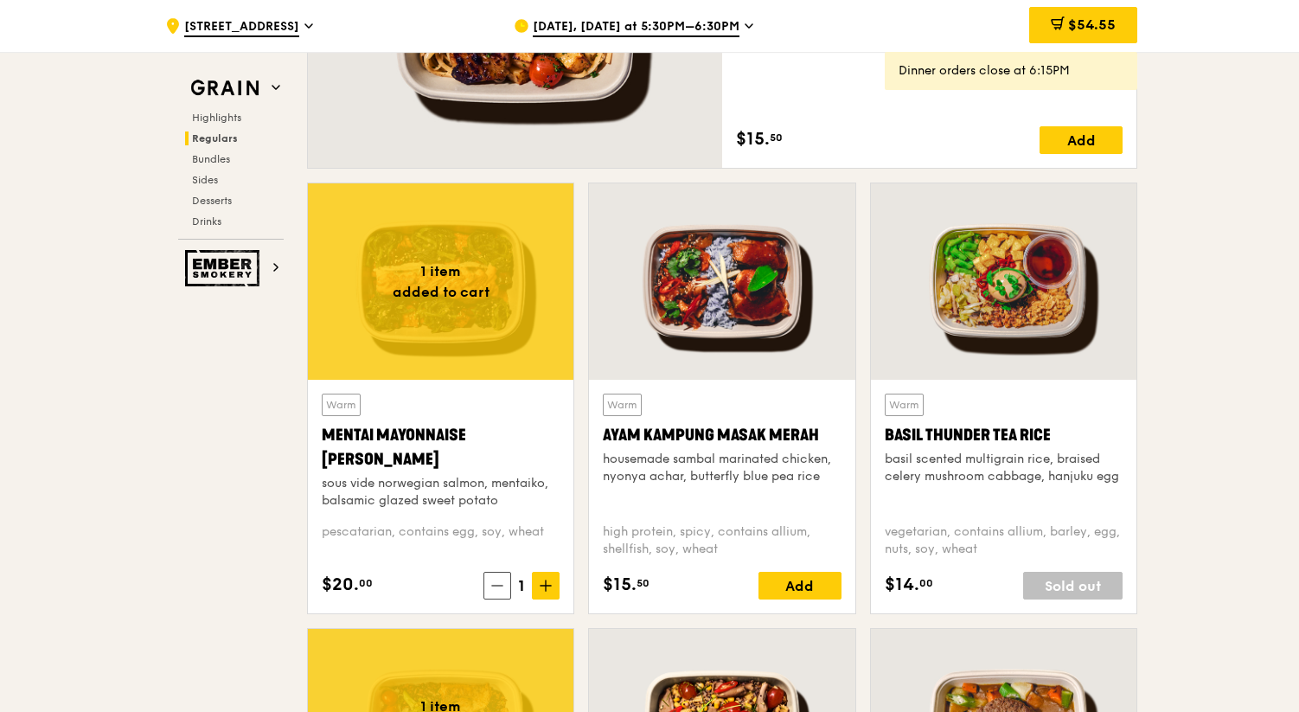
scroll to position [1332, 0]
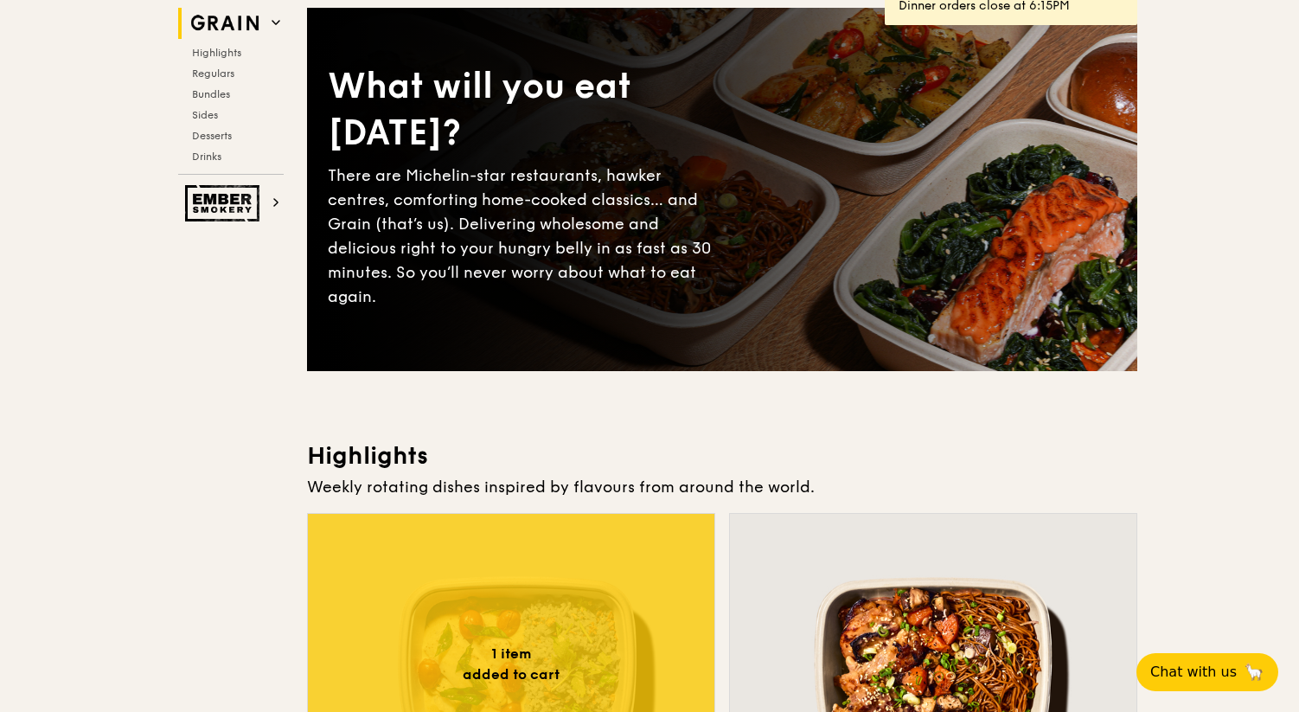
scroll to position [172, 0]
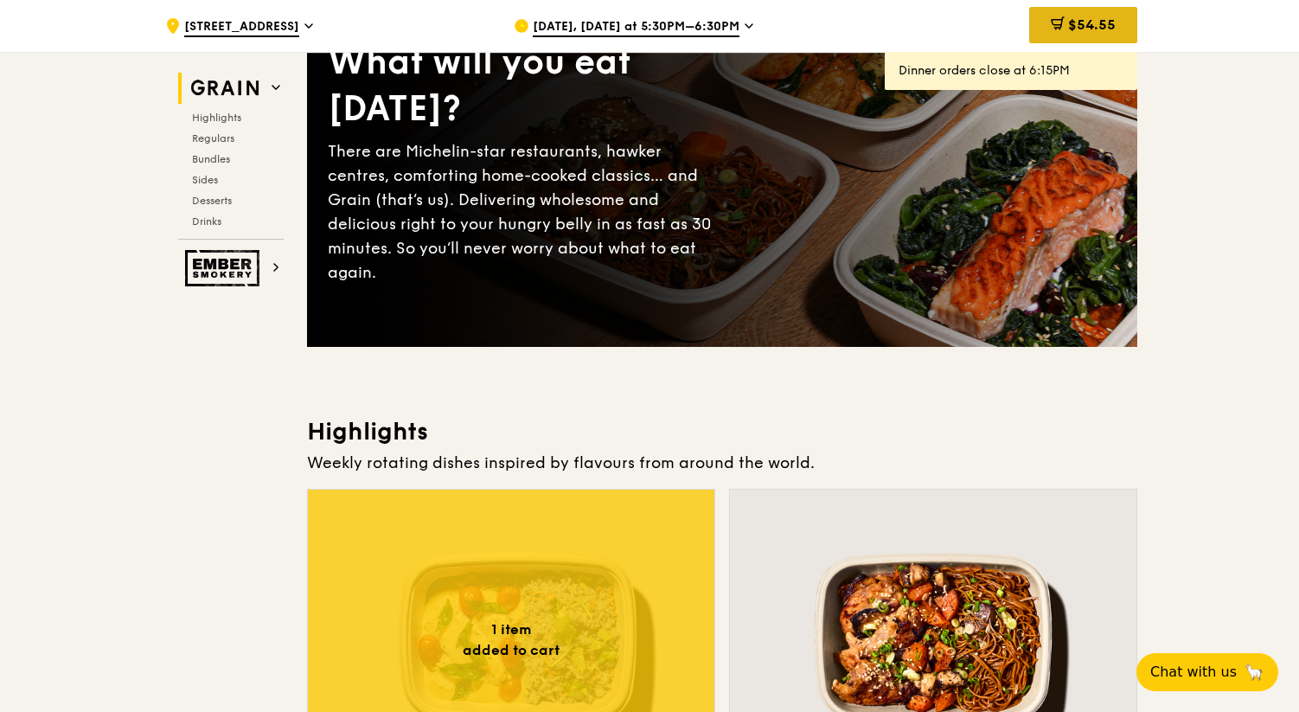
click at [1102, 23] on span "$54.55" at bounding box center [1092, 24] width 48 height 16
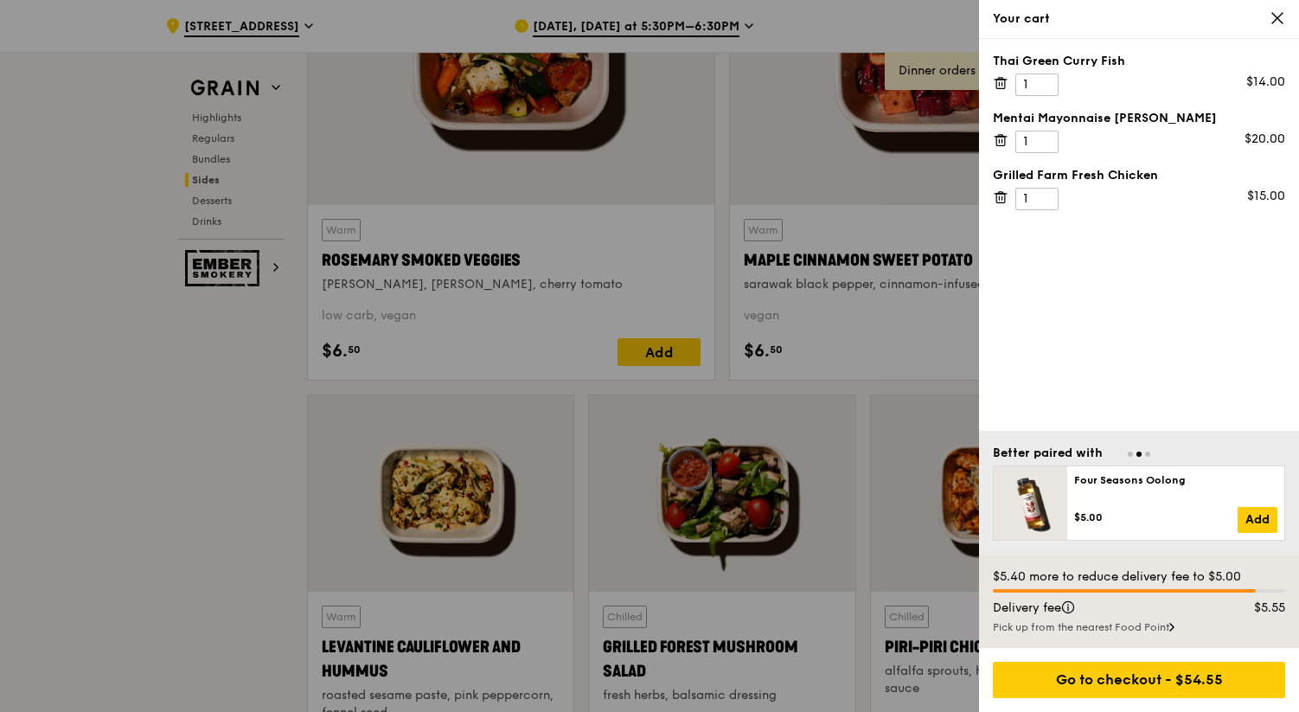
scroll to position [4117, 0]
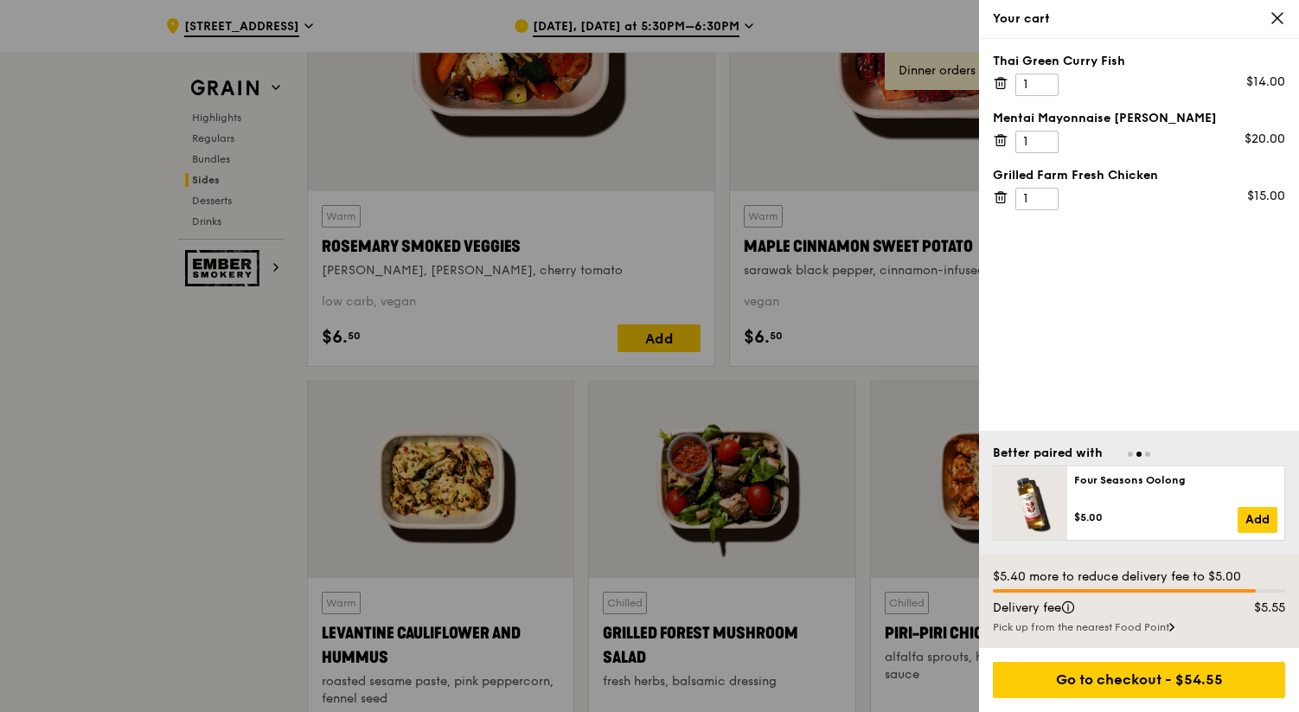
click at [661, 335] on div at bounding box center [649, 356] width 1299 height 712
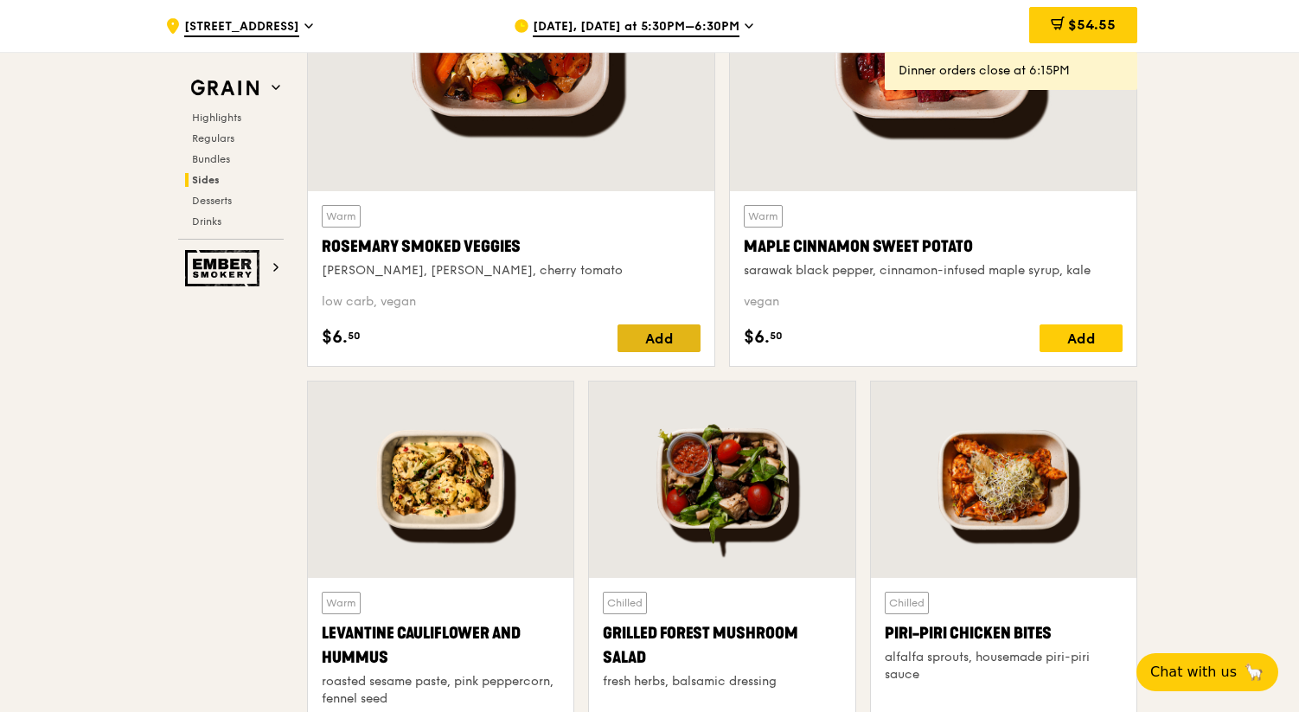
click at [639, 350] on div "Add" at bounding box center [658, 338] width 83 height 28
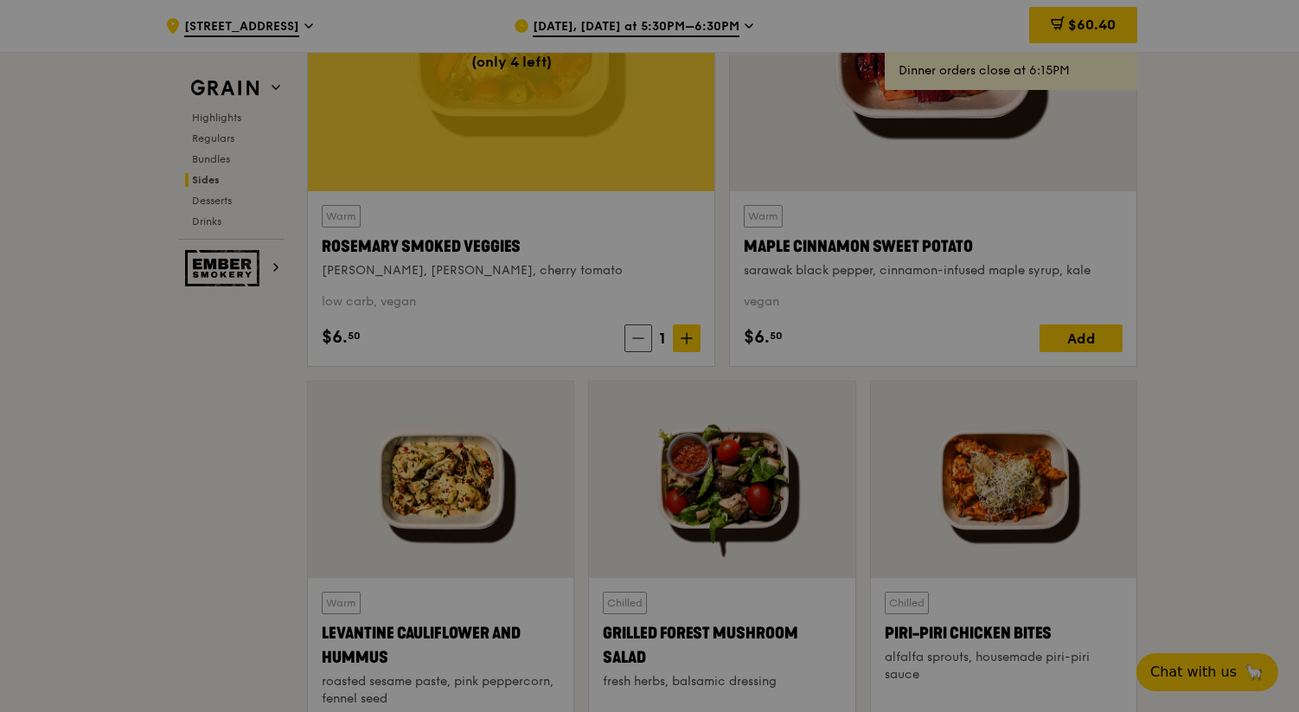
click at [1084, 26] on div at bounding box center [649, 356] width 1299 height 712
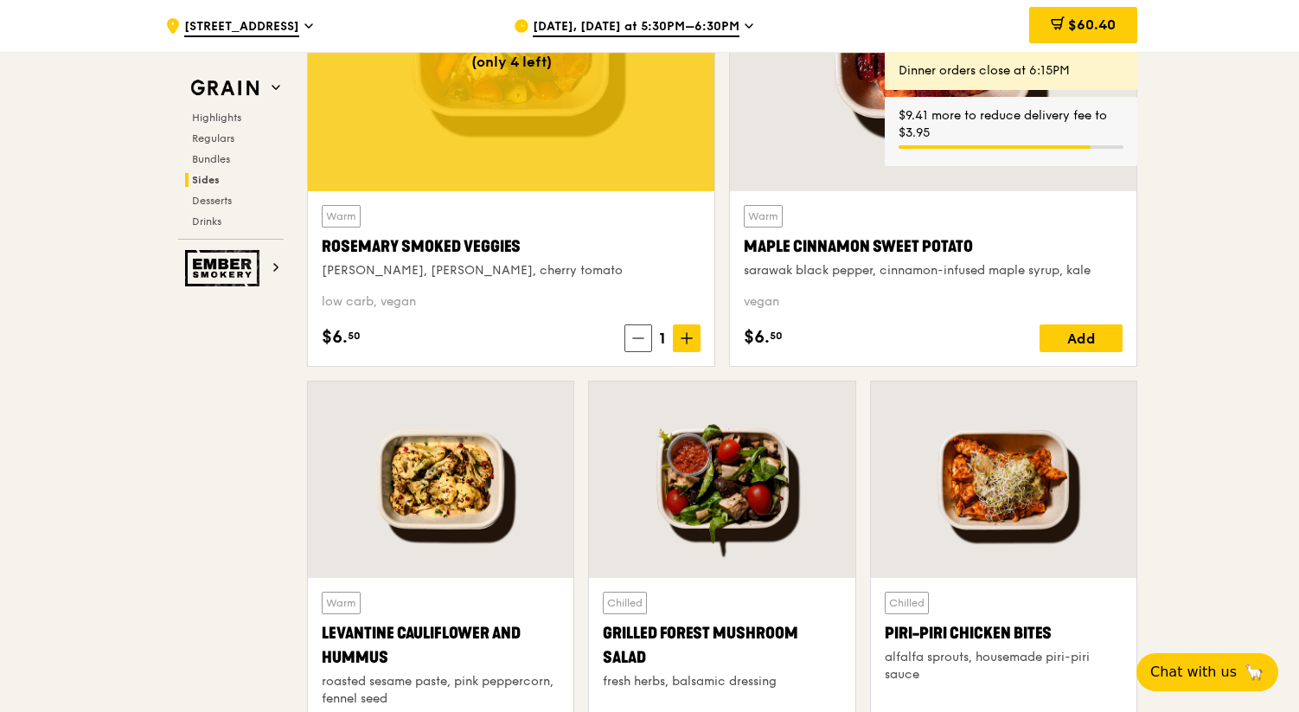
click at [1084, 26] on span "$60.40" at bounding box center [1092, 24] width 48 height 16
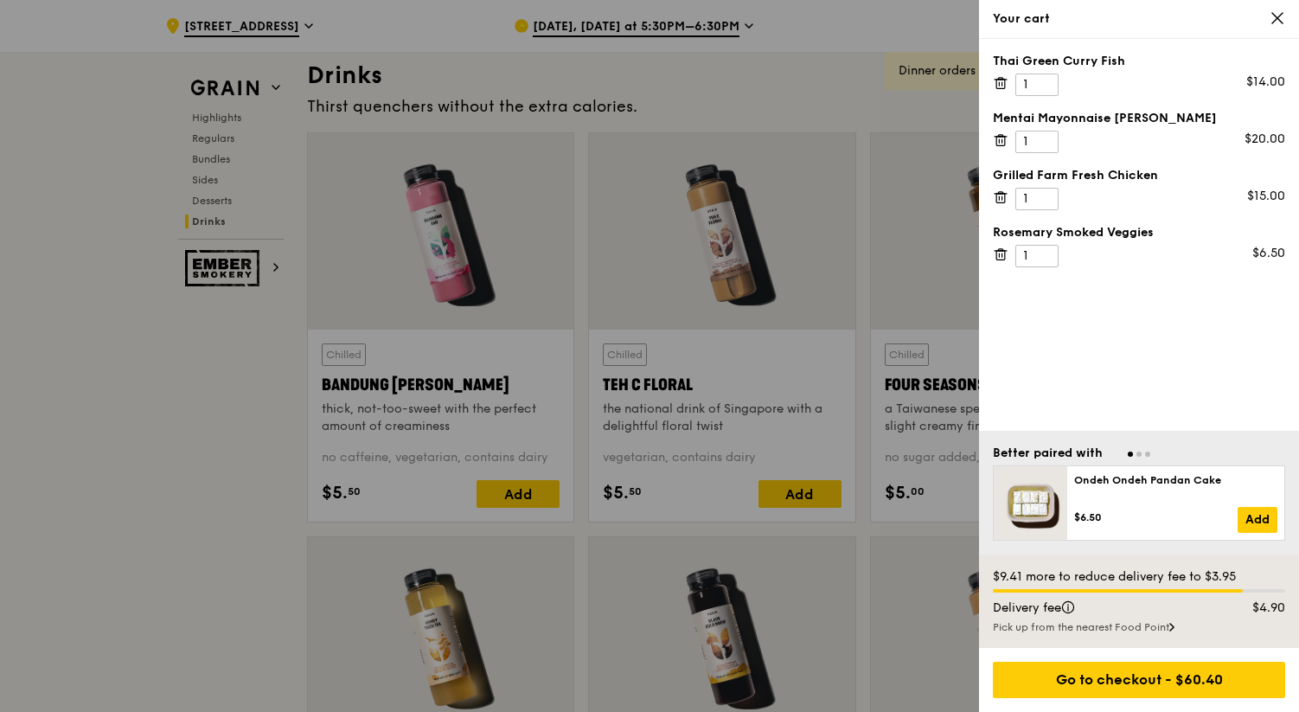
scroll to position [6064, 0]
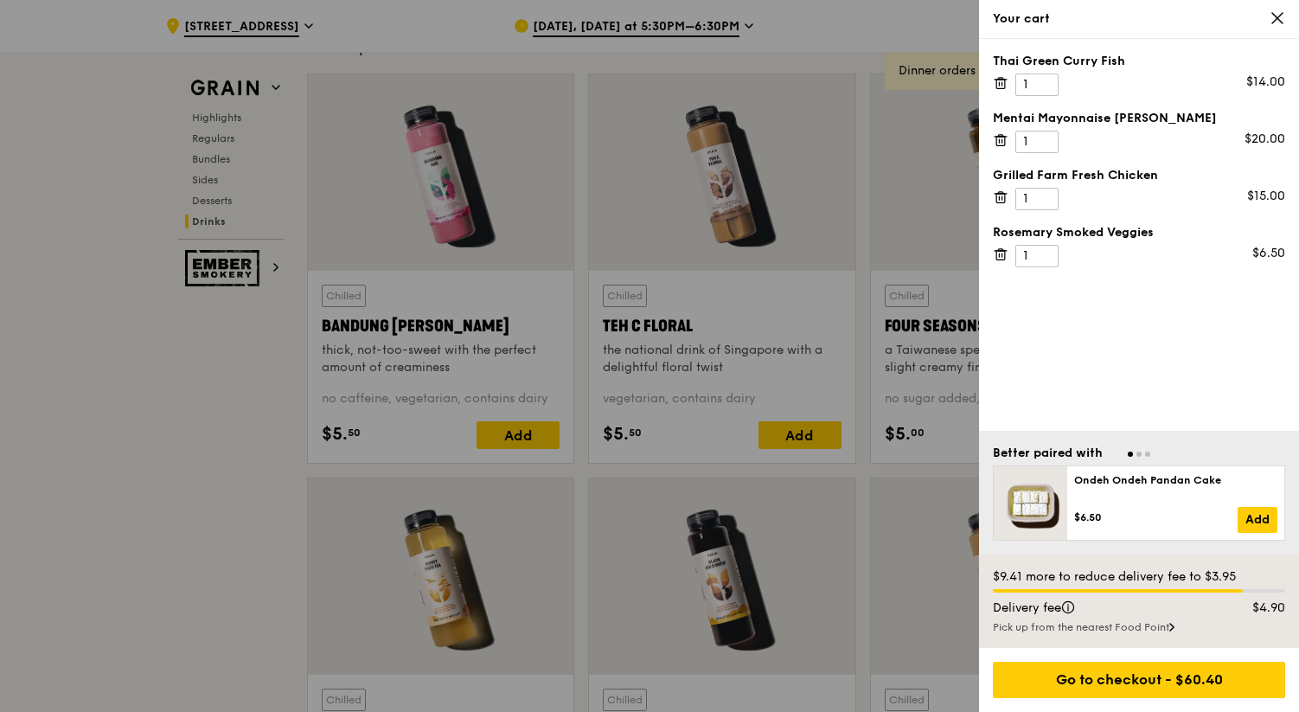
click at [1279, 20] on icon at bounding box center [1277, 18] width 10 height 10
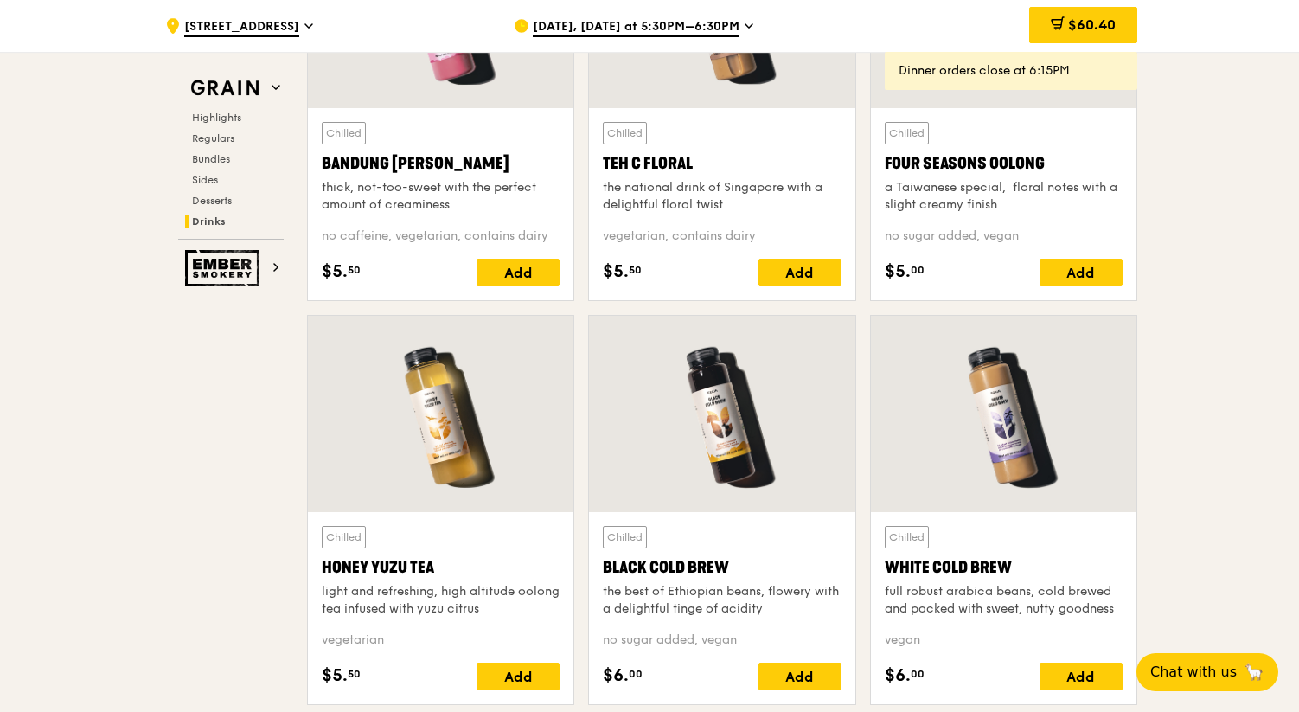
scroll to position [6229, 0]
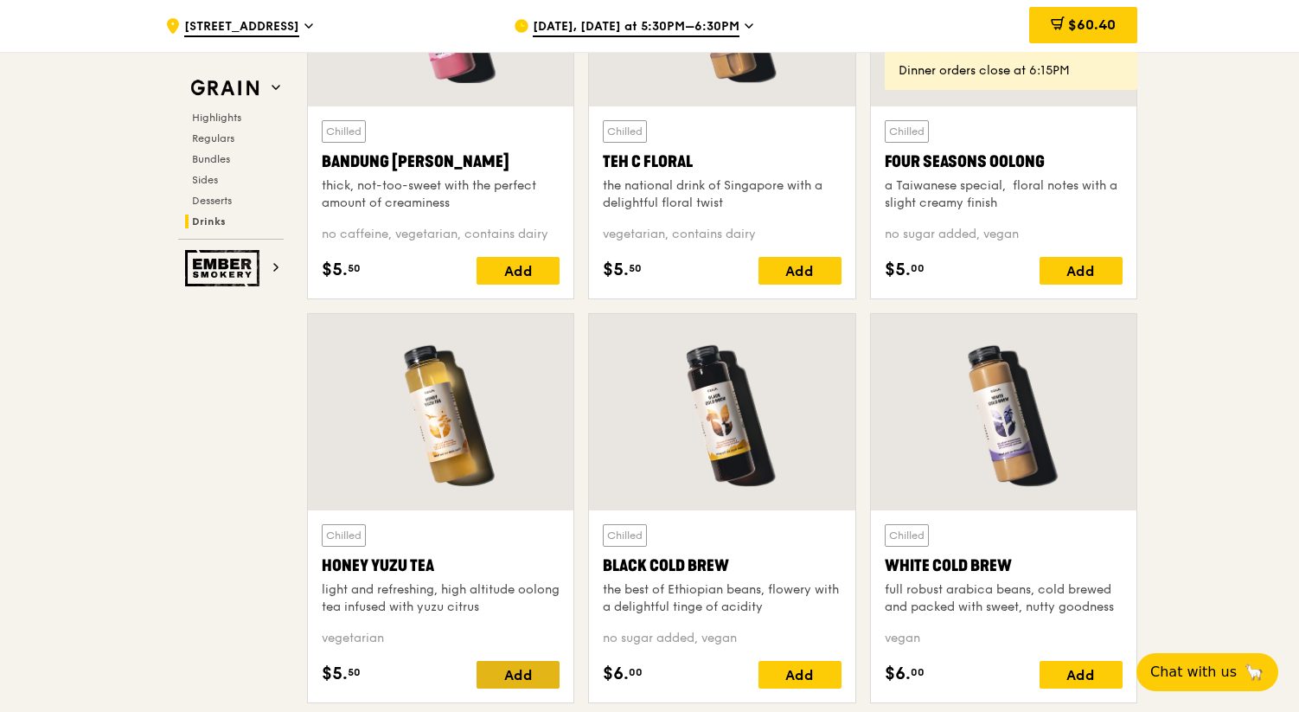
click at [518, 676] on div "Add" at bounding box center [517, 675] width 83 height 28
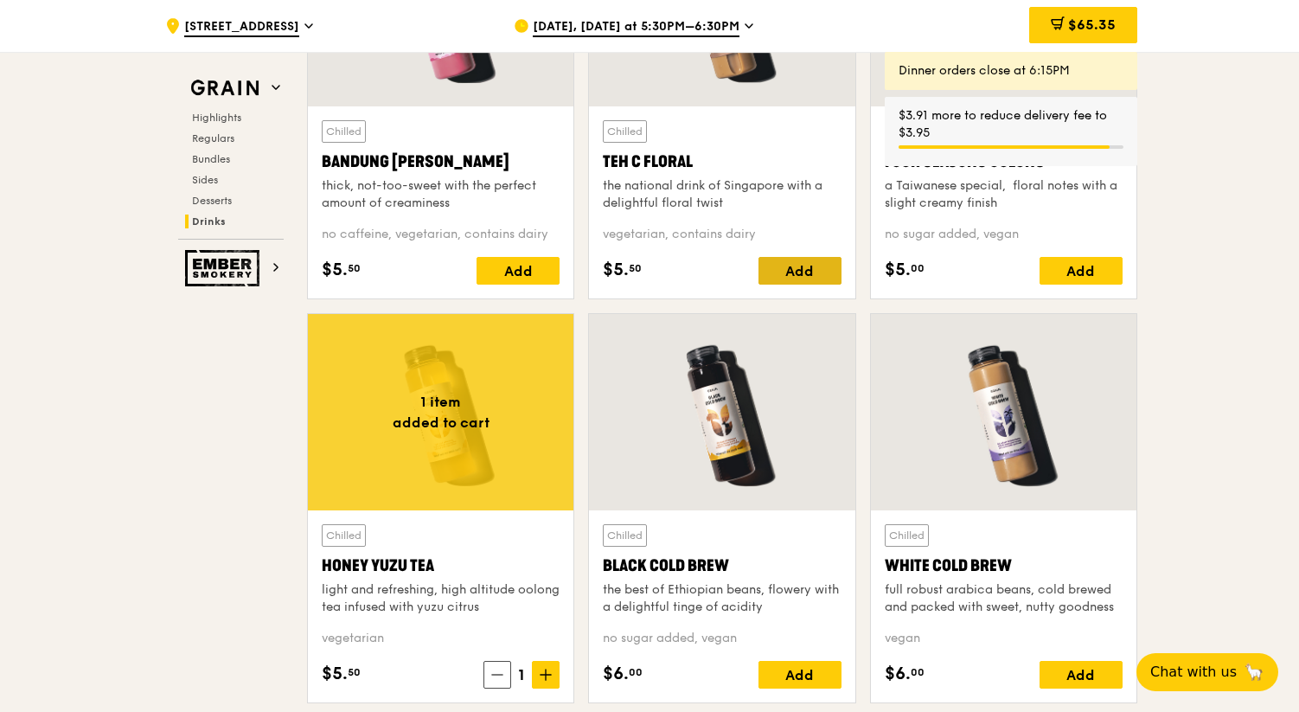
click at [804, 276] on div "Add" at bounding box center [799, 271] width 83 height 28
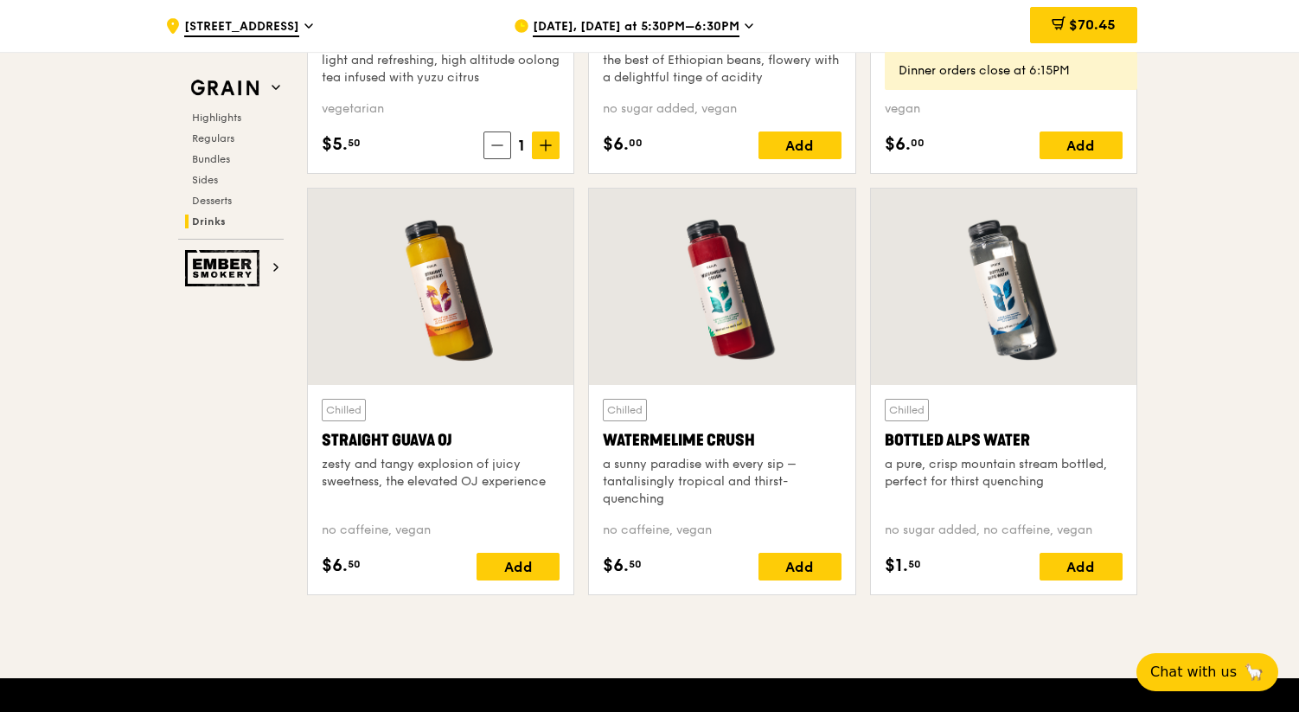
scroll to position [6763, 0]
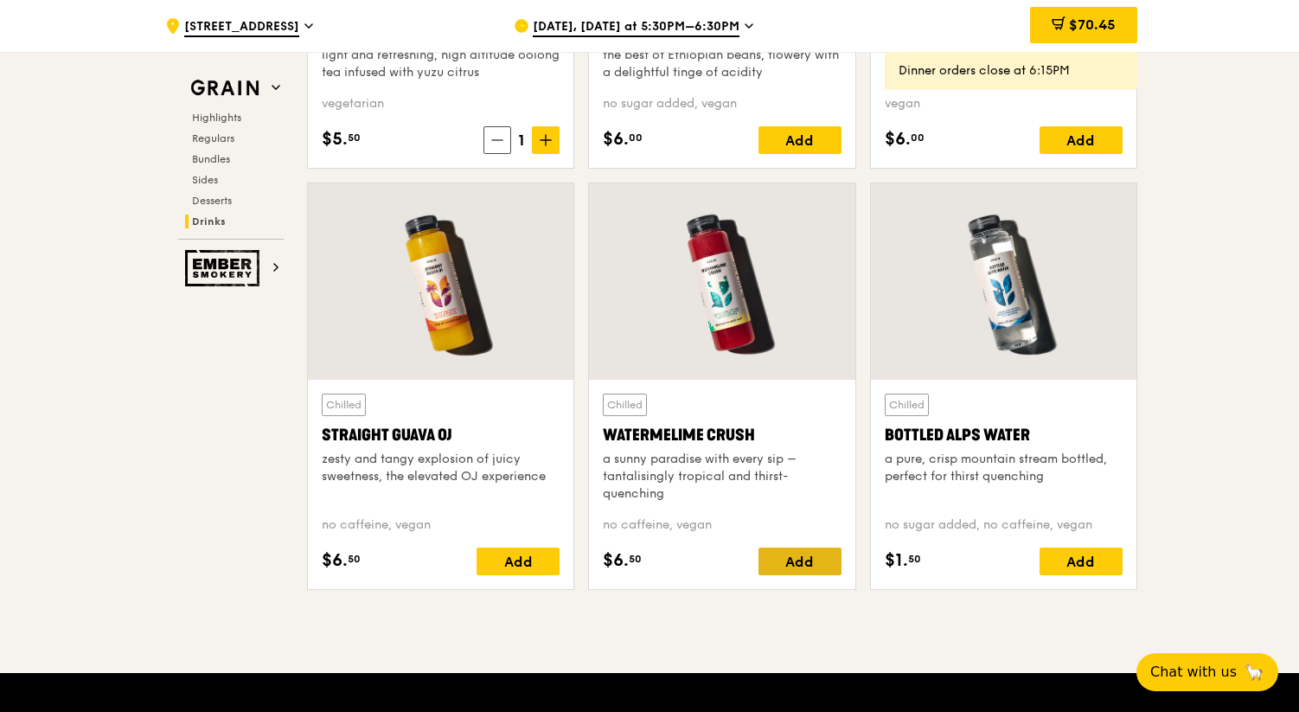
click at [796, 559] on div "Add" at bounding box center [799, 561] width 83 height 28
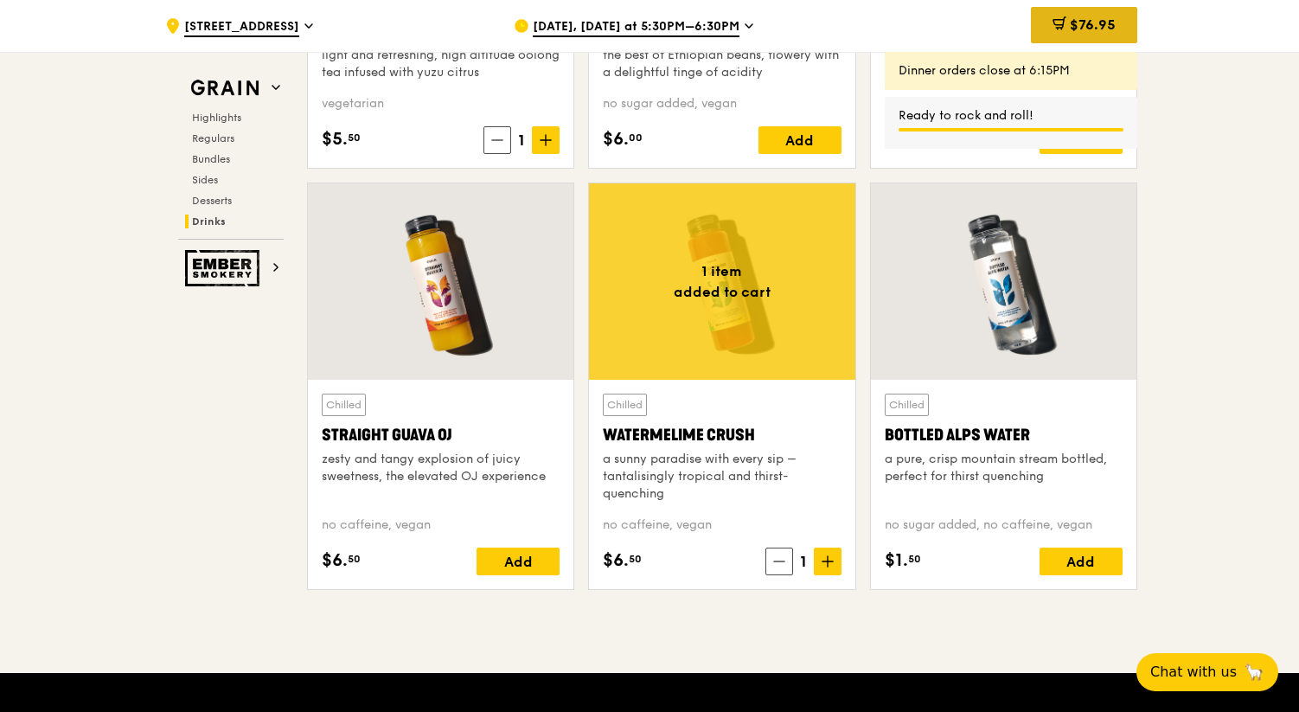
click at [1078, 24] on span "$76.95" at bounding box center [1093, 24] width 46 height 16
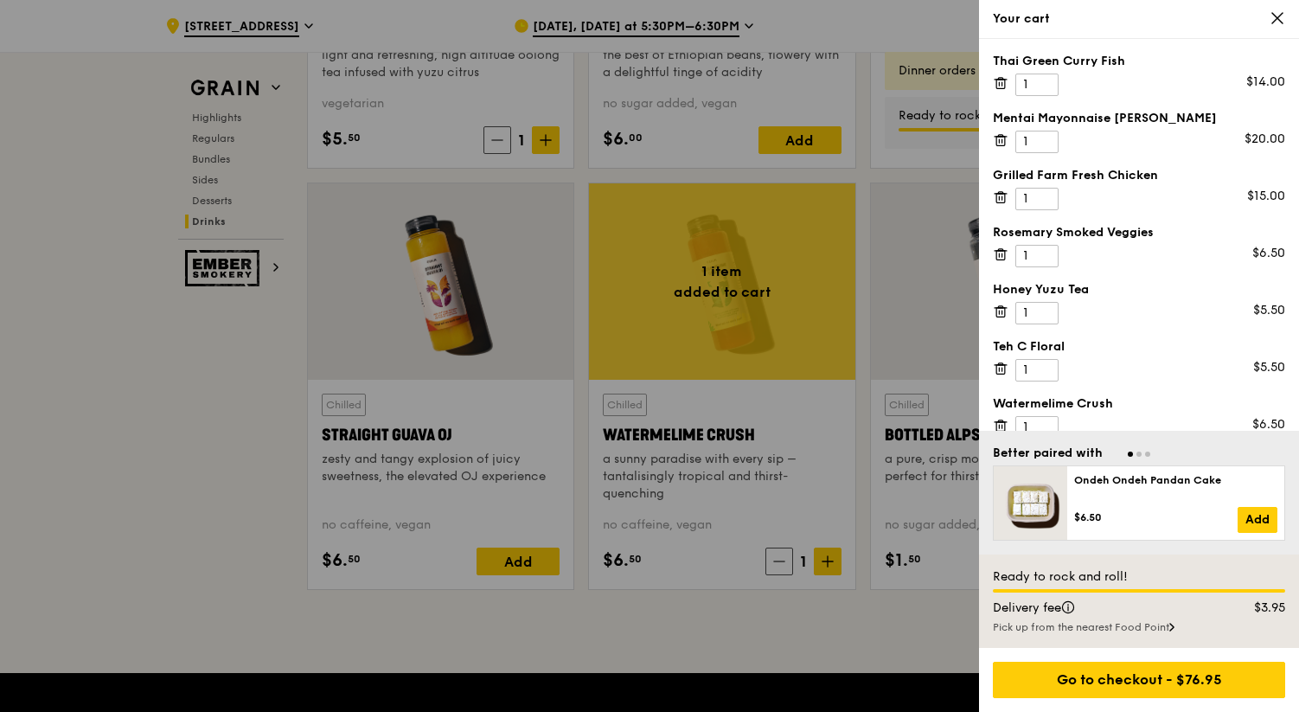
scroll to position [22, 0]
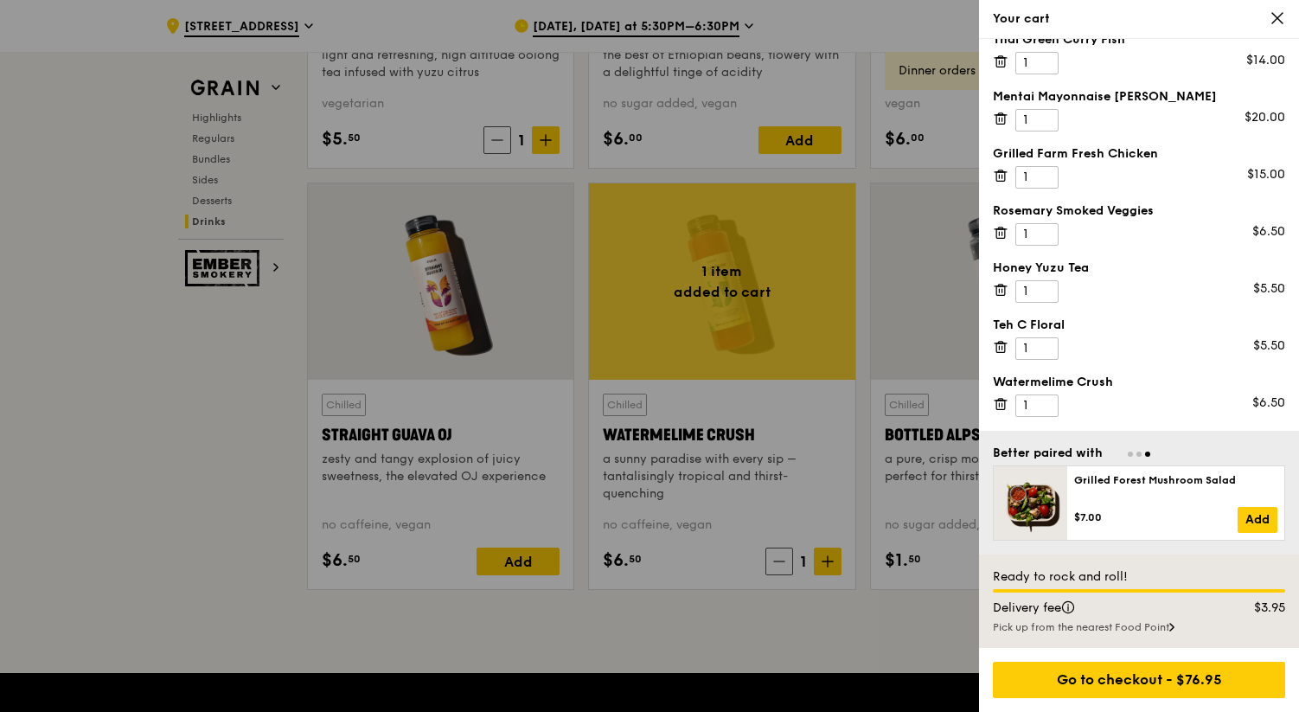
click at [996, 346] on icon at bounding box center [1001, 347] width 16 height 16
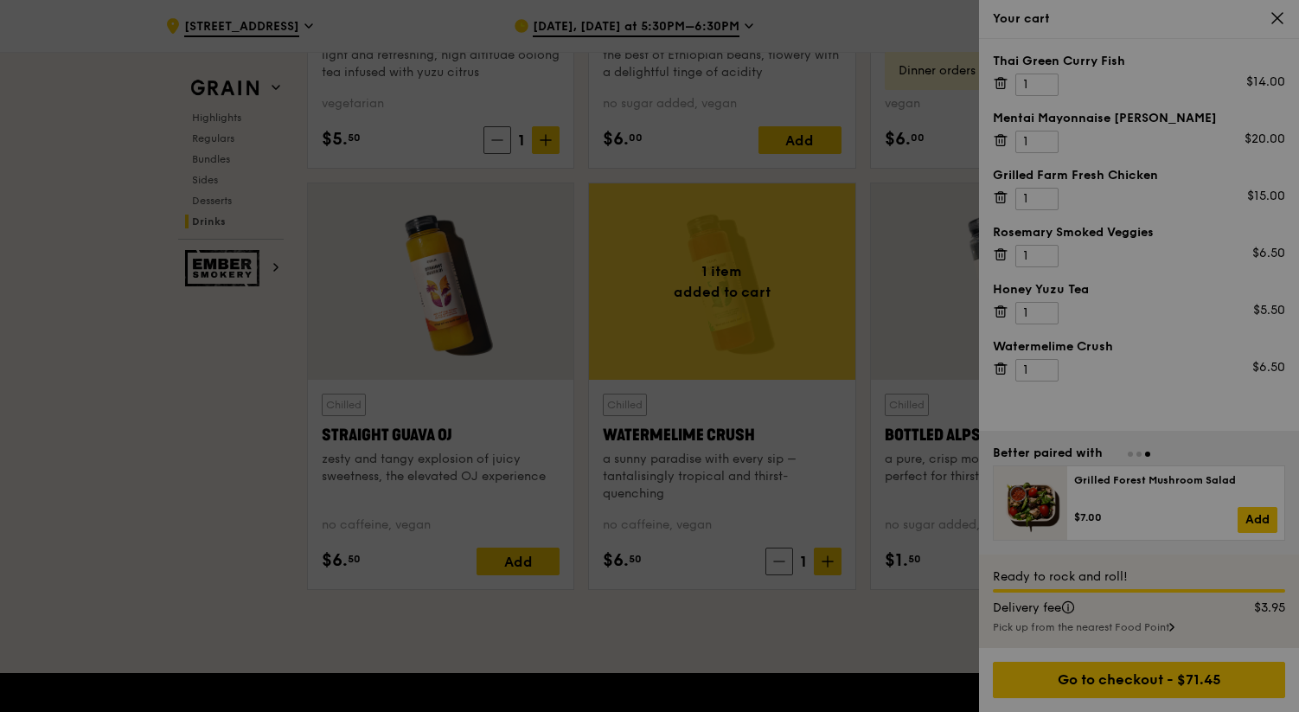
scroll to position [0, 0]
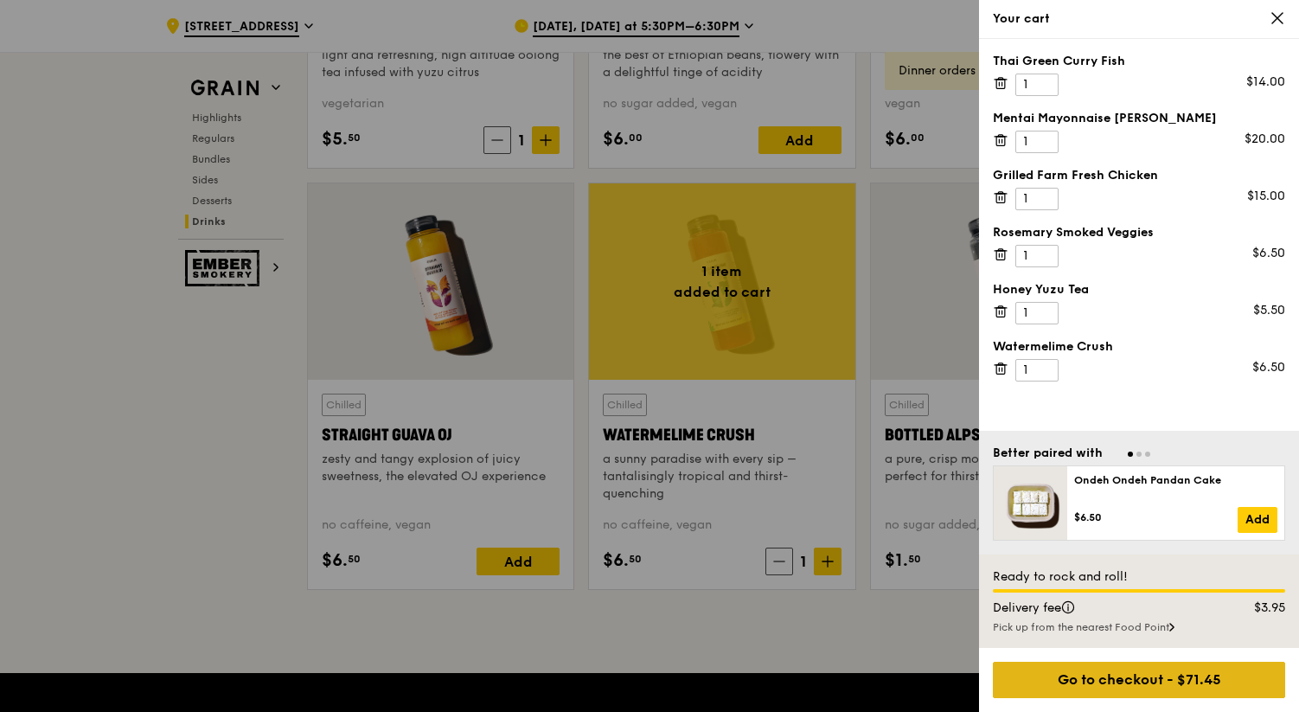
click at [1150, 691] on div "Go to checkout - $71.45" at bounding box center [1139, 679] width 292 height 36
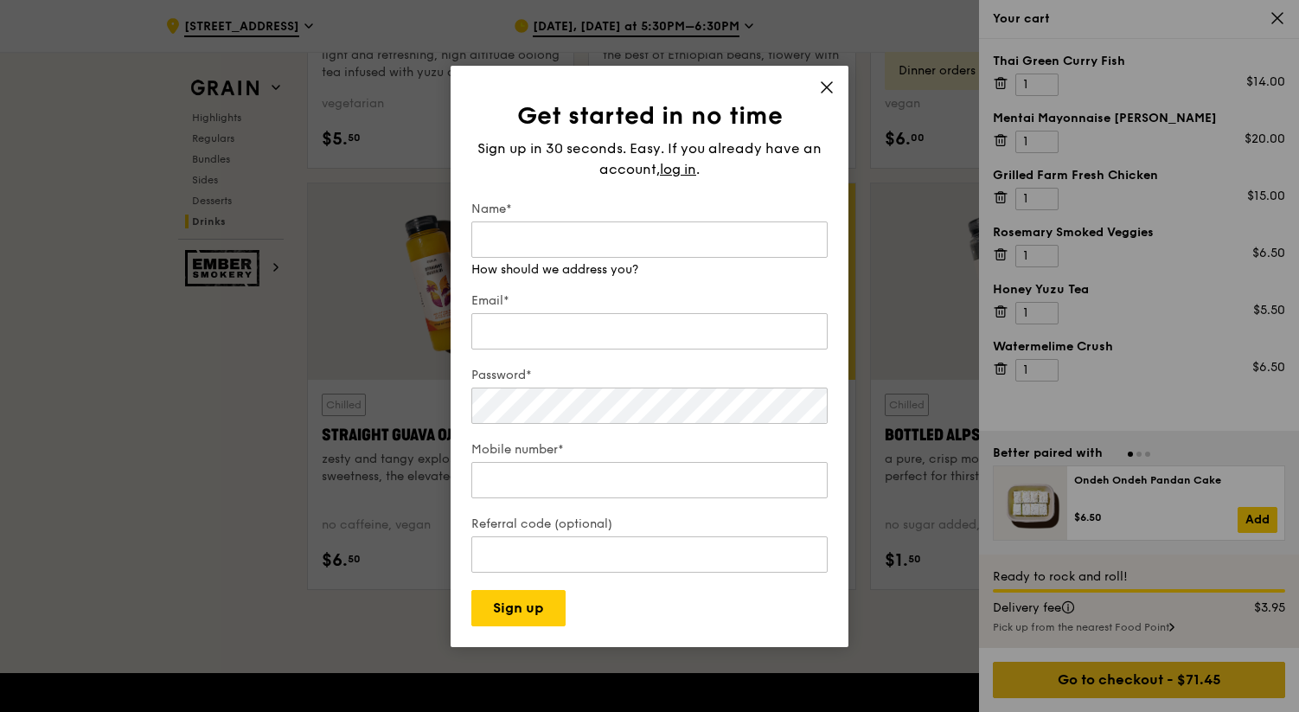
type input "brenda@revivaljewels.com"
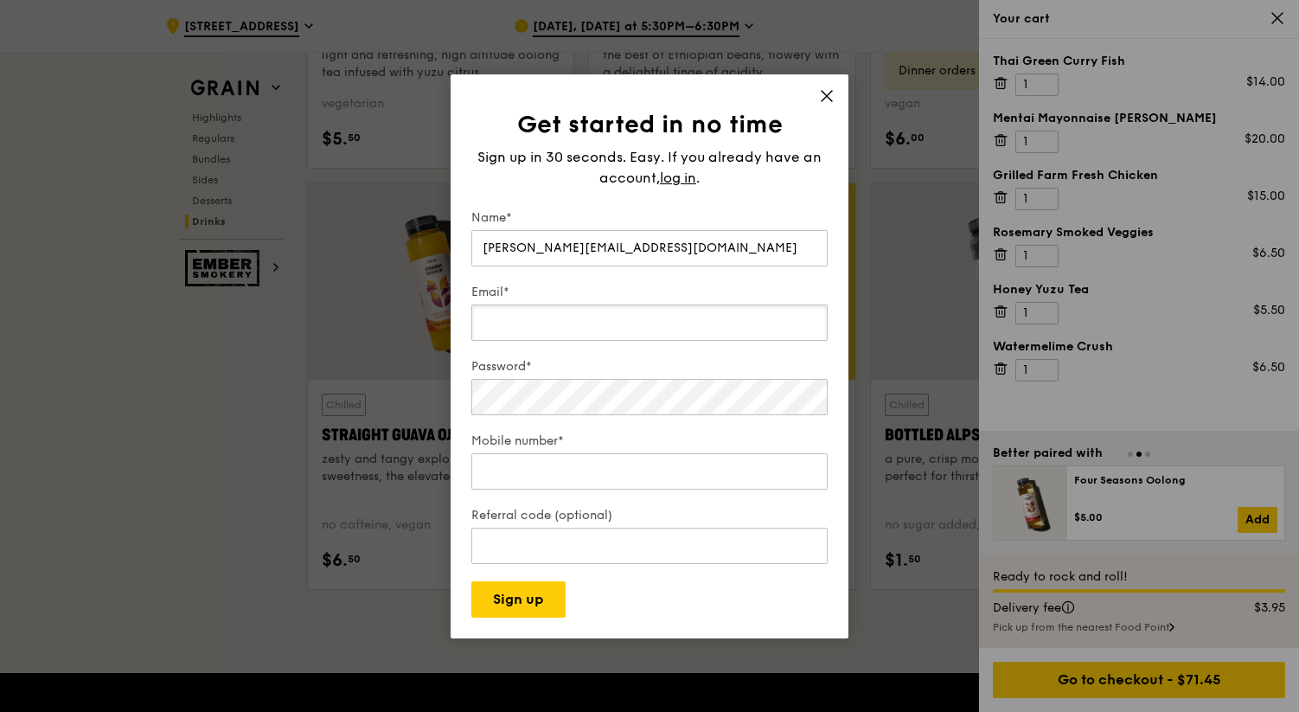
click at [544, 323] on input "Email*" at bounding box center [649, 322] width 356 height 36
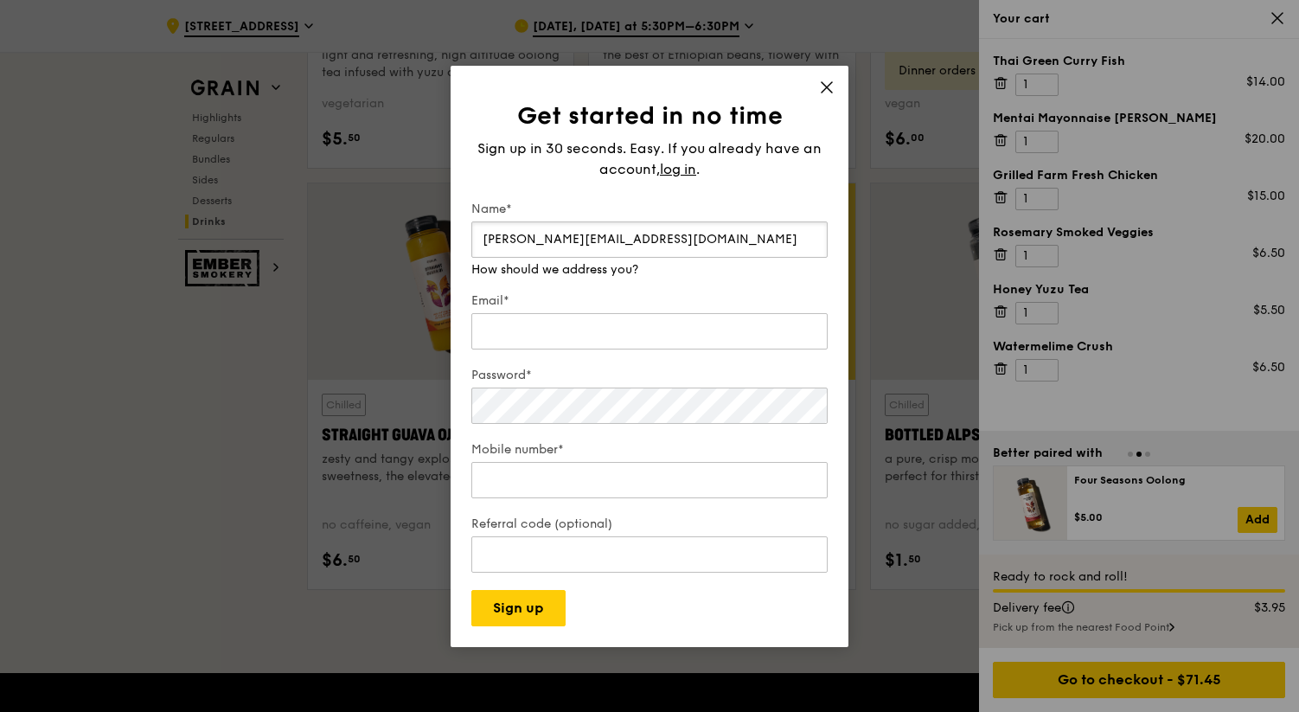
click at [653, 237] on input "brenda@revivaljewels.com" at bounding box center [649, 239] width 356 height 36
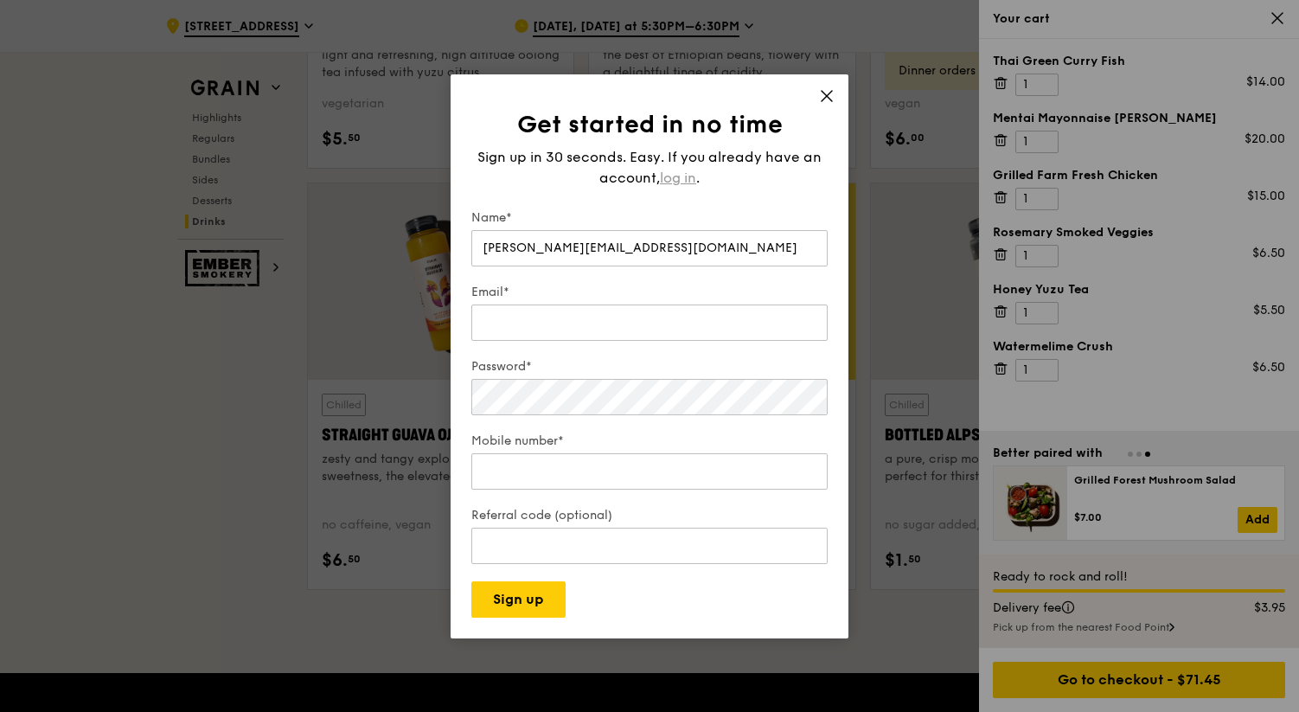
click at [690, 180] on span "log in" at bounding box center [678, 178] width 36 height 21
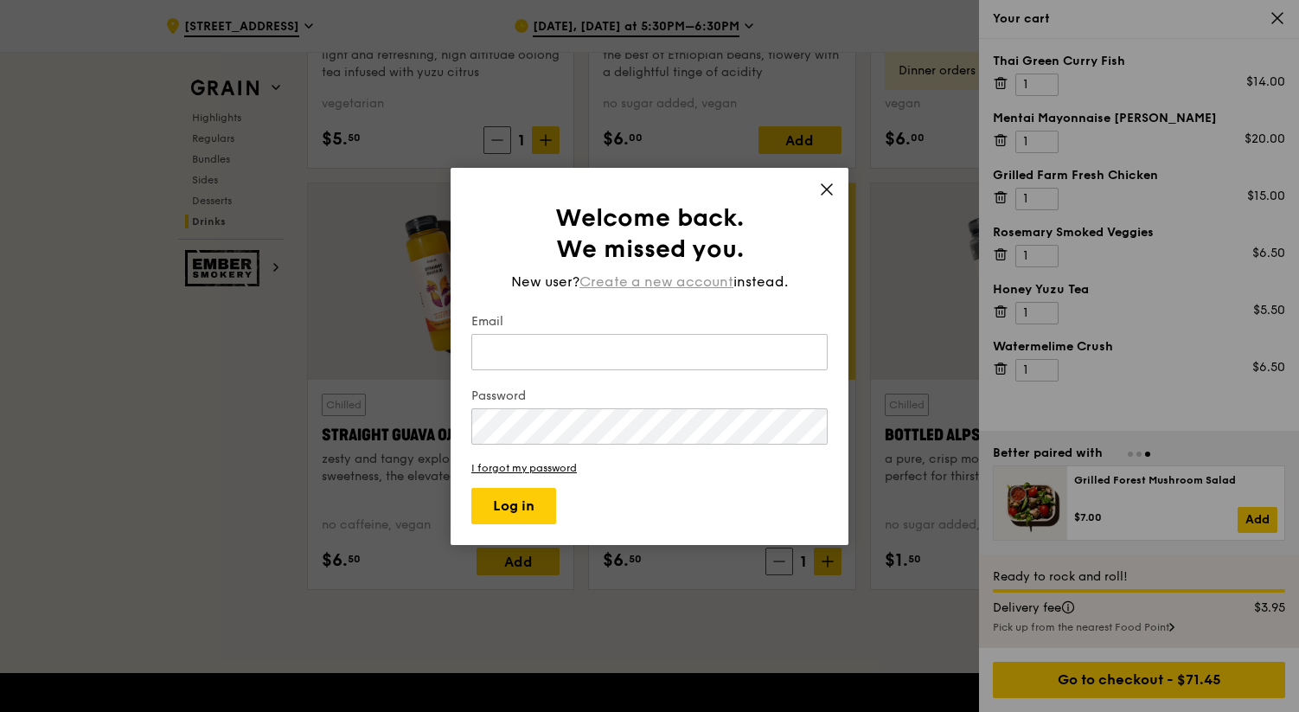
type input "brenda@revivaljewels.com"
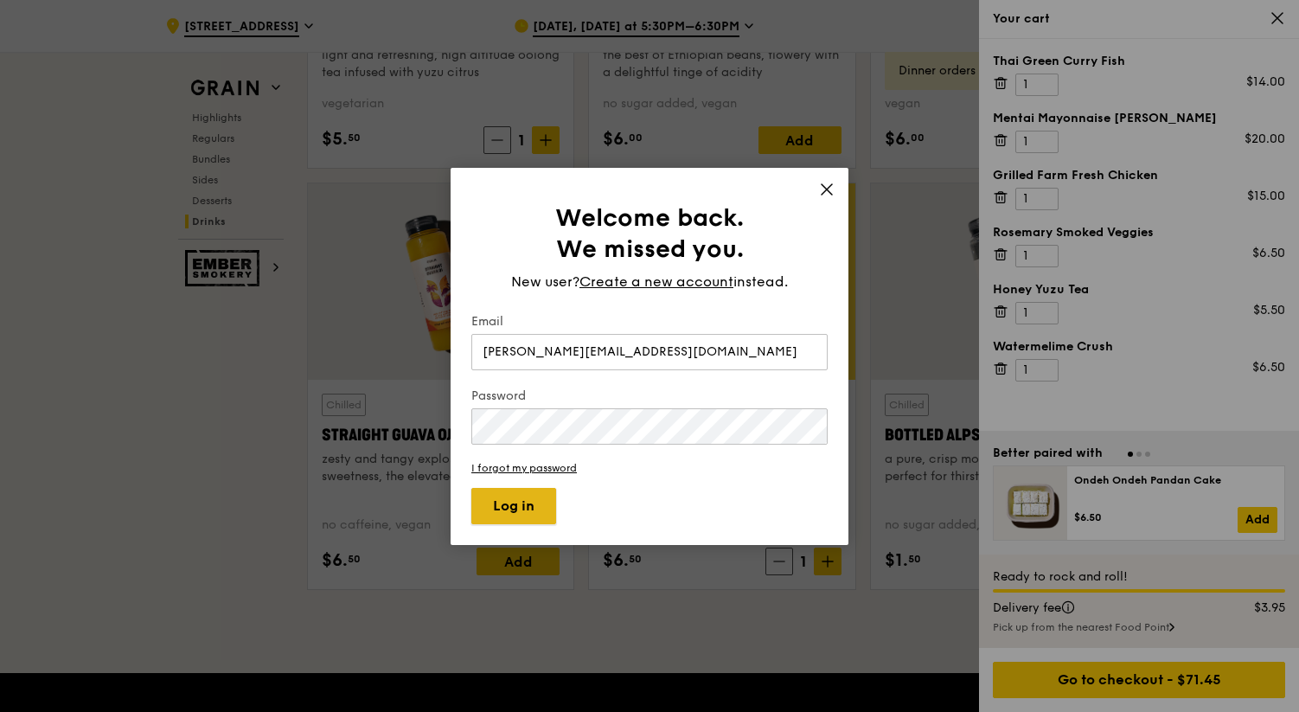
click at [512, 505] on button "Log in" at bounding box center [513, 506] width 85 height 36
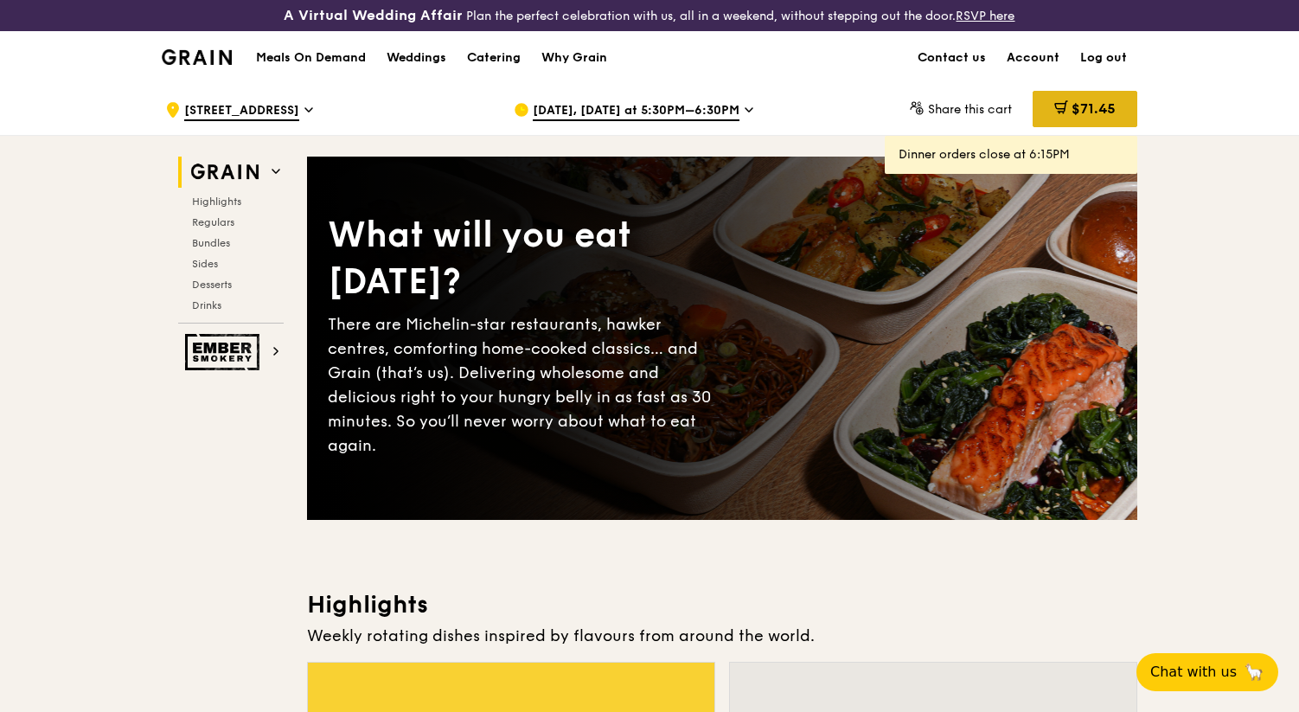
click at [1093, 106] on span "$71.45" at bounding box center [1093, 108] width 44 height 16
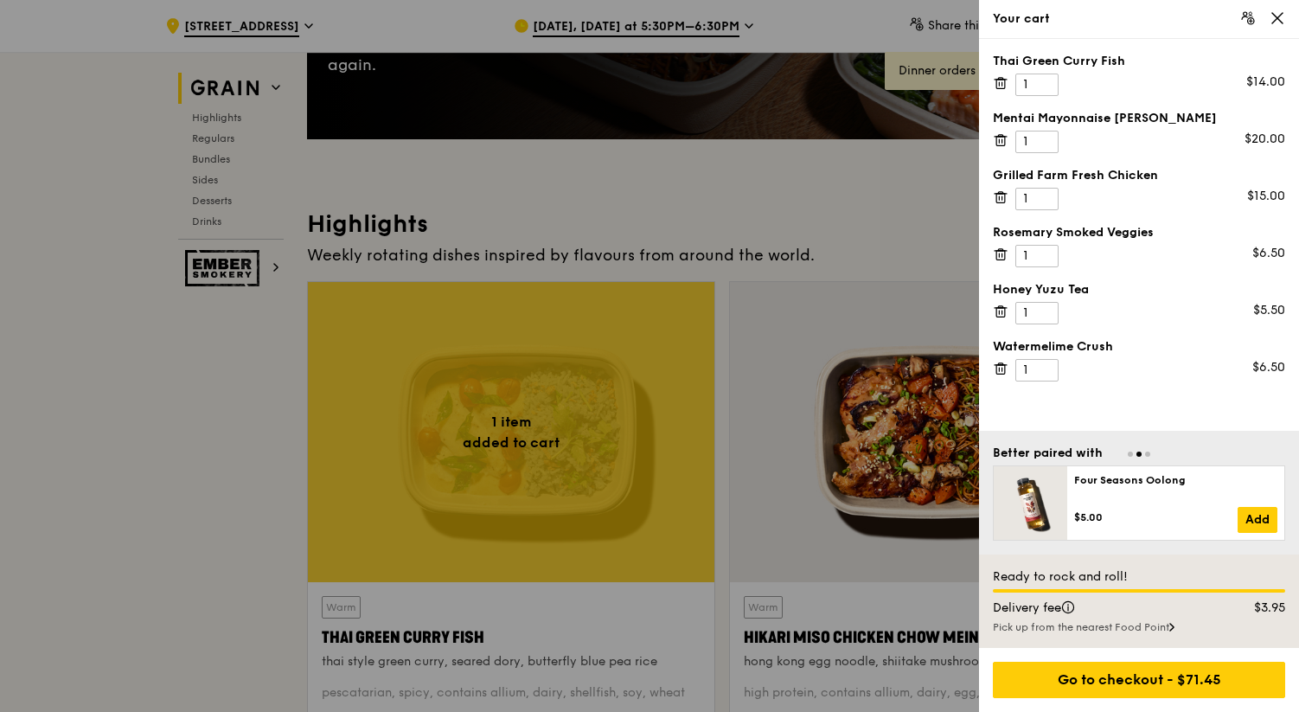
scroll to position [398, 0]
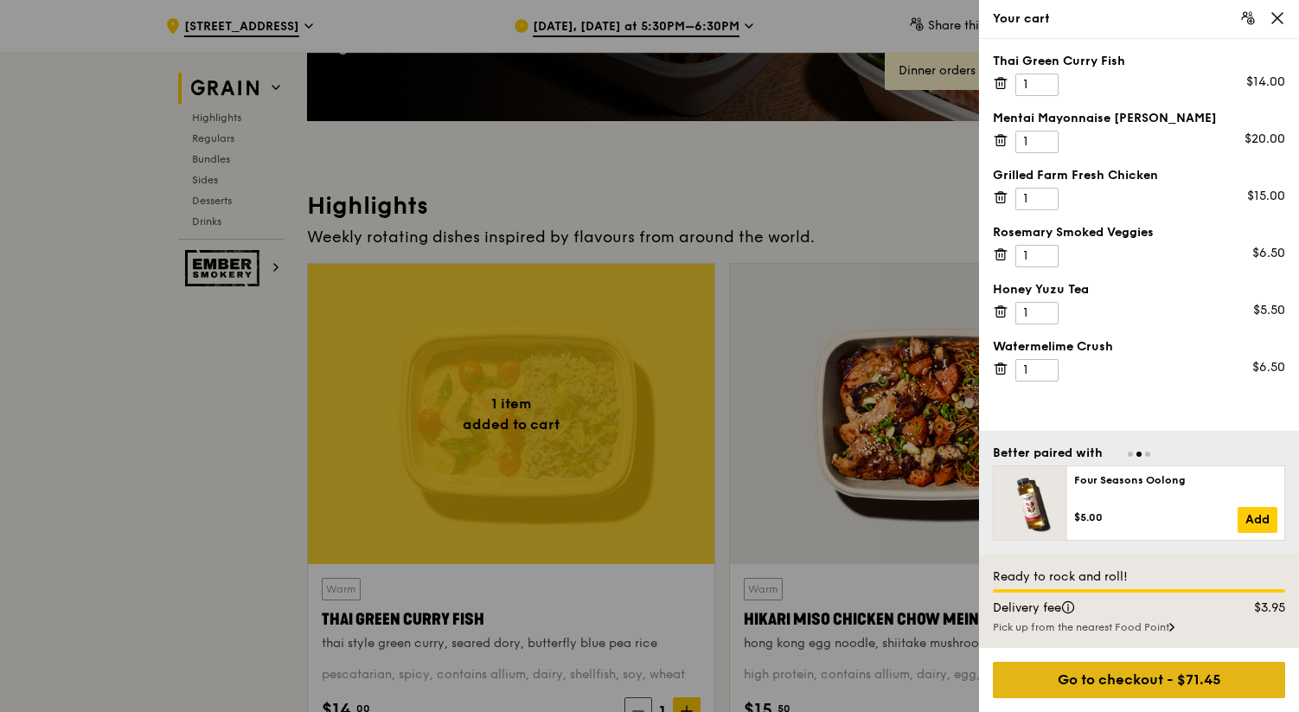
click at [1146, 686] on div "Go to checkout - $71.45" at bounding box center [1139, 679] width 292 height 36
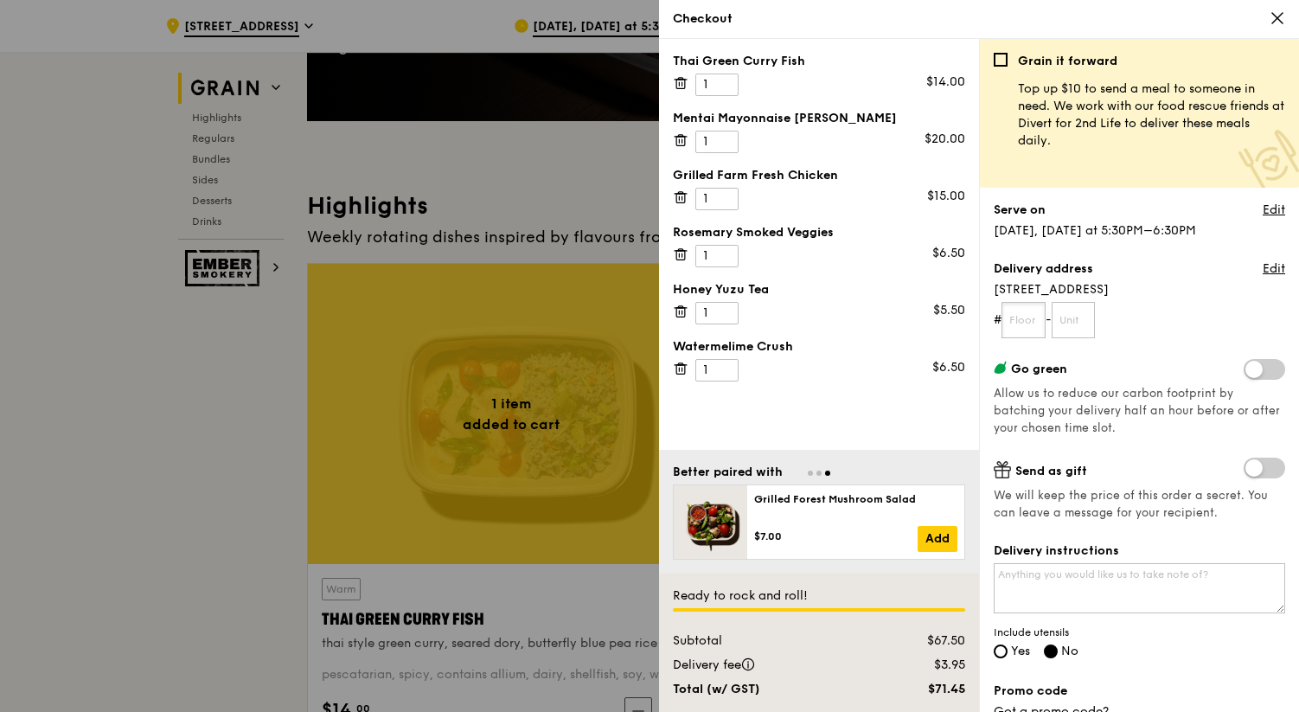
click at [1025, 328] on input "text" at bounding box center [1023, 320] width 44 height 36
type input "04"
click at [1078, 323] on input "text" at bounding box center [1073, 320] width 44 height 36
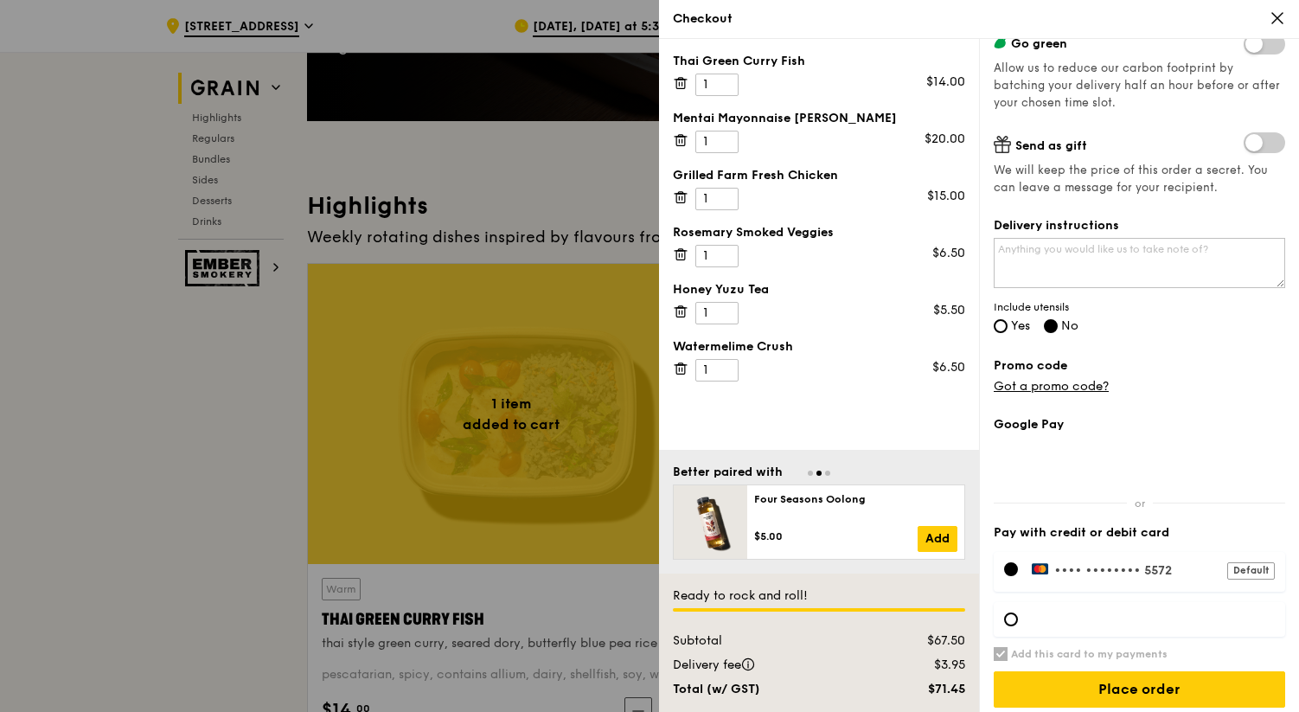
scroll to position [335, 0]
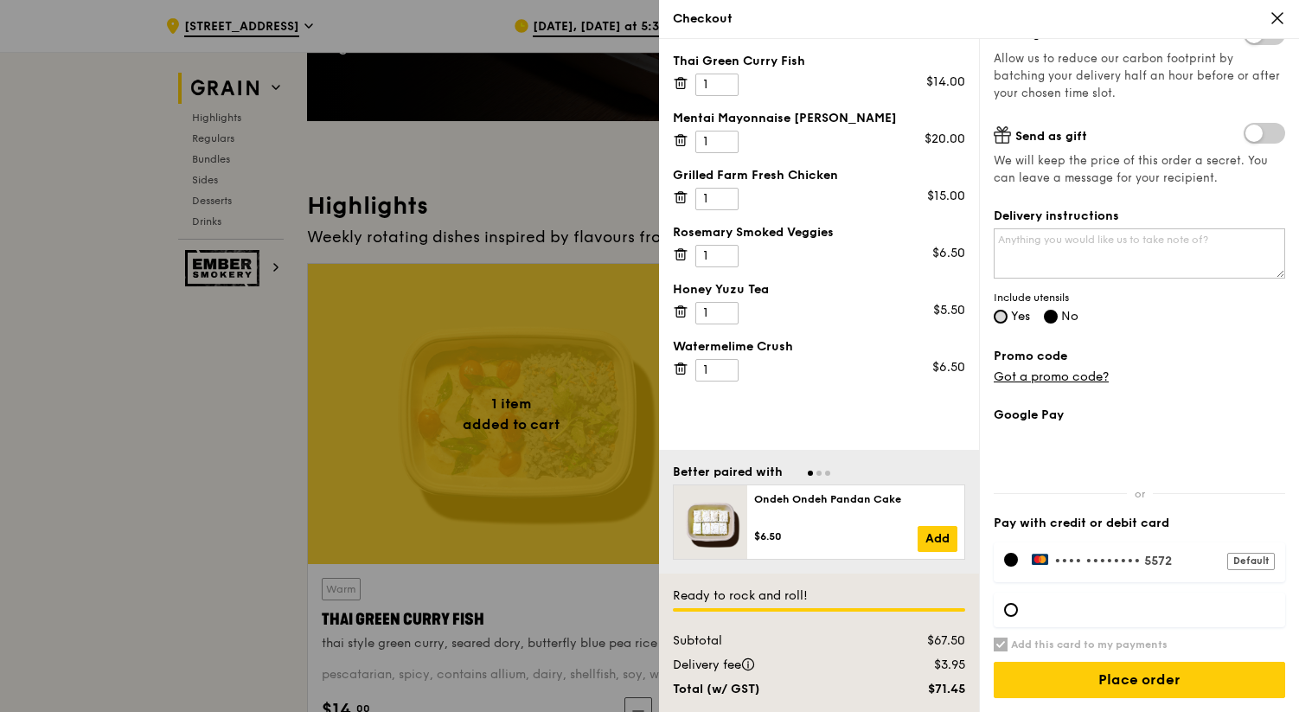
type input "05b"
click at [1004, 315] on input "Yes" at bounding box center [1000, 317] width 14 height 14
radio input "true"
radio input "false"
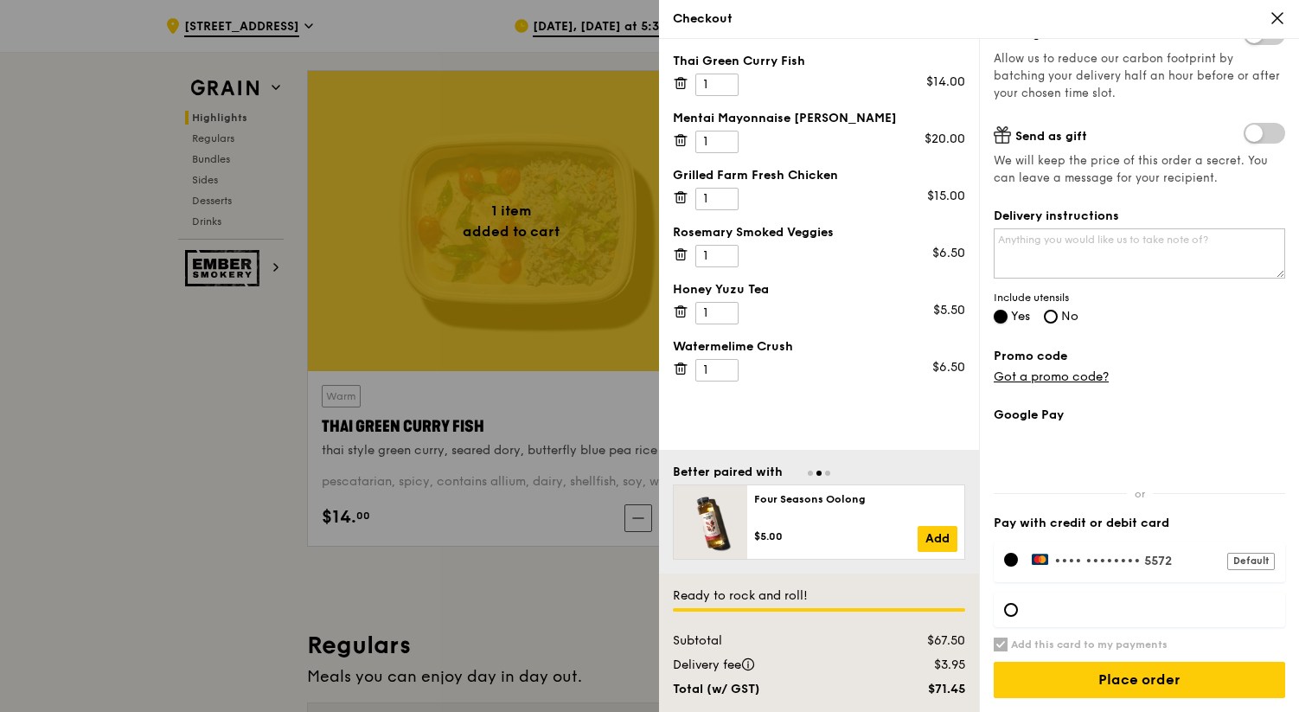
scroll to position [593, 0]
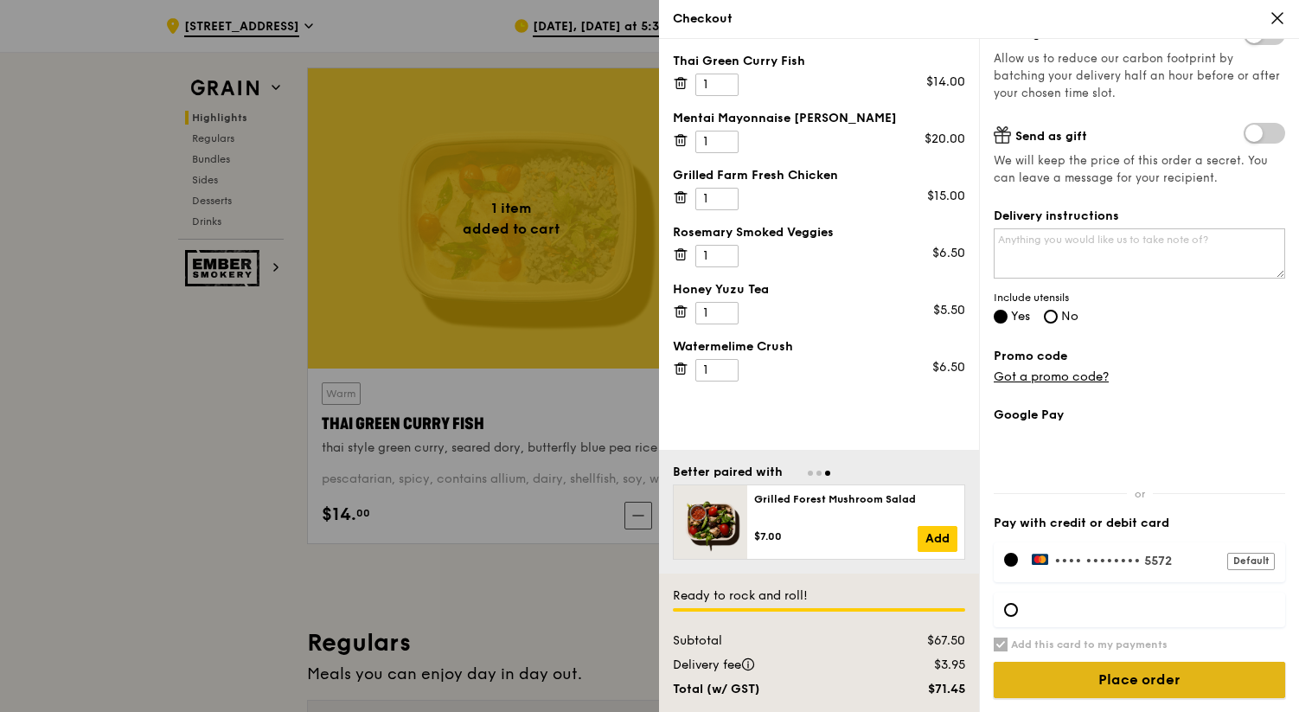
click at [1161, 676] on input "Place order" at bounding box center [1138, 679] width 291 height 36
